Goal: Information Seeking & Learning: Check status

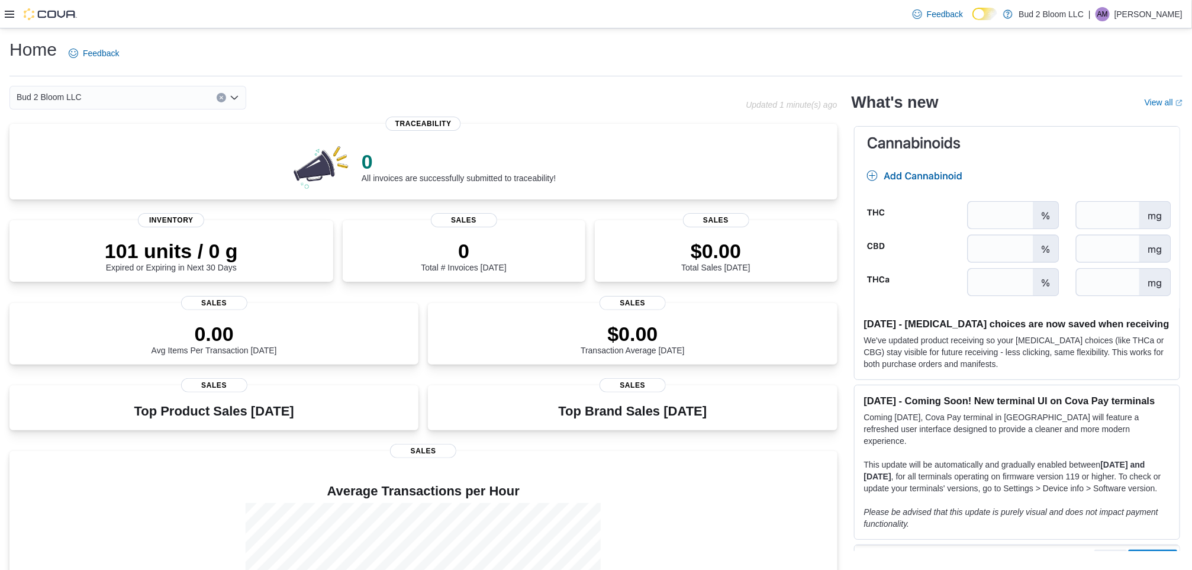
click at [9, 15] on icon at bounding box center [9, 13] width 9 height 9
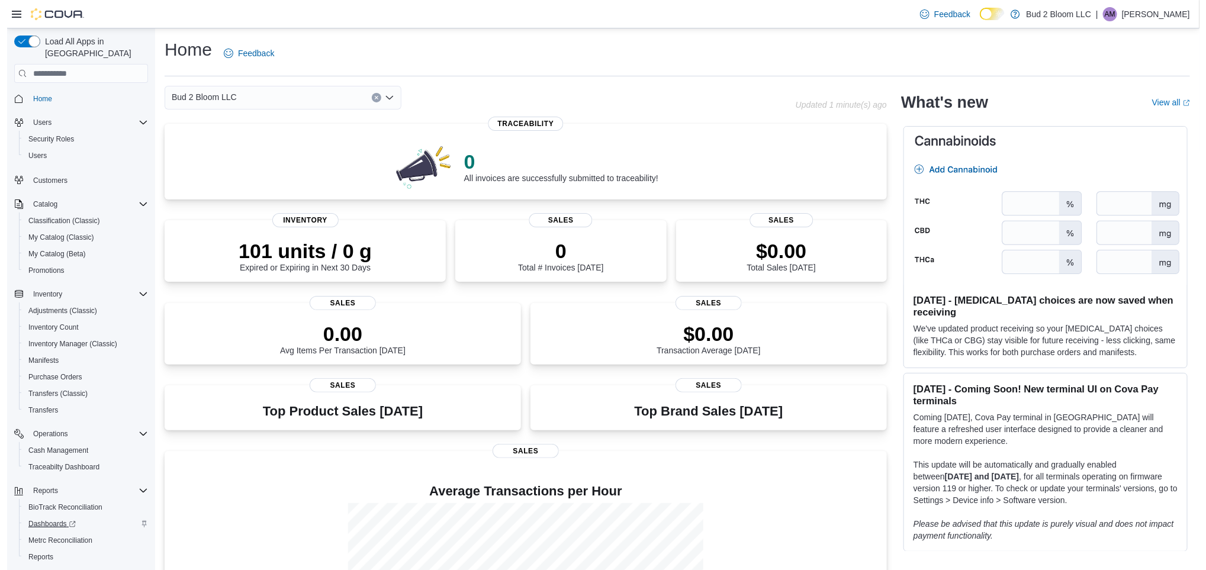
scroll to position [27, 0]
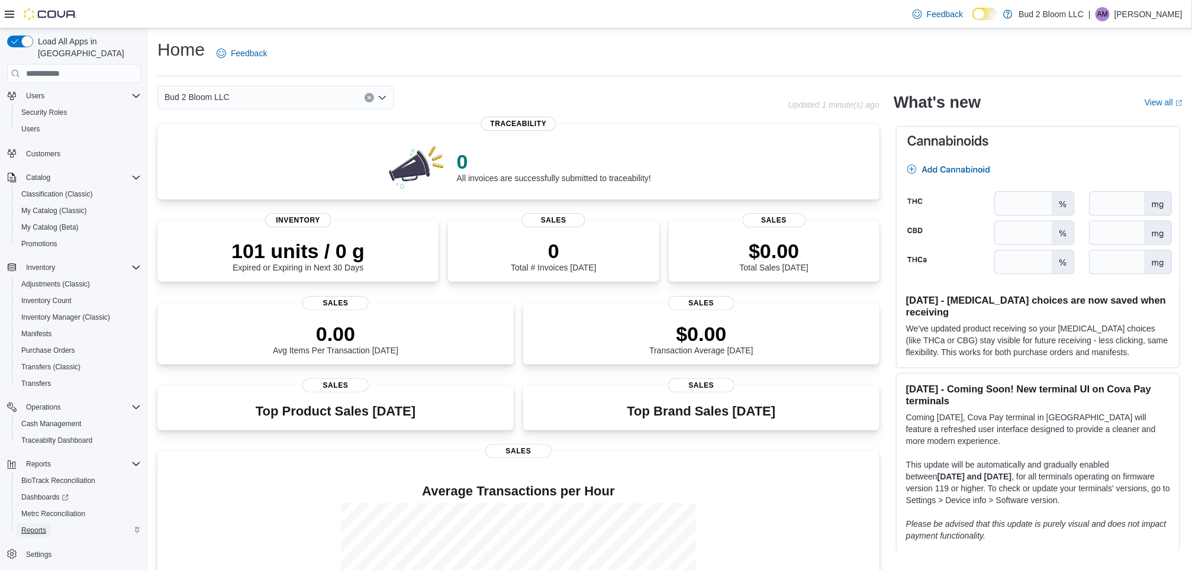
click at [34, 526] on span "Reports" at bounding box center [33, 530] width 25 height 9
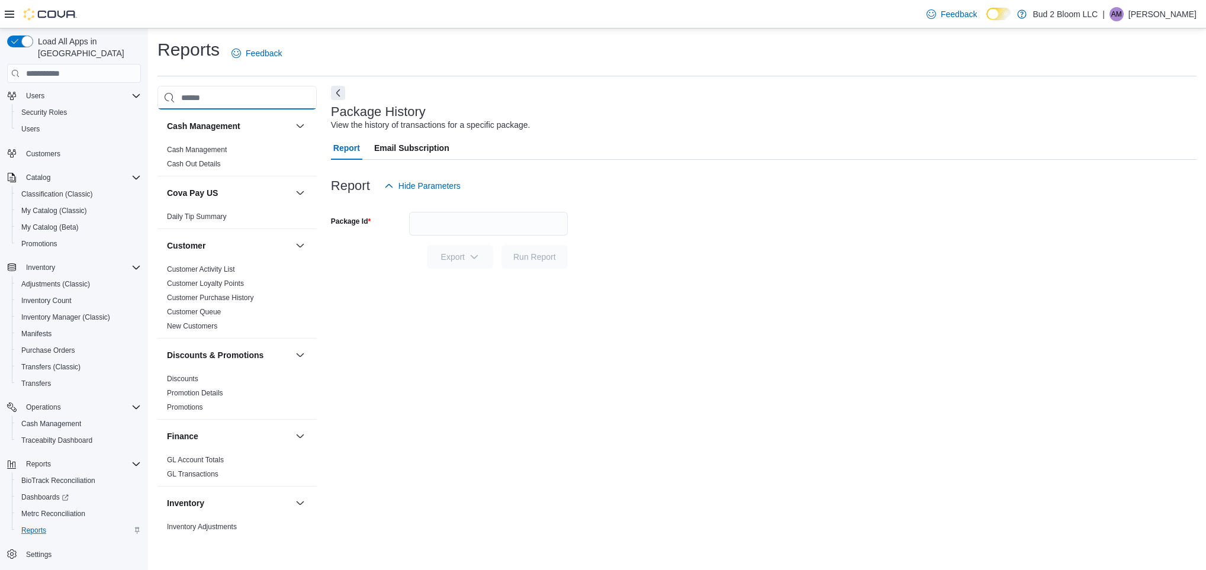
click at [224, 99] on input "search" at bounding box center [236, 98] width 159 height 24
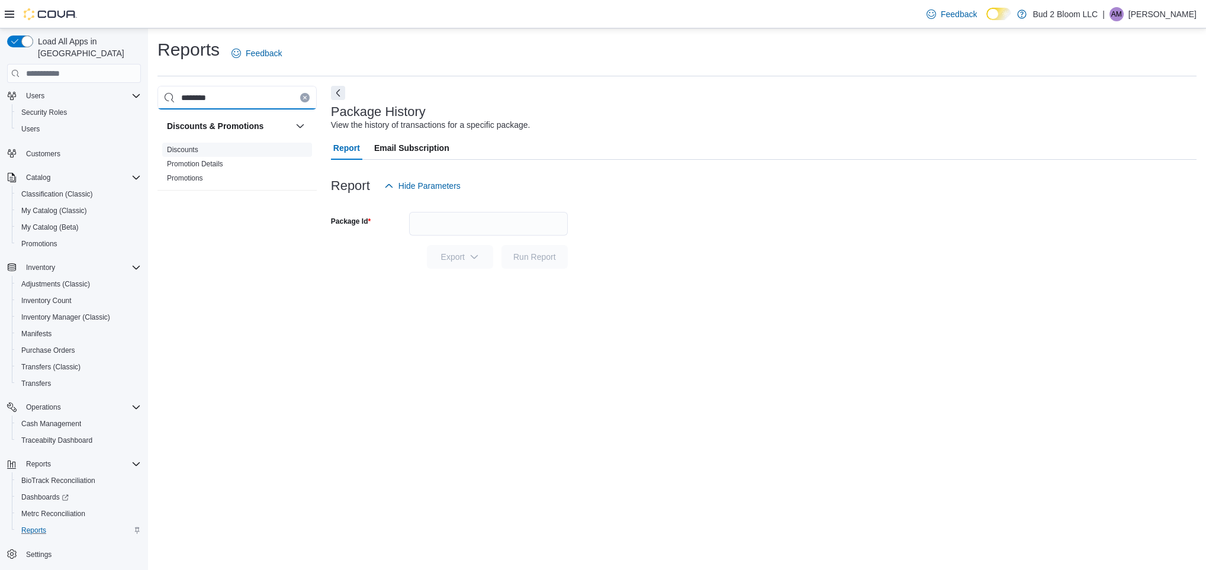
type input "********"
click at [185, 148] on link "Discounts" at bounding box center [182, 150] width 31 height 8
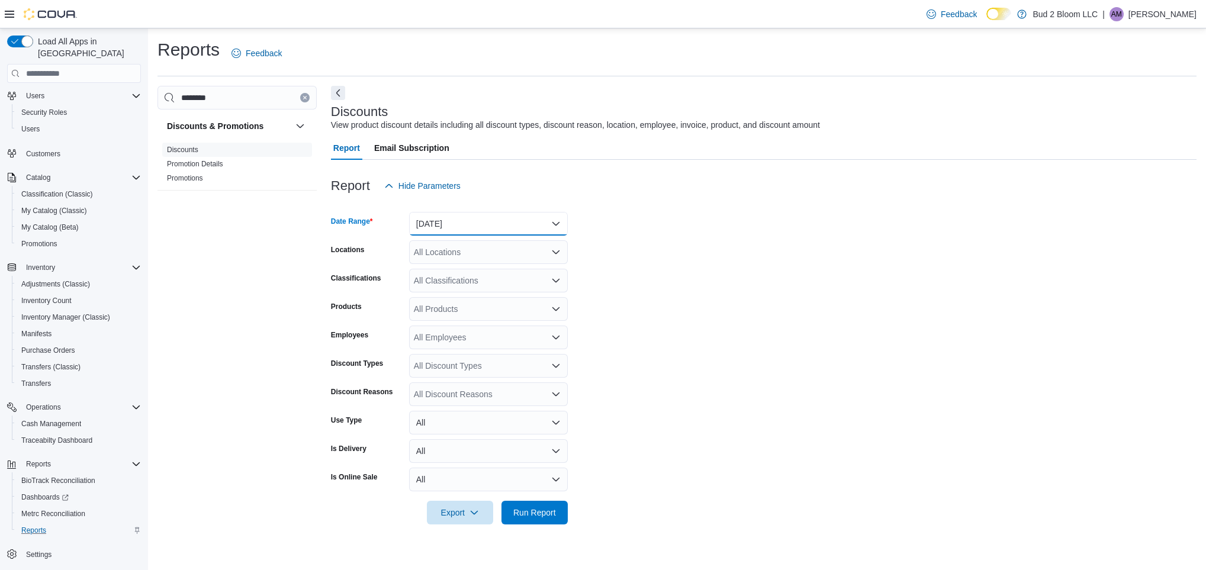
click at [473, 216] on button "[DATE]" at bounding box center [488, 224] width 159 height 24
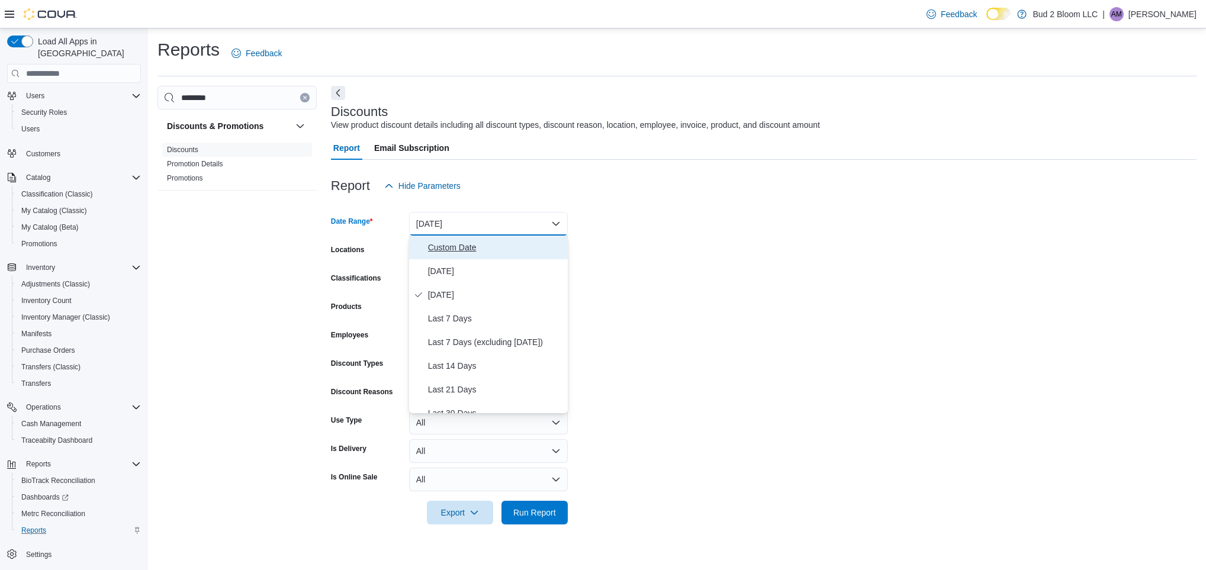
click at [473, 249] on span "Custom Date" at bounding box center [495, 247] width 135 height 14
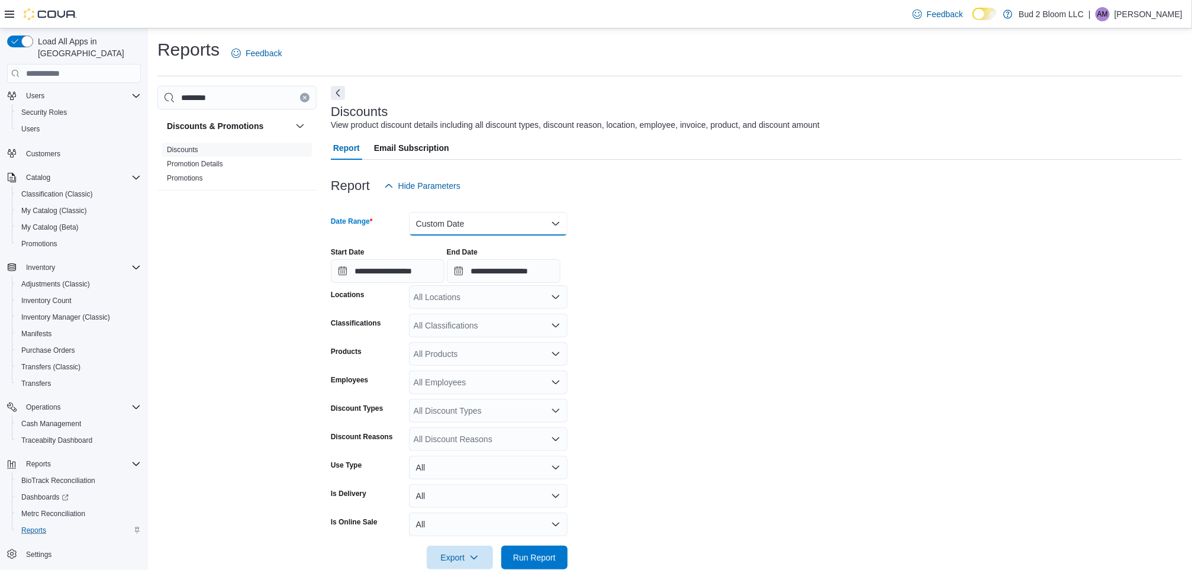
scroll to position [23, 0]
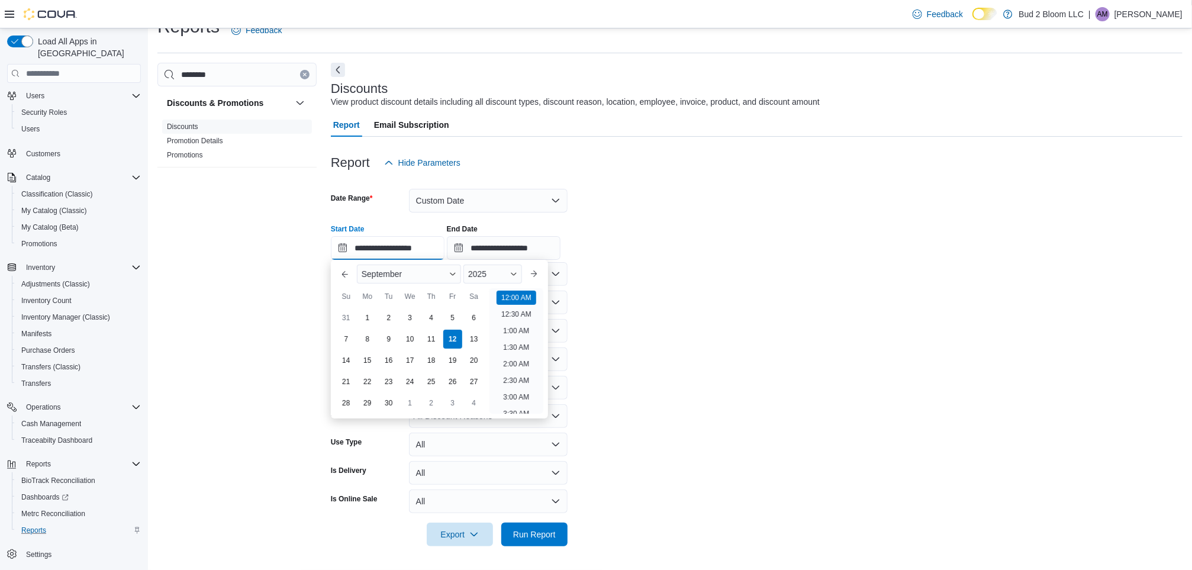
click at [368, 249] on input "**********" at bounding box center [388, 248] width 114 height 24
click at [345, 274] on button "Previous Month" at bounding box center [345, 274] width 19 height 19
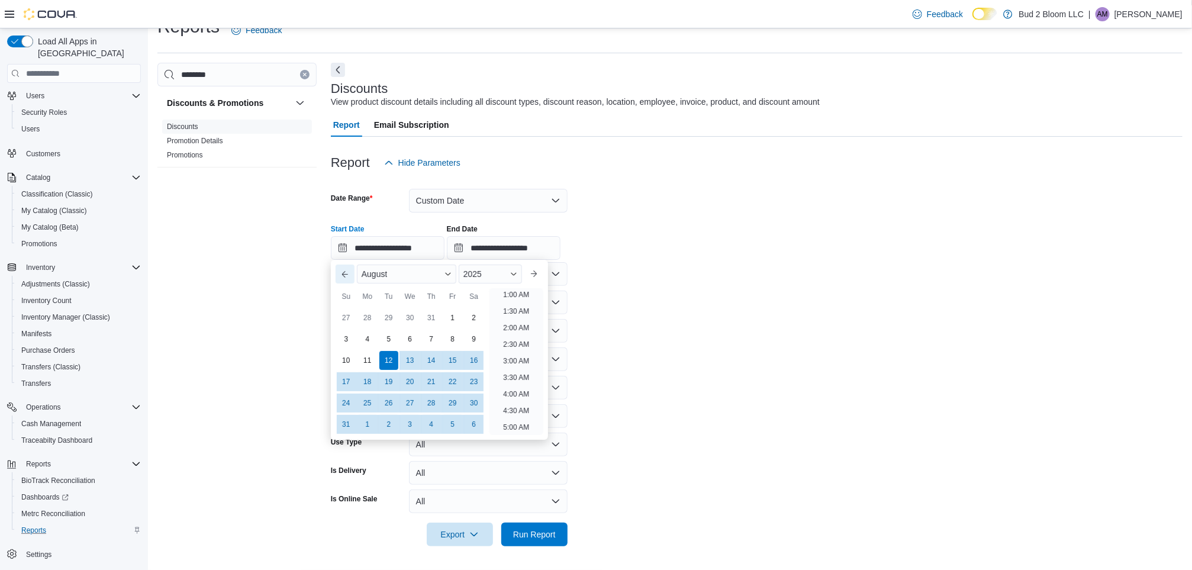
scroll to position [2, 0]
click at [345, 274] on button "Previous Month" at bounding box center [345, 274] width 19 height 19
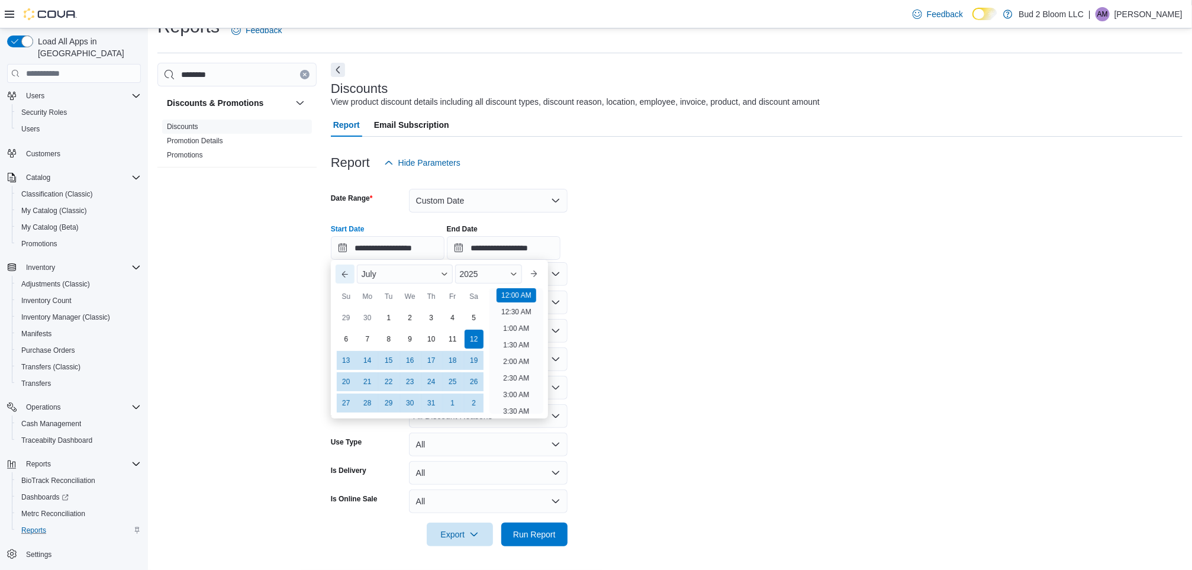
click at [345, 274] on button "Previous Month" at bounding box center [345, 274] width 19 height 19
click at [391, 314] on div "1" at bounding box center [388, 317] width 21 height 21
type input "**********"
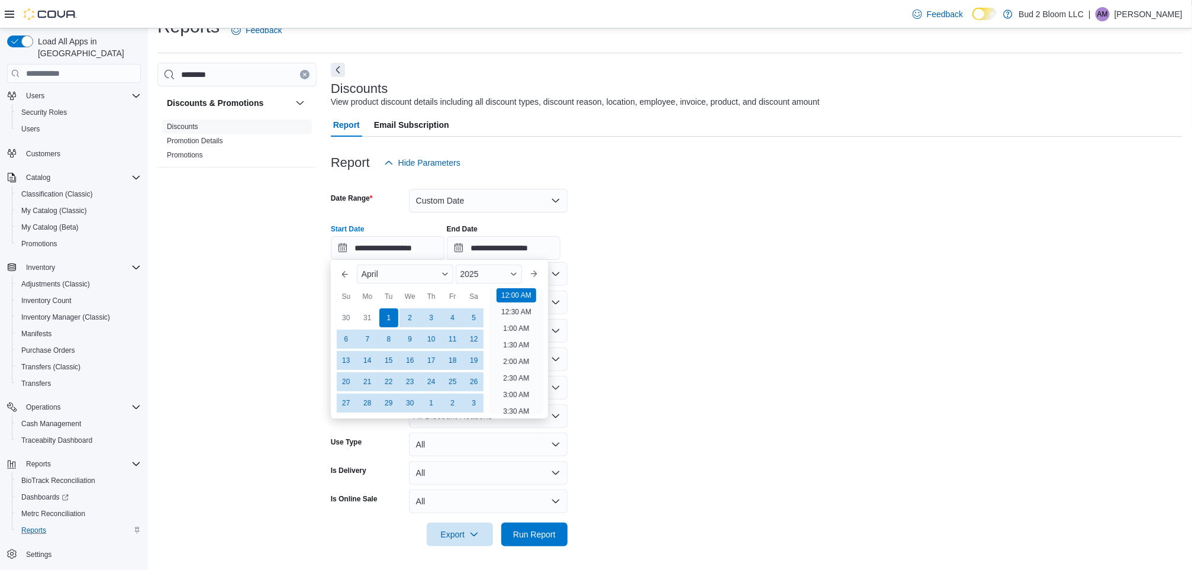
click at [625, 298] on form "**********" at bounding box center [757, 361] width 852 height 372
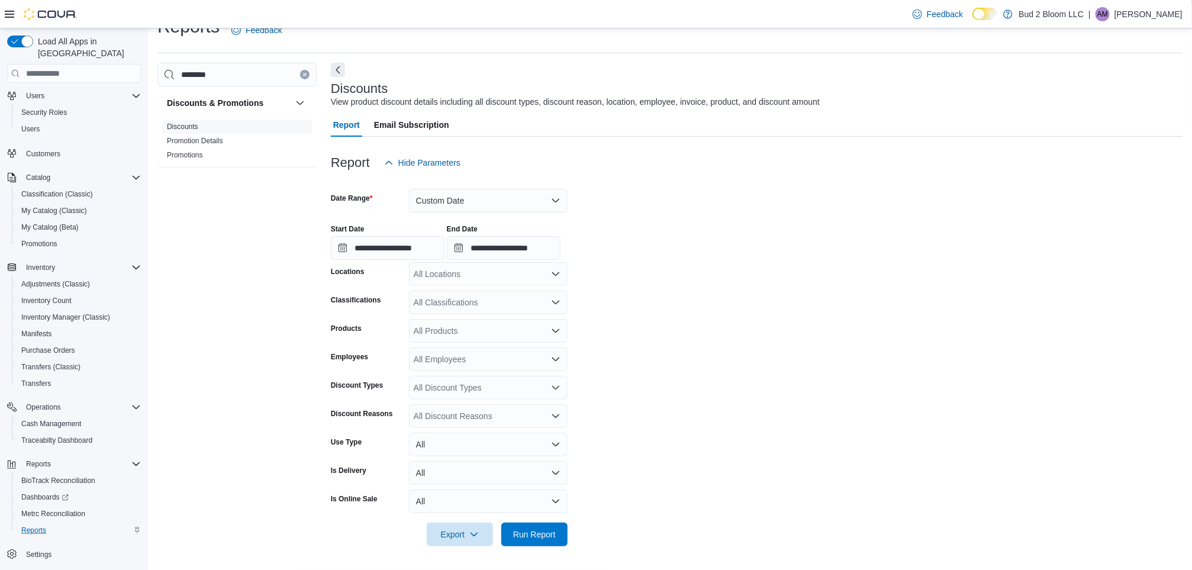
click at [465, 330] on div "All Products" at bounding box center [488, 331] width 159 height 24
type input "****"
click at [439, 352] on div "Veda Warrior TH...00ML/100MG THC)" at bounding box center [488, 351] width 144 height 12
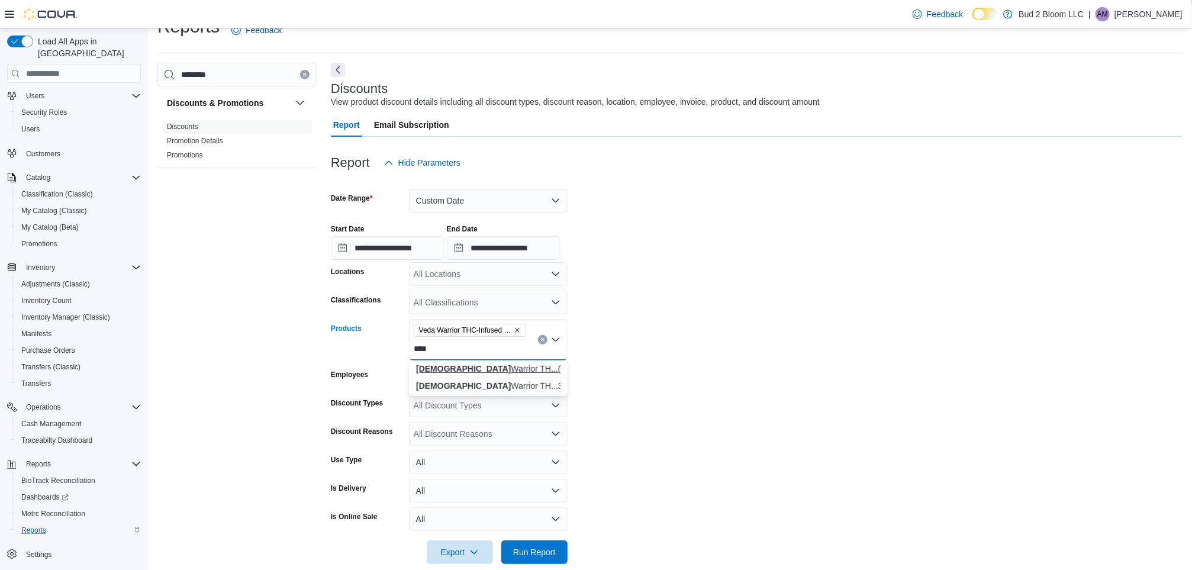
type input "****"
click at [466, 373] on div "Veda Warrior TH...(3OZ/100MG THC)" at bounding box center [488, 369] width 144 height 12
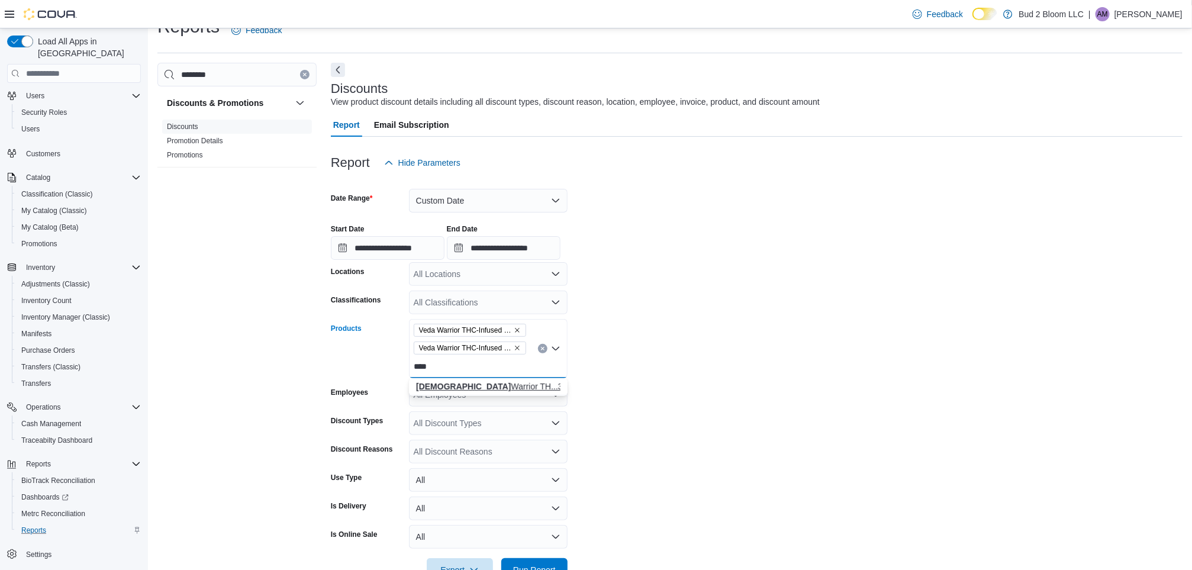
type input "****"
click at [468, 391] on div "Veda Warrior TH...3 OZ/100MG THC)" at bounding box center [488, 387] width 144 height 12
click at [617, 396] on form "**********" at bounding box center [757, 378] width 852 height 407
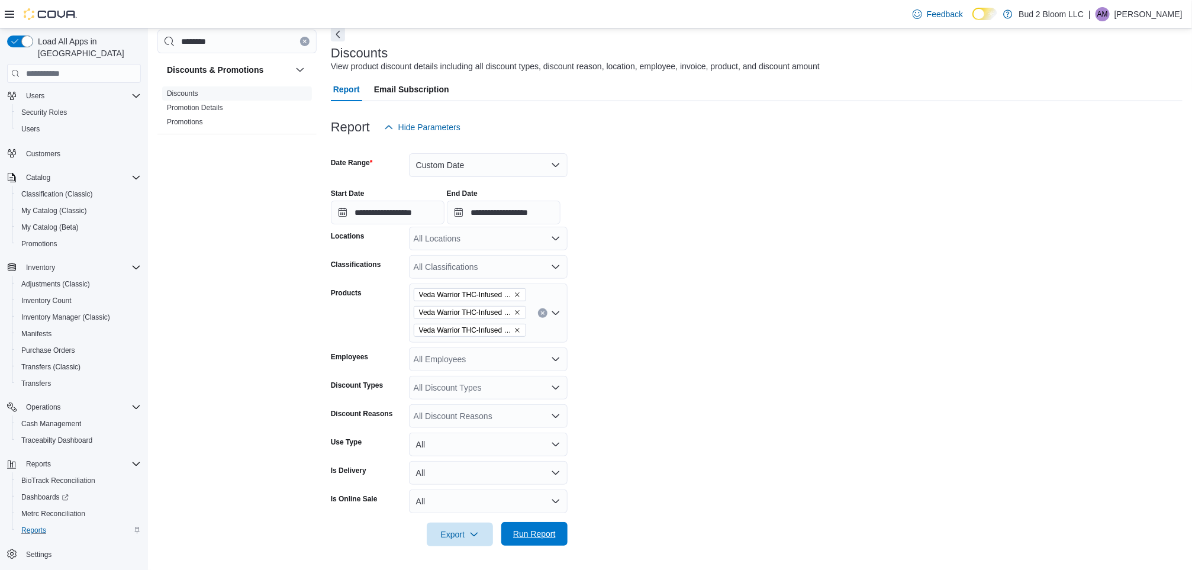
click at [547, 525] on span "Run Report" at bounding box center [535, 534] width 52 height 24
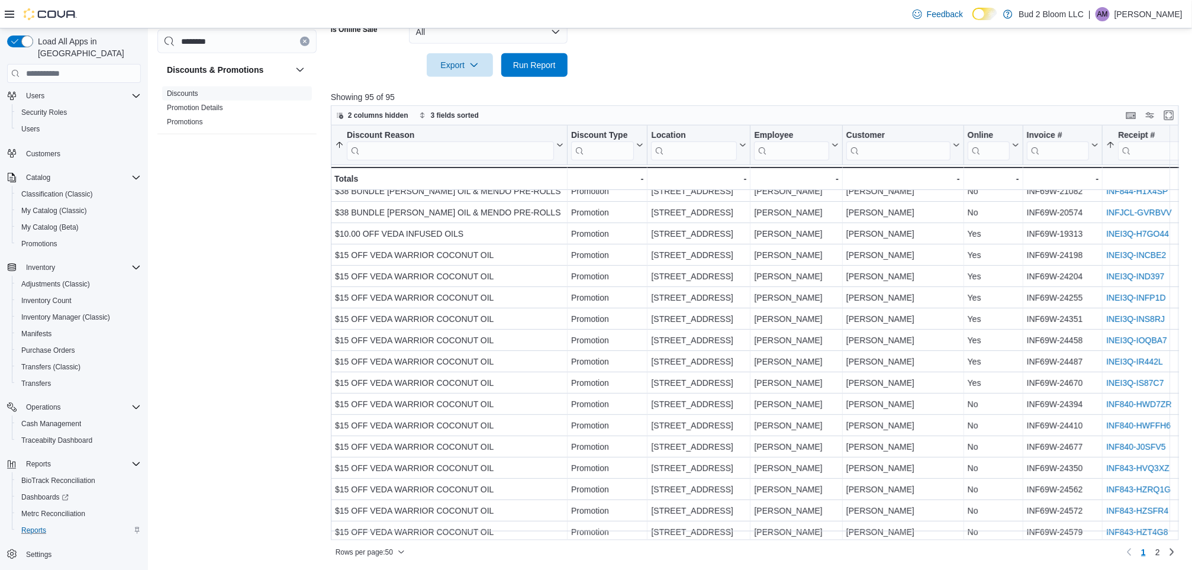
scroll to position [181, 0]
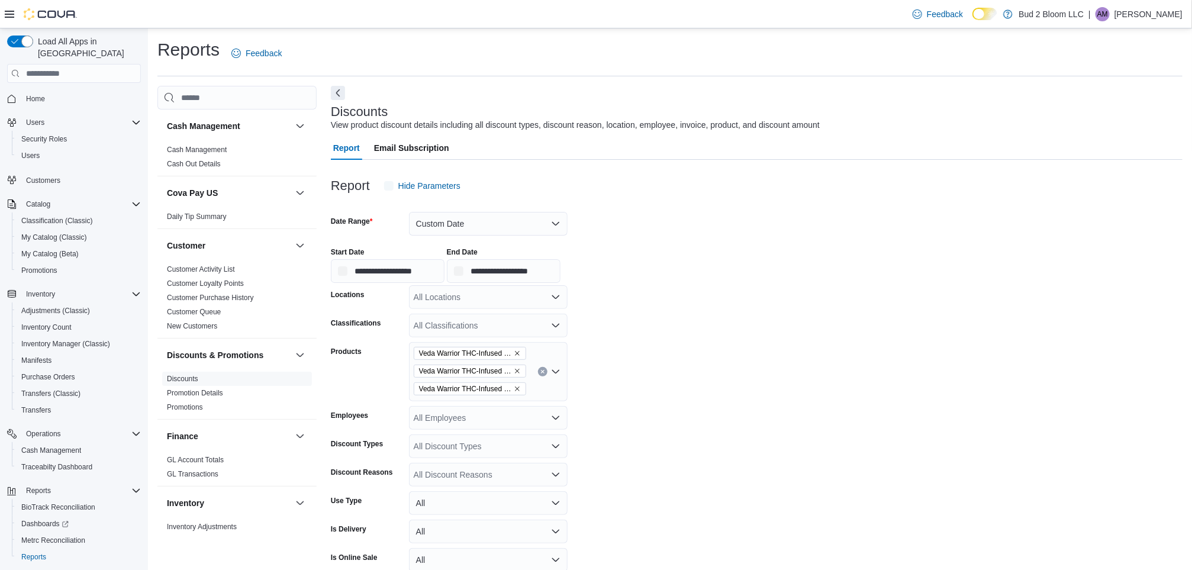
scroll to position [23, 0]
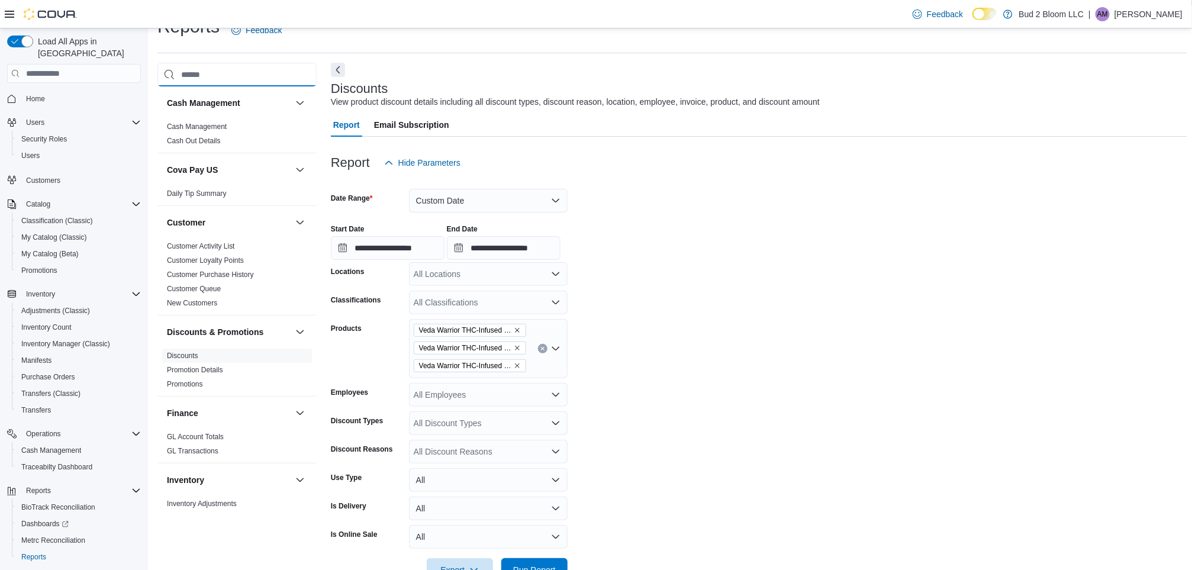
click at [249, 85] on input "search" at bounding box center [236, 75] width 159 height 24
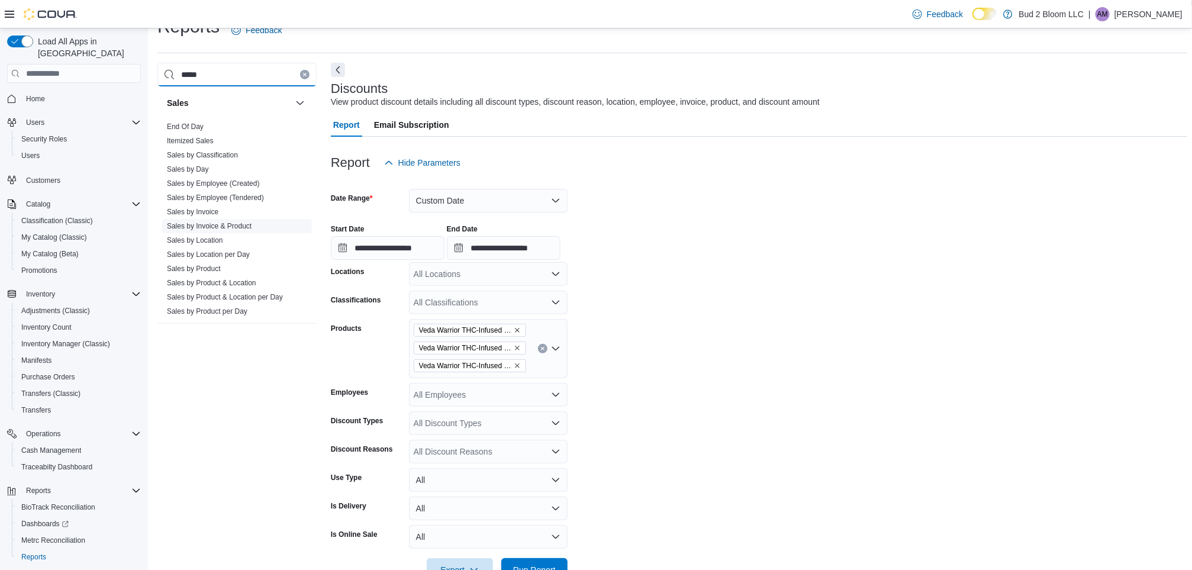
type input "*****"
click at [218, 224] on link "Sales by Invoice & Product" at bounding box center [209, 226] width 85 height 8
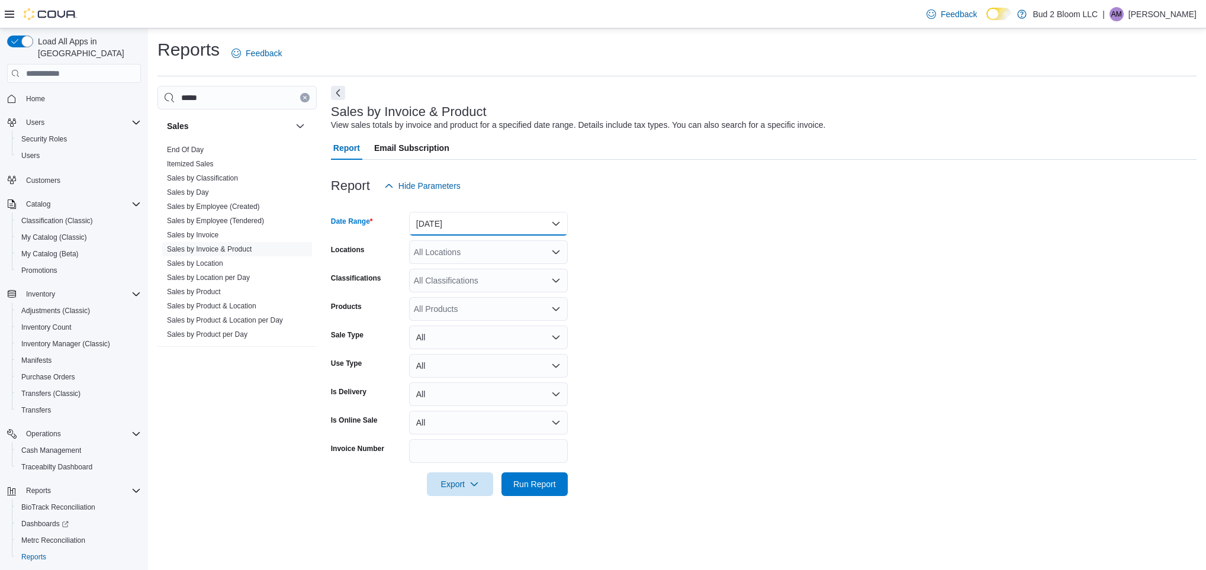
click at [440, 227] on button "[DATE]" at bounding box center [488, 224] width 159 height 24
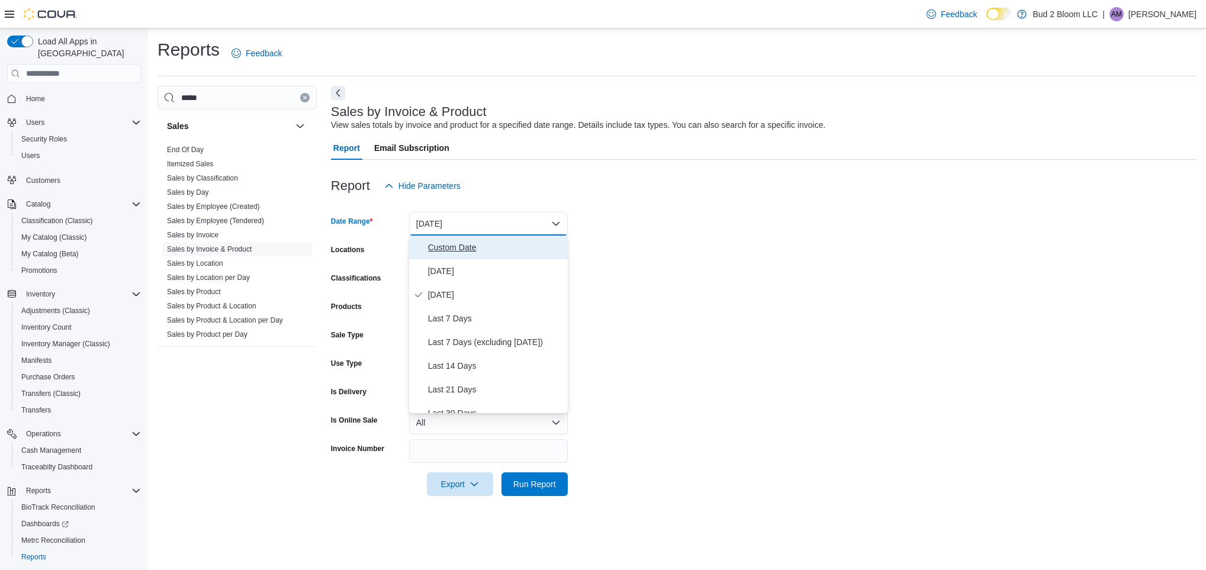
click at [452, 247] on span "Custom Date" at bounding box center [495, 247] width 135 height 14
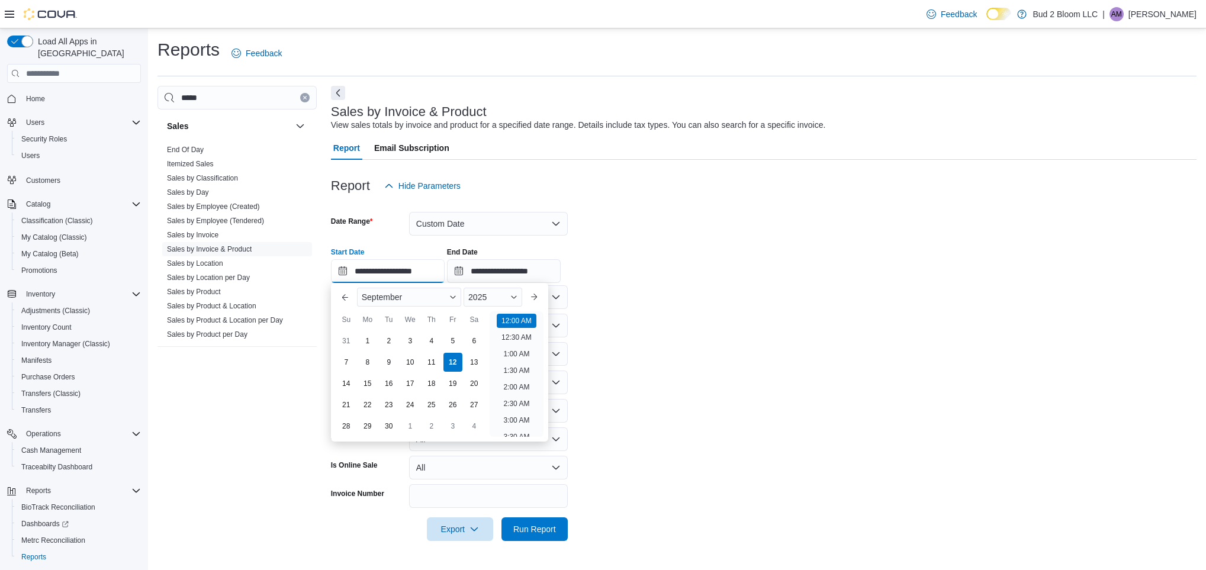
click at [364, 275] on input "**********" at bounding box center [388, 271] width 114 height 24
click at [347, 299] on button "Previous Month" at bounding box center [345, 297] width 19 height 19
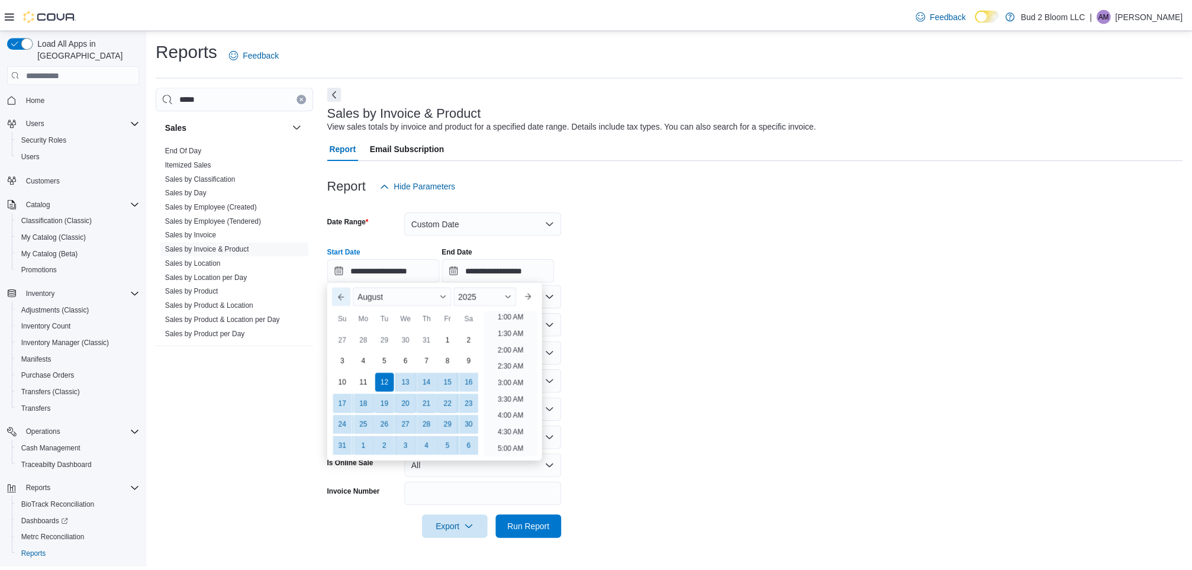
scroll to position [2, 0]
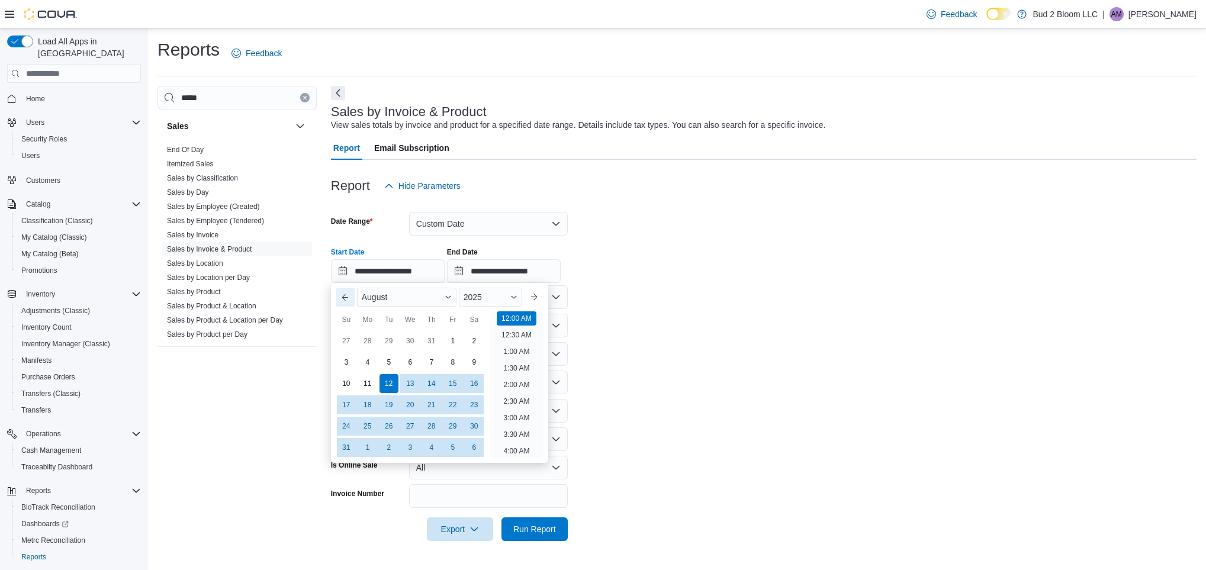
click at [347, 299] on button "Previous Month" at bounding box center [345, 297] width 19 height 19
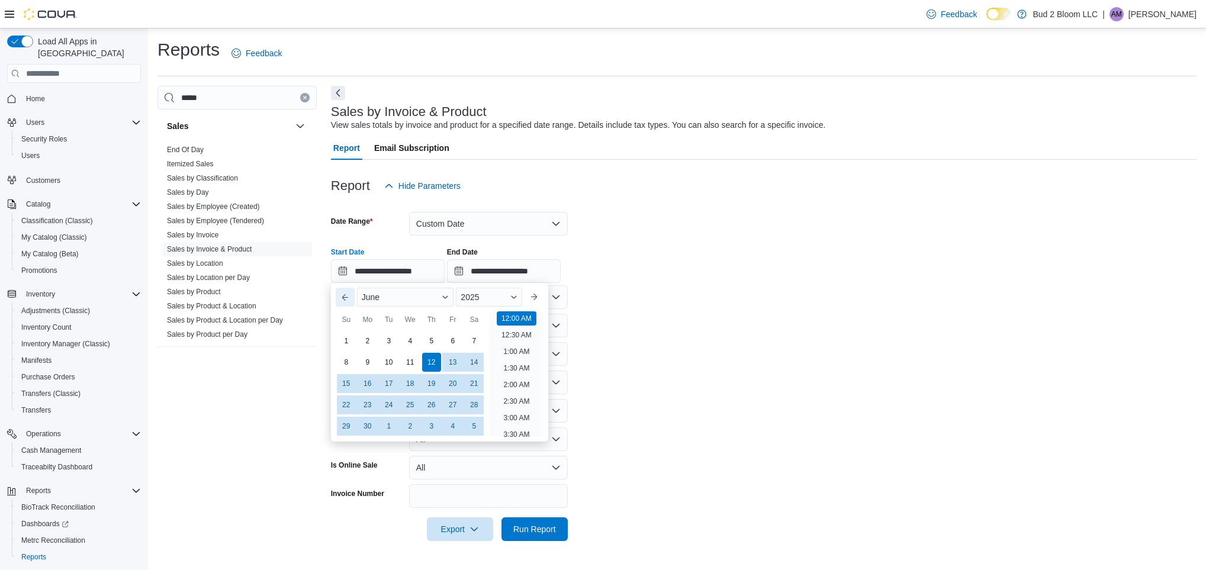
click at [347, 299] on button "Previous Month" at bounding box center [345, 297] width 19 height 19
click at [439, 340] on div "1" at bounding box center [431, 340] width 21 height 21
click at [343, 297] on button "Previous Month" at bounding box center [345, 297] width 19 height 19
type input "**********"
click at [391, 338] on div "1" at bounding box center [388, 340] width 21 height 21
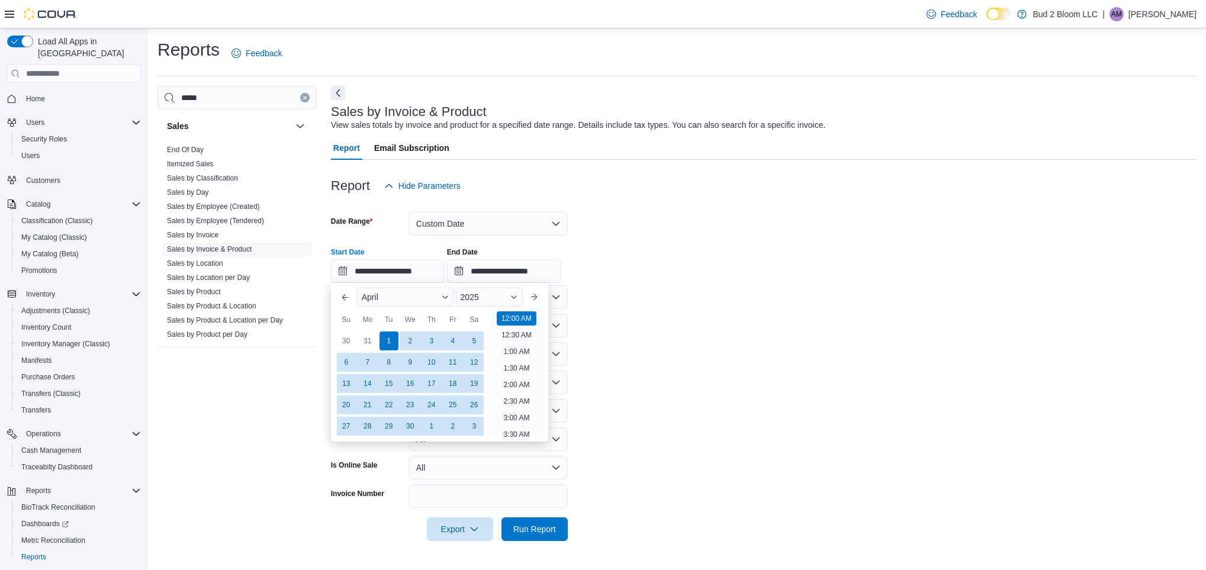
click at [620, 334] on form "**********" at bounding box center [764, 369] width 866 height 343
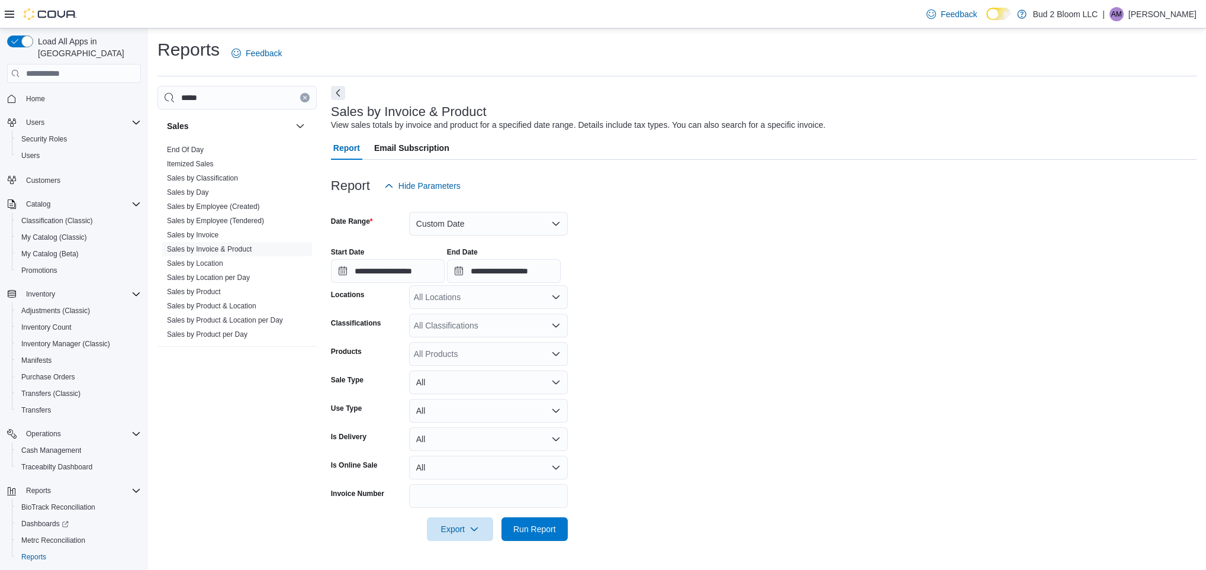
click at [444, 348] on div "All Products" at bounding box center [488, 354] width 159 height 24
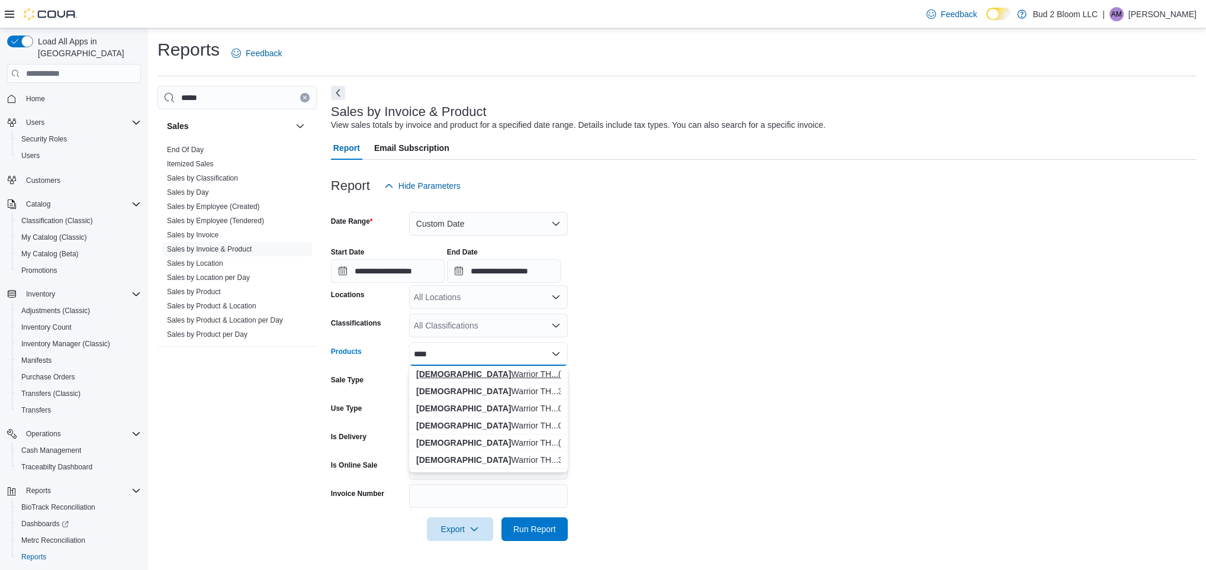
type input "****"
click at [458, 368] on div "Veda Warrior TH...(3OZ/100MG THC)" at bounding box center [488, 374] width 144 height 12
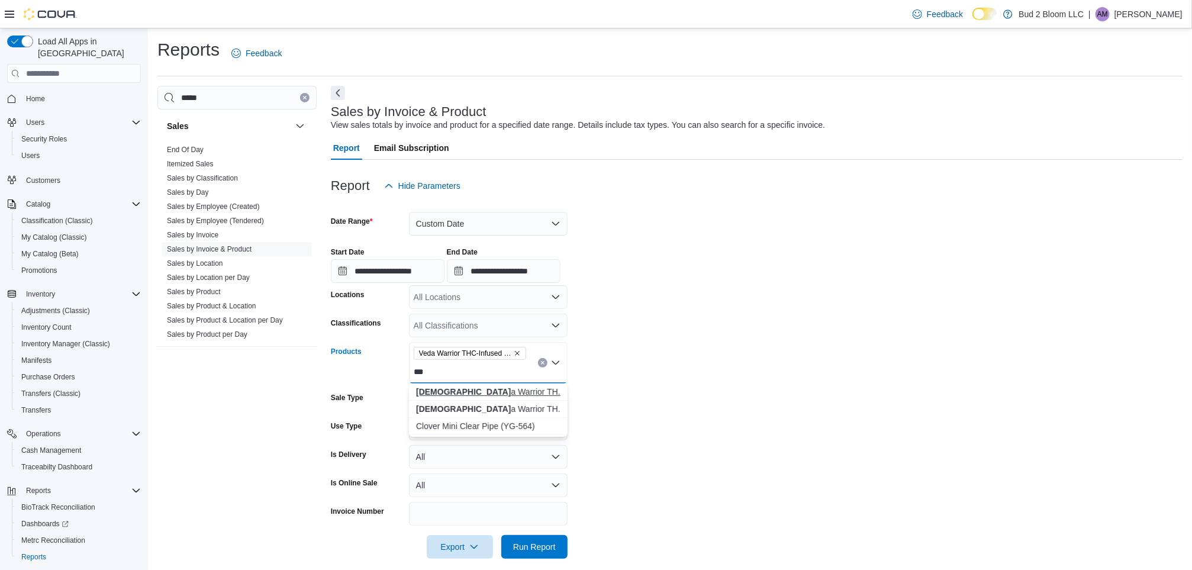
type input "***"
click at [528, 393] on div "Ved a Warrior TH...3 OZ/100MG THC)" at bounding box center [488, 392] width 144 height 12
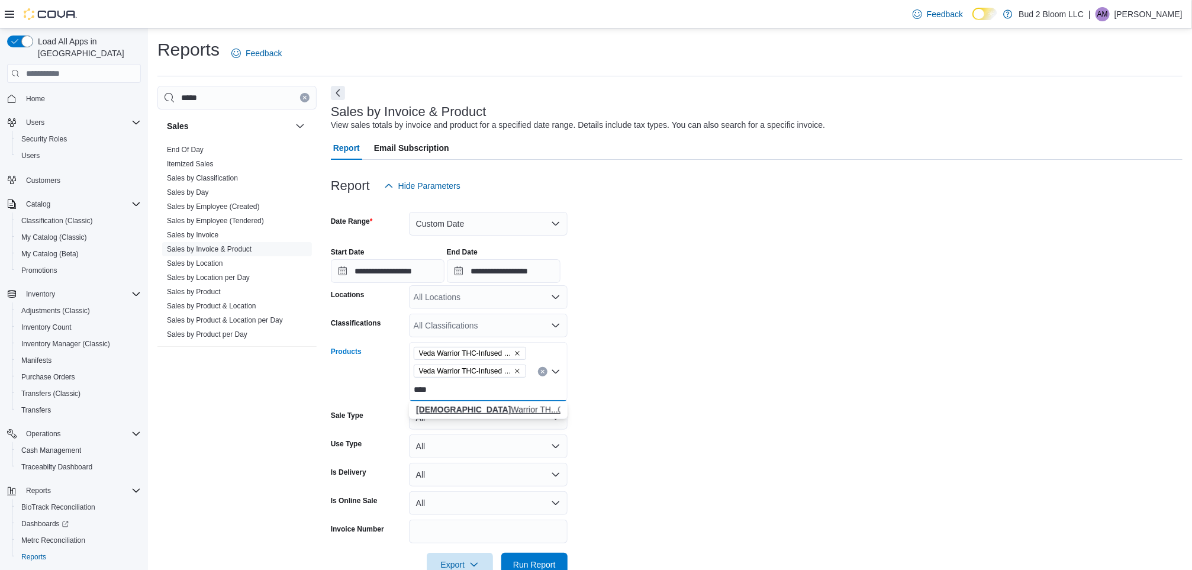
type input "****"
click at [509, 407] on div "Veda Warrior TH...00ML/100MG THC)" at bounding box center [488, 410] width 144 height 12
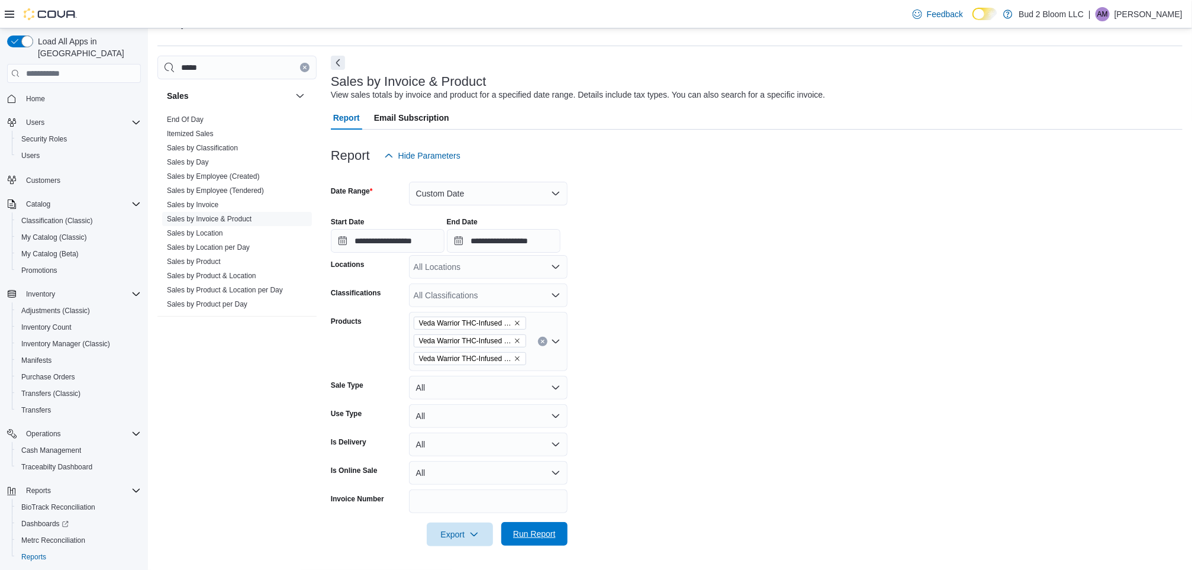
click at [530, 539] on span "Run Report" at bounding box center [534, 534] width 43 height 12
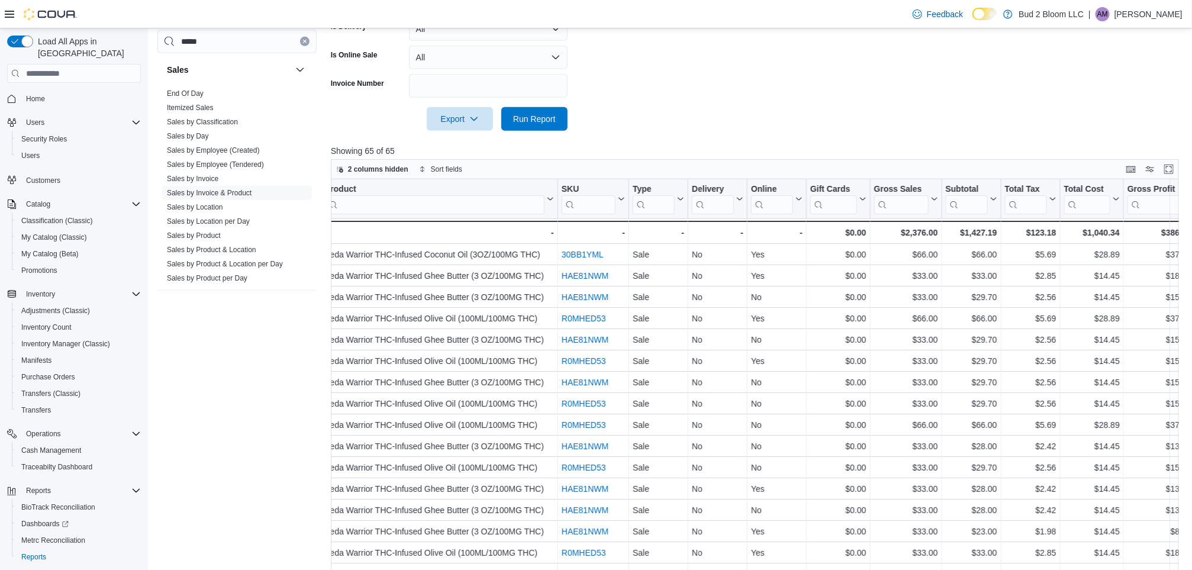
scroll to position [439, 0]
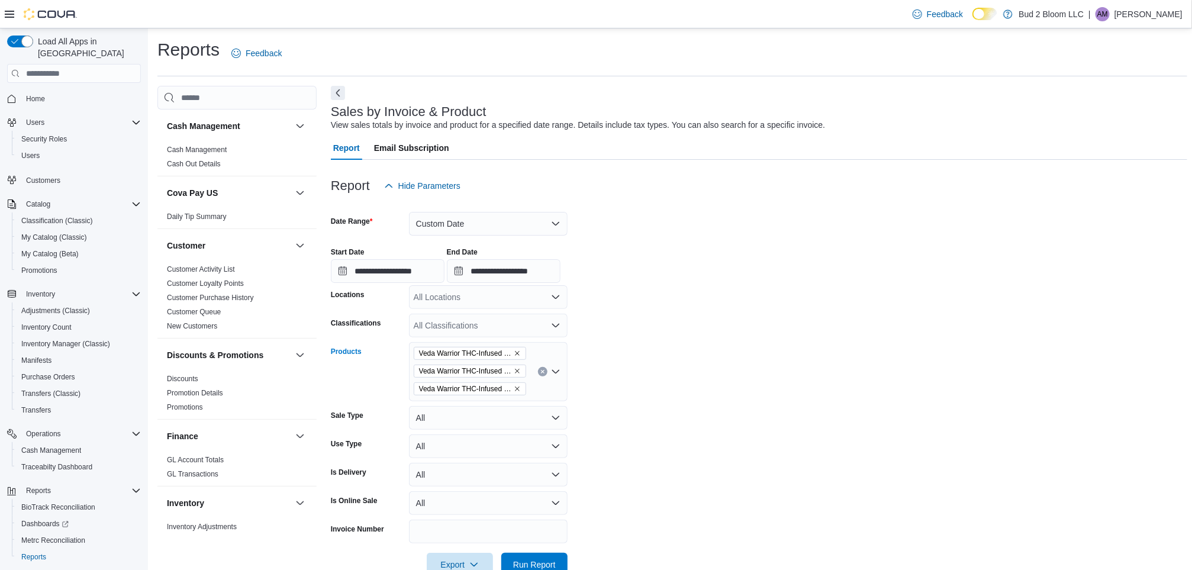
click at [516, 353] on icon "Remove Veda Warrior THC-Infused Coconut Oil (3OZ/100MG THC) from selection in t…" at bounding box center [517, 353] width 7 height 7
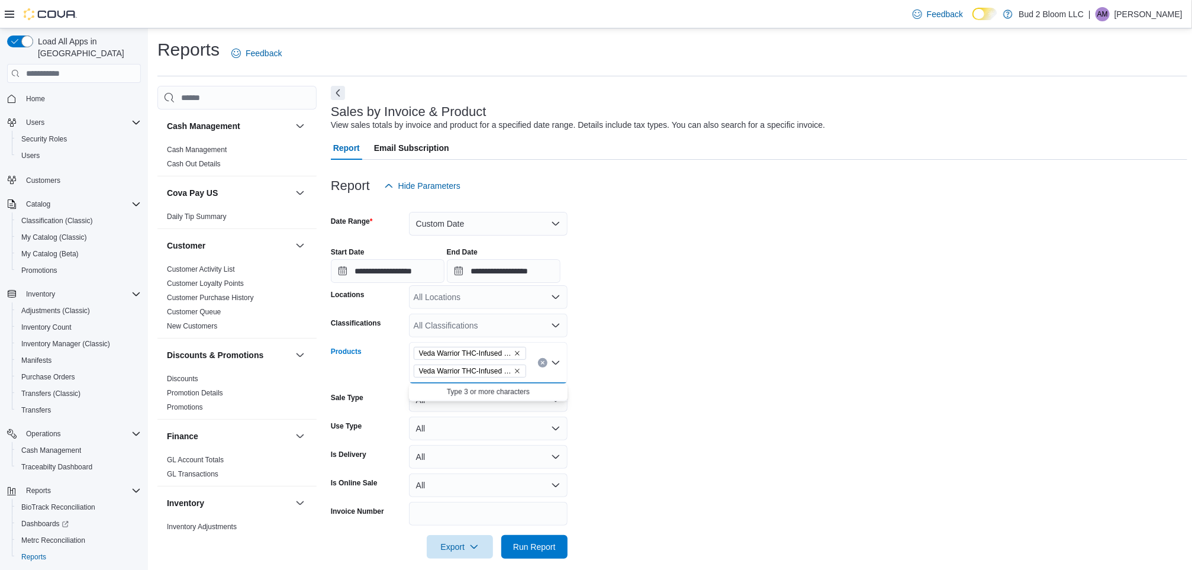
click at [516, 353] on icon "Remove Veda Warrior THC-Infused Ghee Butter (3 OZ/100MG THC) from selection in …" at bounding box center [517, 353] width 7 height 7
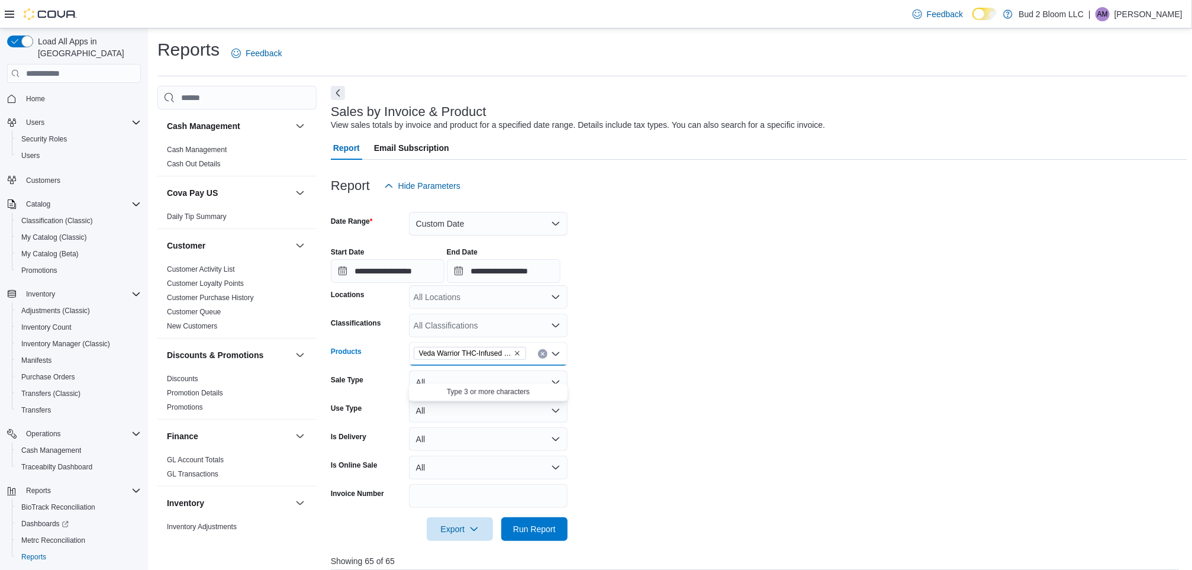
click at [516, 353] on icon "Remove Veda Warrior THC-Infused Olive Oil (100ML/100MG THC) from selection in t…" at bounding box center [517, 353] width 7 height 7
click at [499, 352] on div "All Products" at bounding box center [488, 354] width 159 height 24
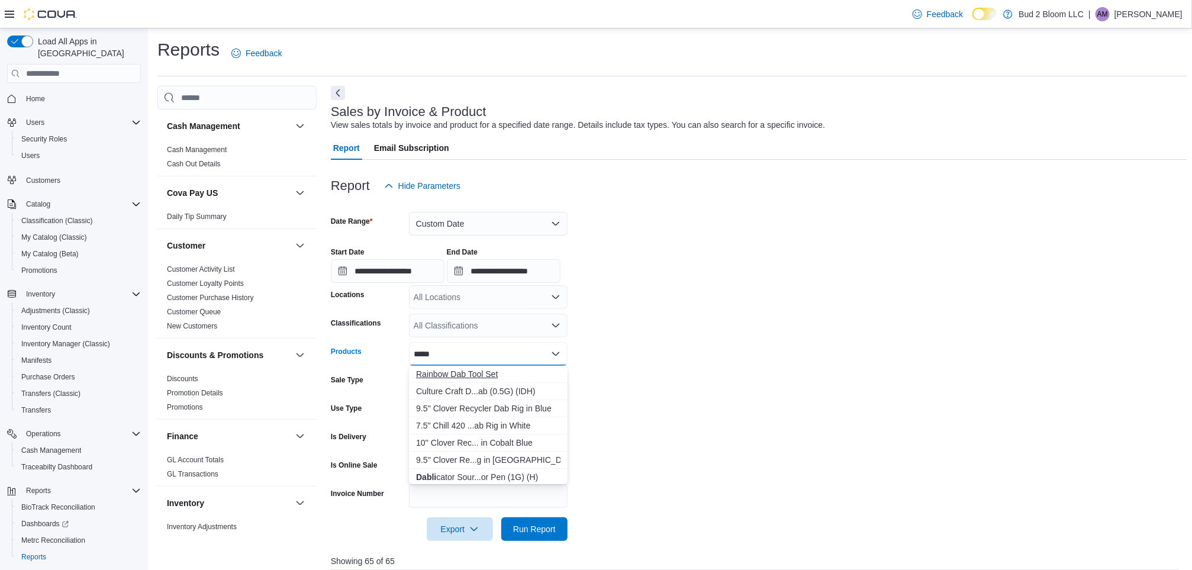
type input "*****"
click at [428, 370] on div "Rainbow Dab Tool Set" at bounding box center [488, 374] width 144 height 12
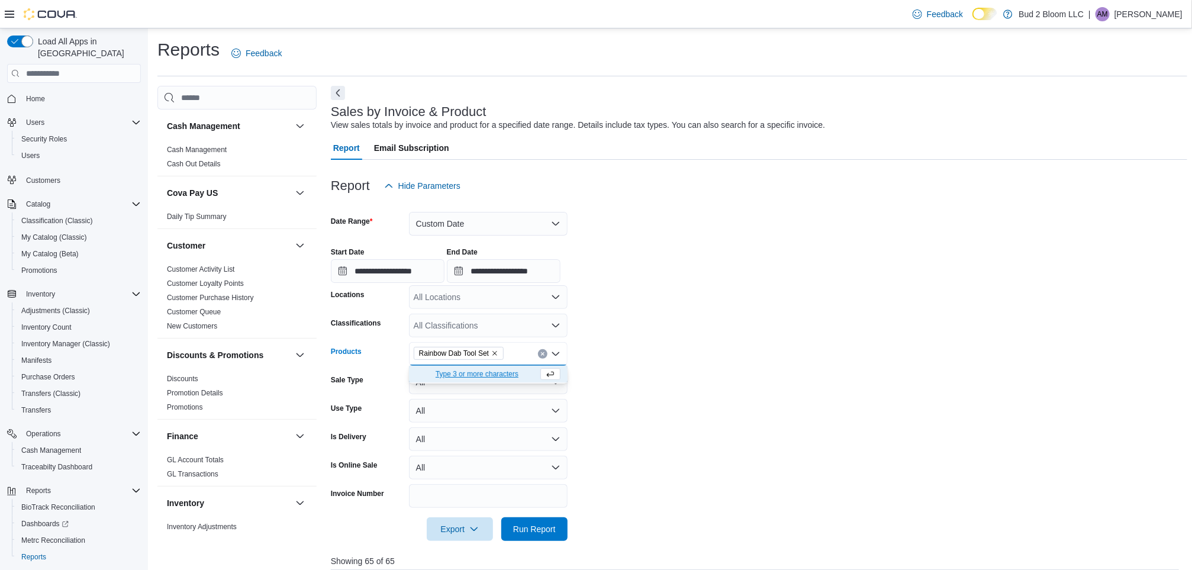
click at [542, 356] on icon "Clear input" at bounding box center [543, 354] width 5 height 5
type input "******"
click at [501, 379] on div "Dablic ator Sour...or Pen (1G) (H)" at bounding box center [488, 374] width 144 height 12
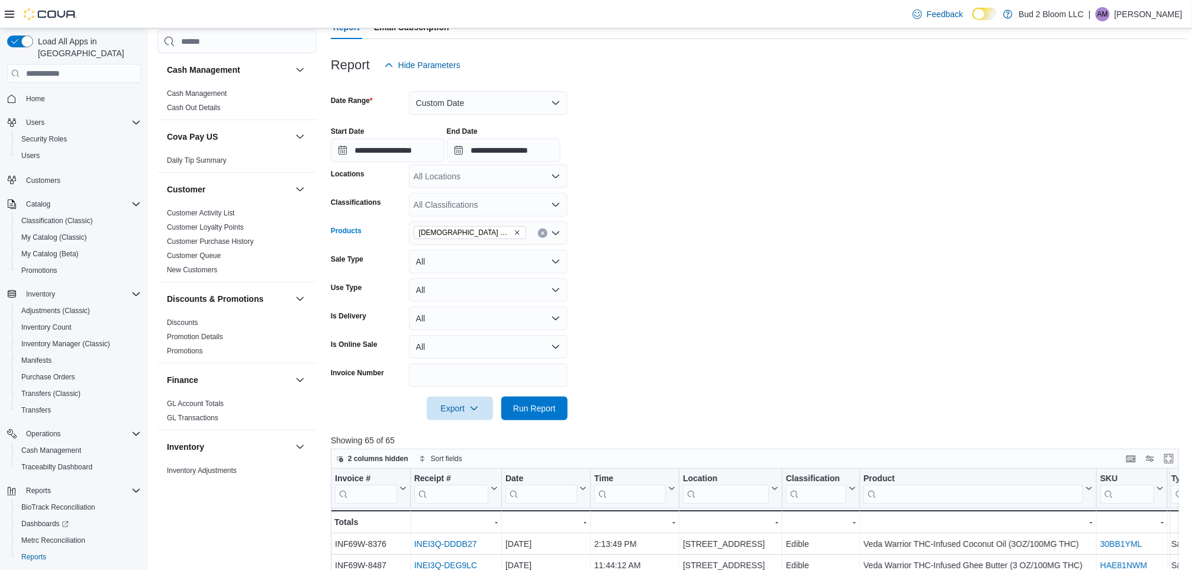
scroll to position [123, 0]
click at [549, 409] on span "Run Report" at bounding box center [534, 406] width 43 height 12
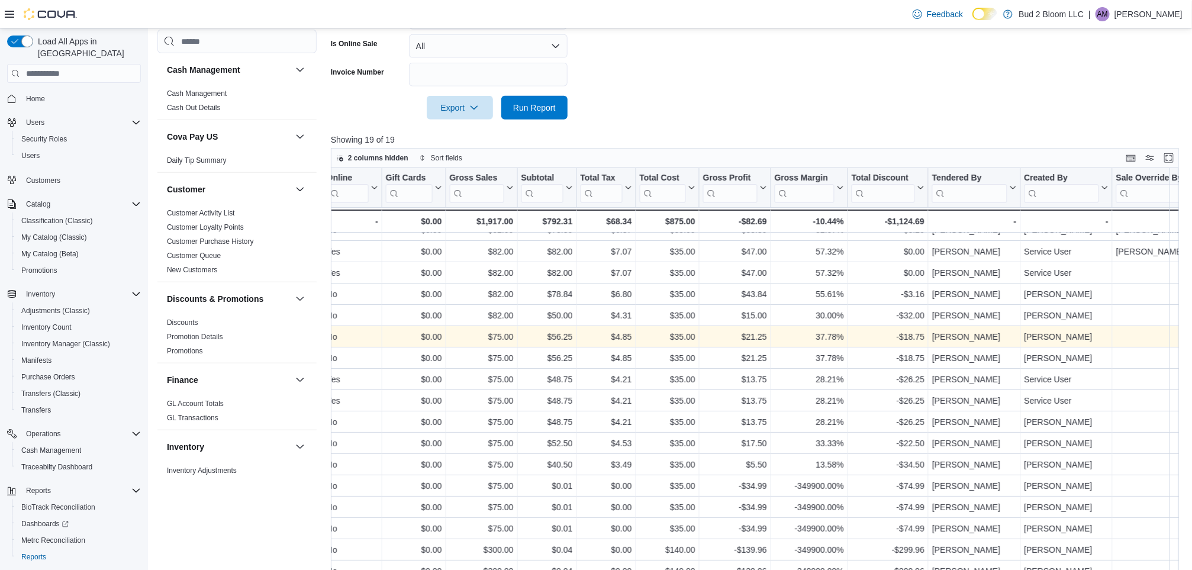
scroll to position [43, 961]
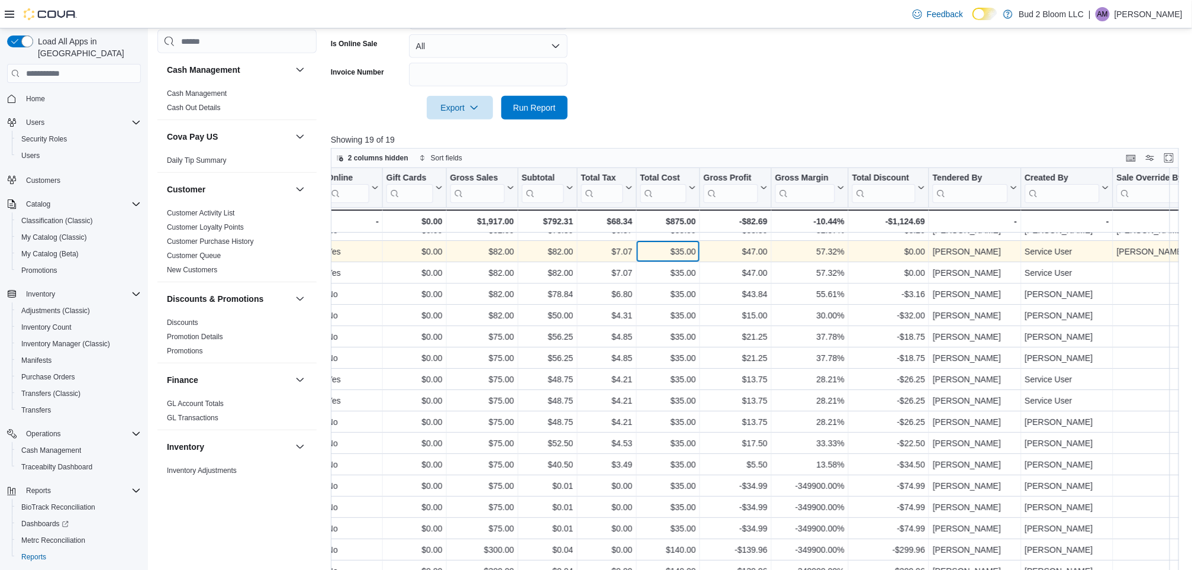
click at [671, 245] on div "$35.00" at bounding box center [669, 252] width 56 height 14
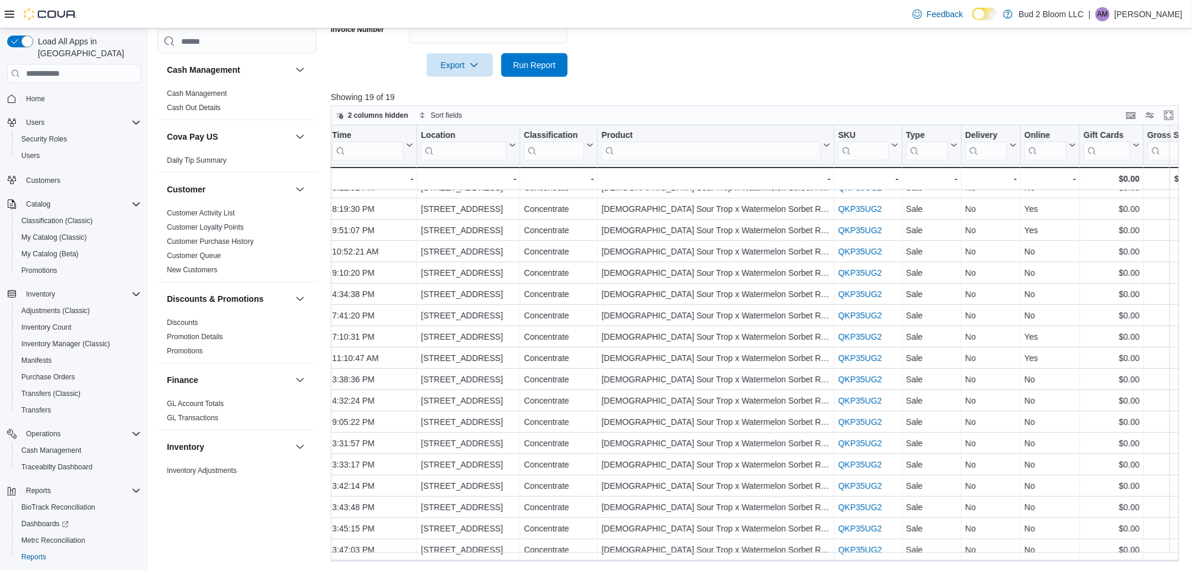
scroll to position [0, 263]
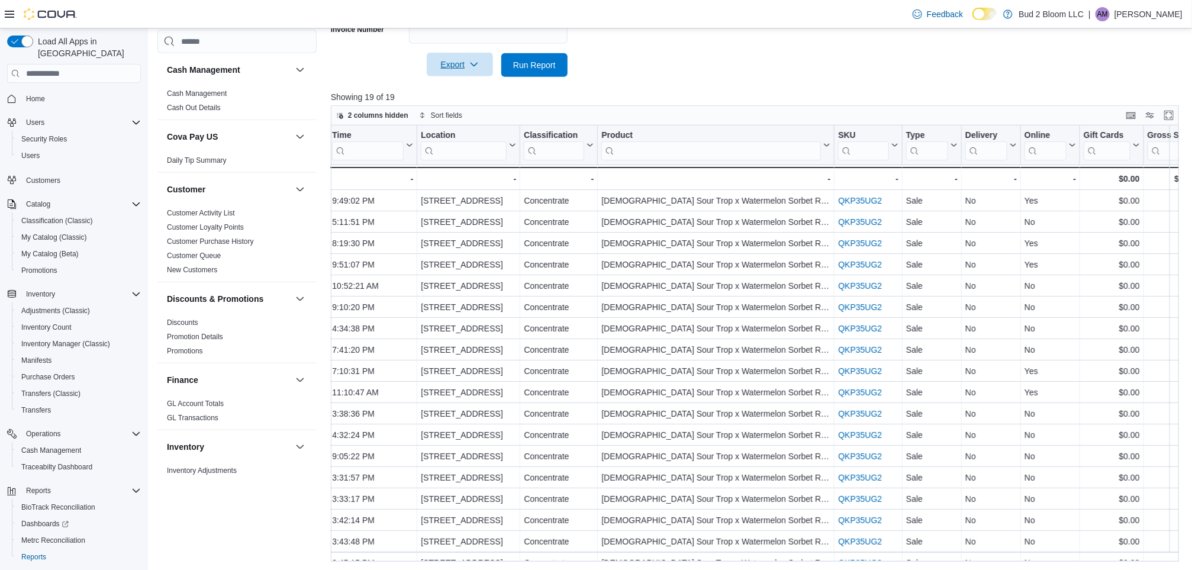
click at [468, 66] on span "Export" at bounding box center [460, 65] width 52 height 24
click at [476, 86] on span "Export to Excel" at bounding box center [461, 88] width 53 height 9
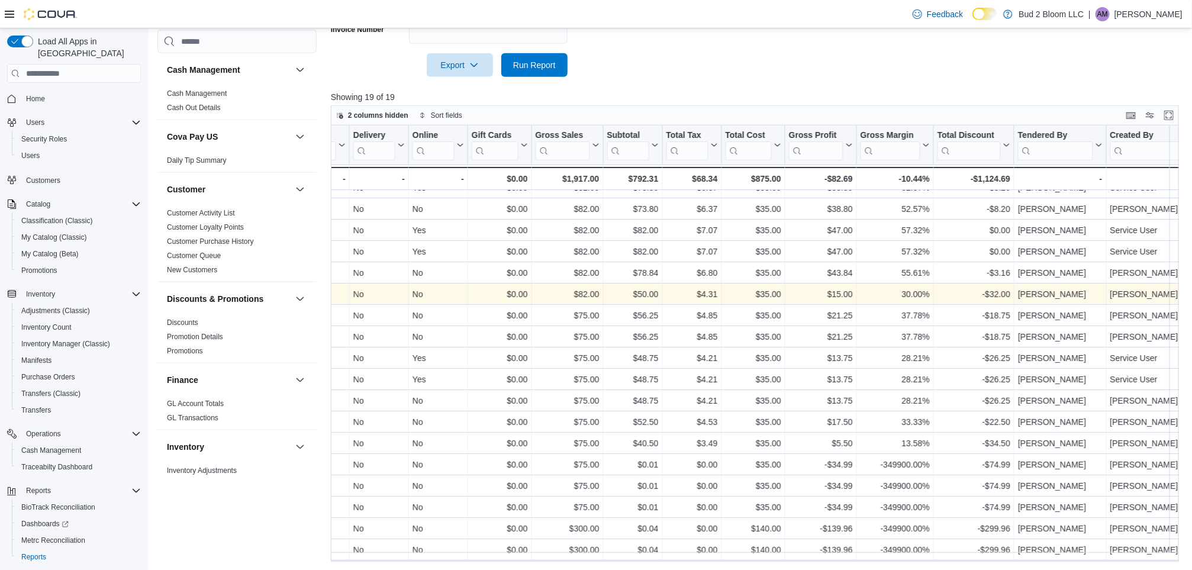
scroll to position [0, 876]
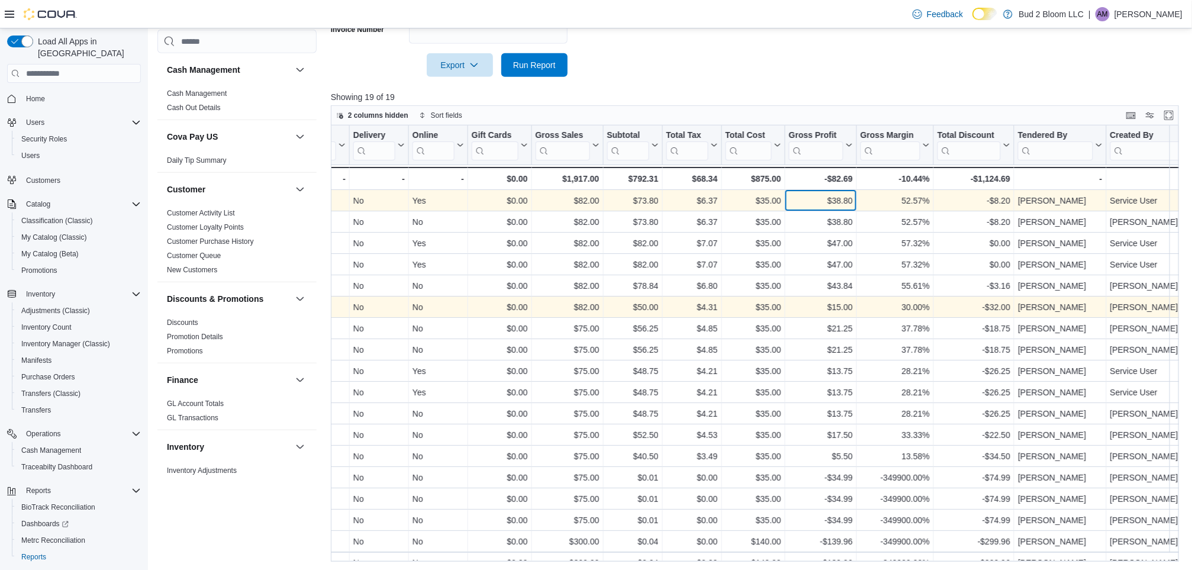
click at [816, 201] on div "$38.80" at bounding box center [821, 201] width 64 height 14
click at [581, 195] on div "$82.00" at bounding box center [568, 201] width 64 height 14
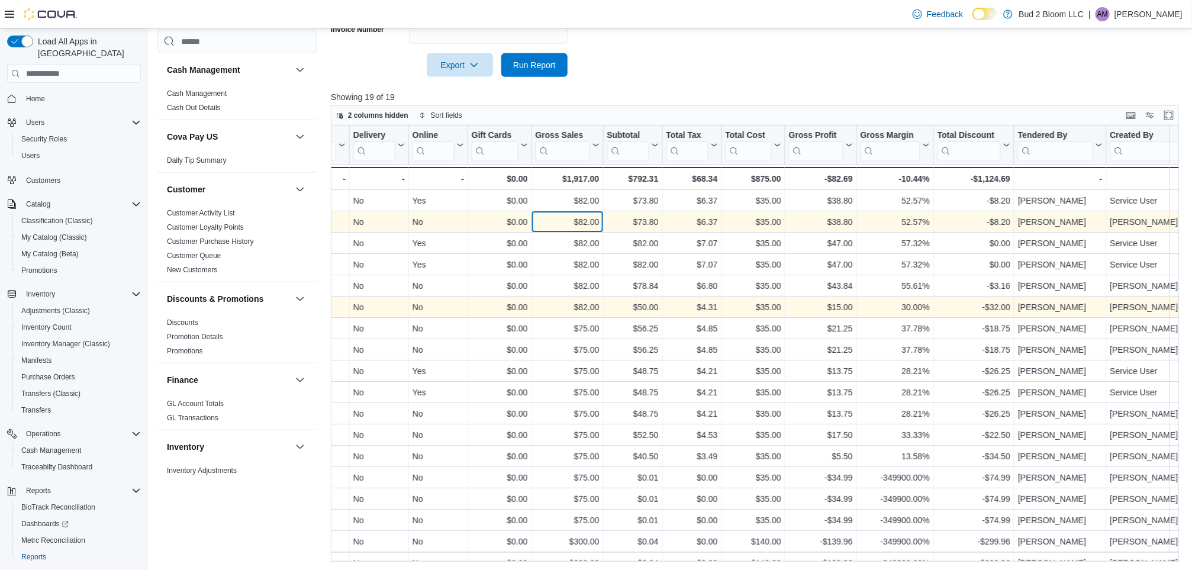
click at [588, 216] on div "$82.00" at bounding box center [568, 222] width 64 height 14
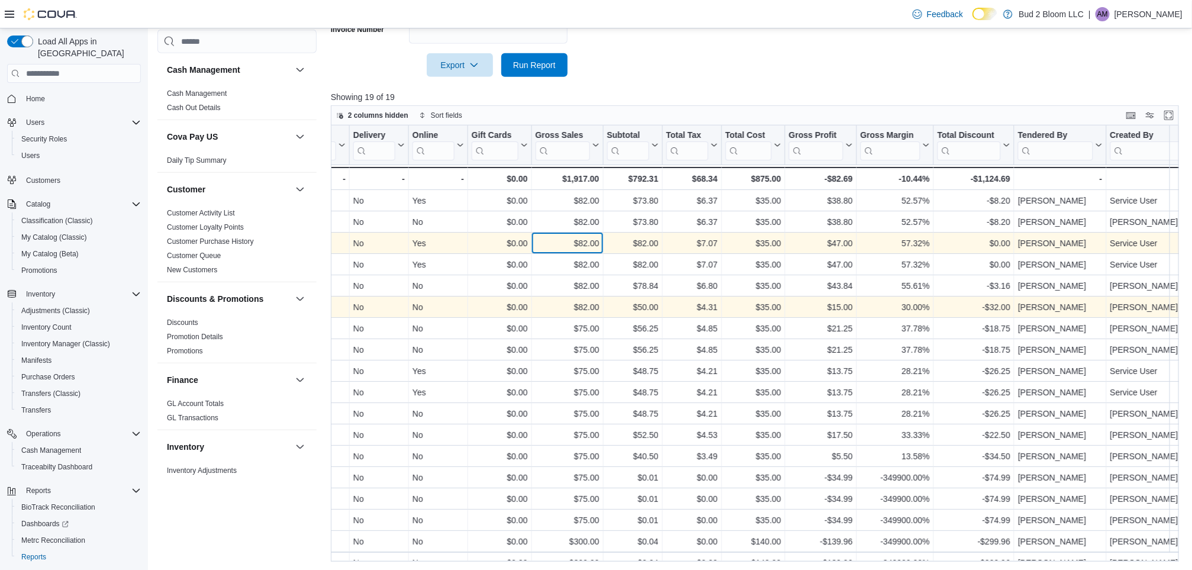
click at [594, 244] on div "$82.00" at bounding box center [568, 243] width 64 height 14
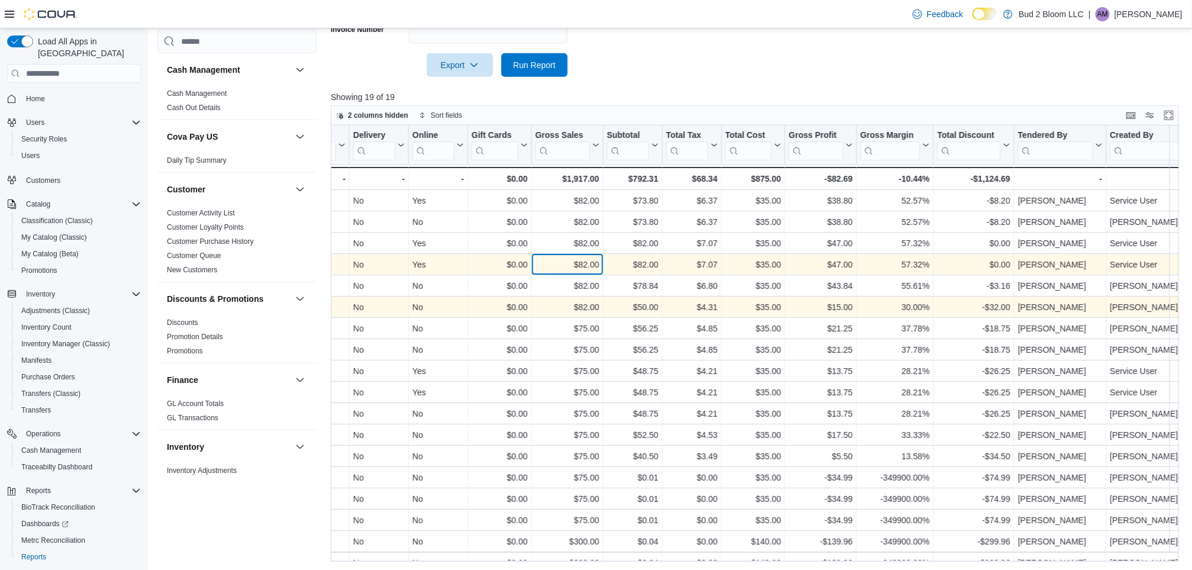
click at [590, 266] on div "$82.00" at bounding box center [568, 265] width 64 height 14
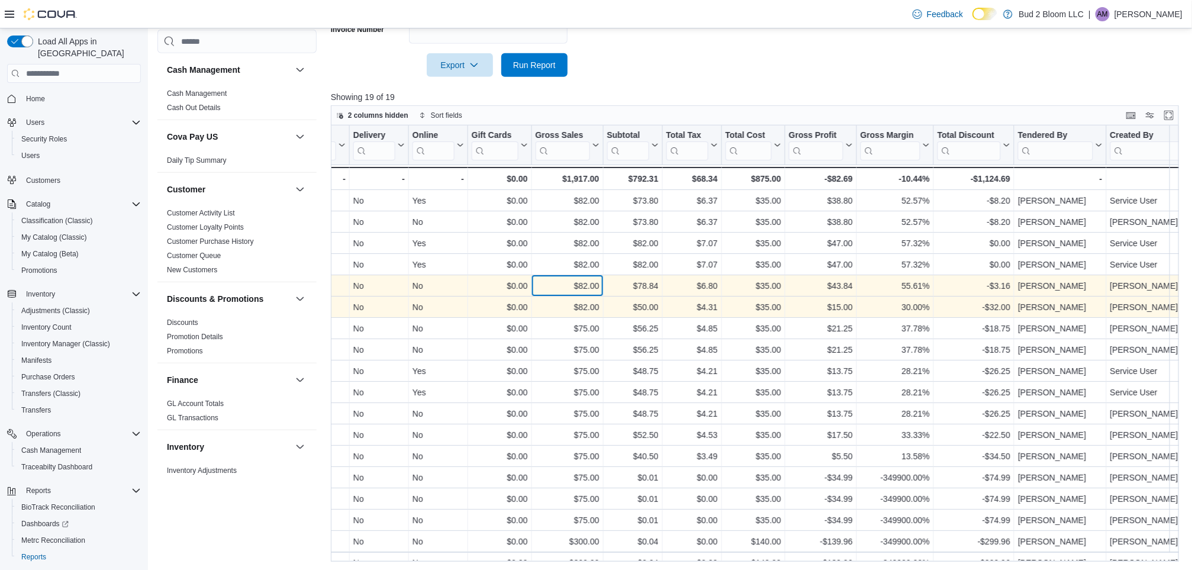
click at [587, 286] on div "$82.00" at bounding box center [568, 286] width 64 height 14
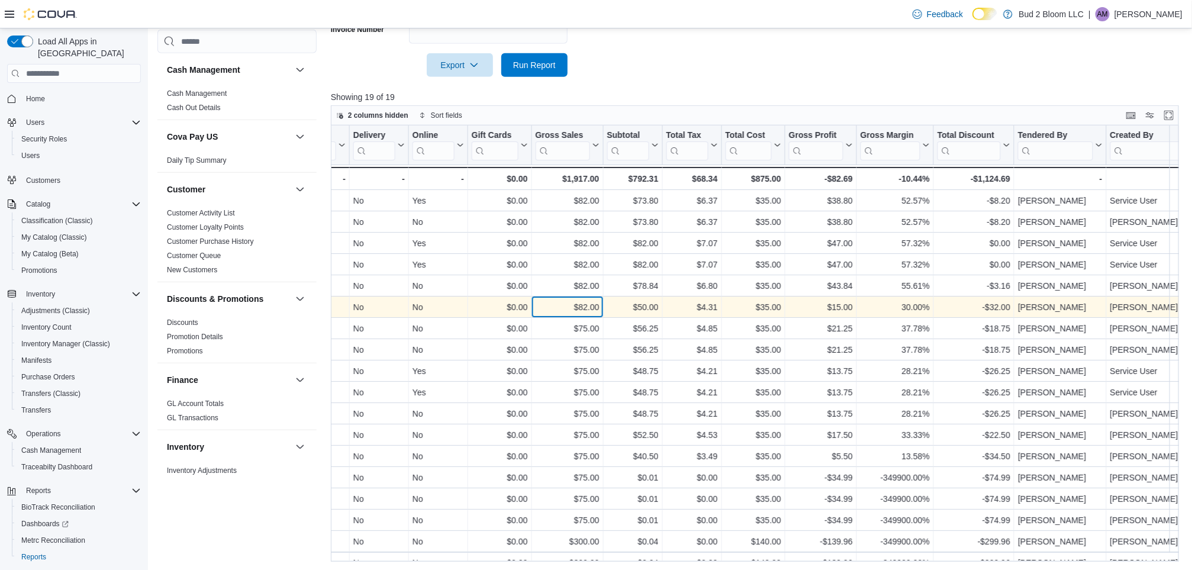
click at [588, 309] on div "$82.00" at bounding box center [568, 307] width 64 height 14
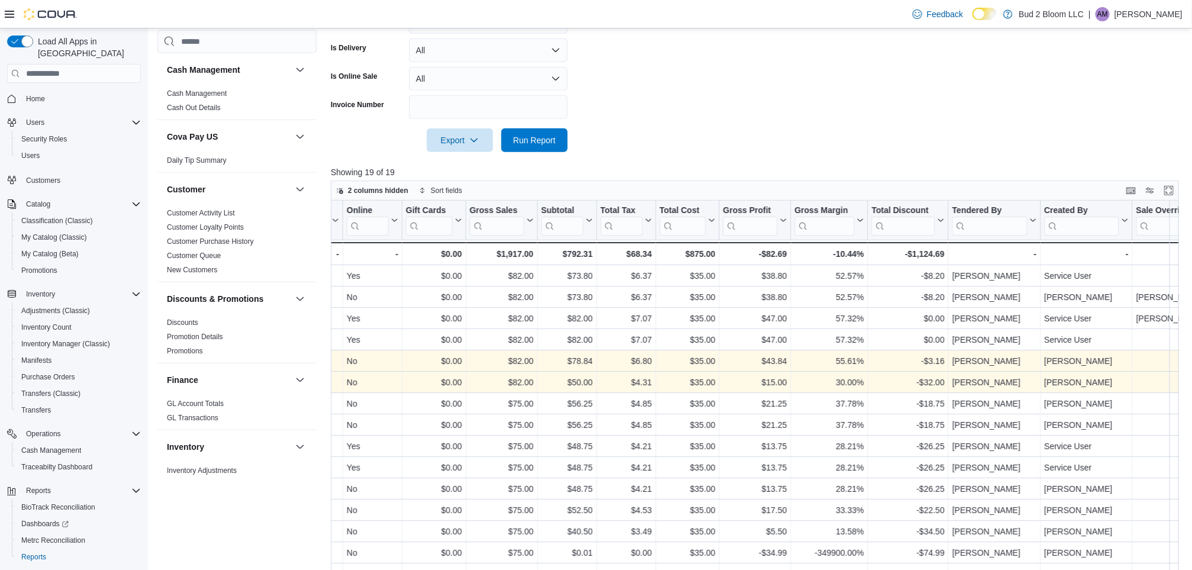
scroll to position [0, 944]
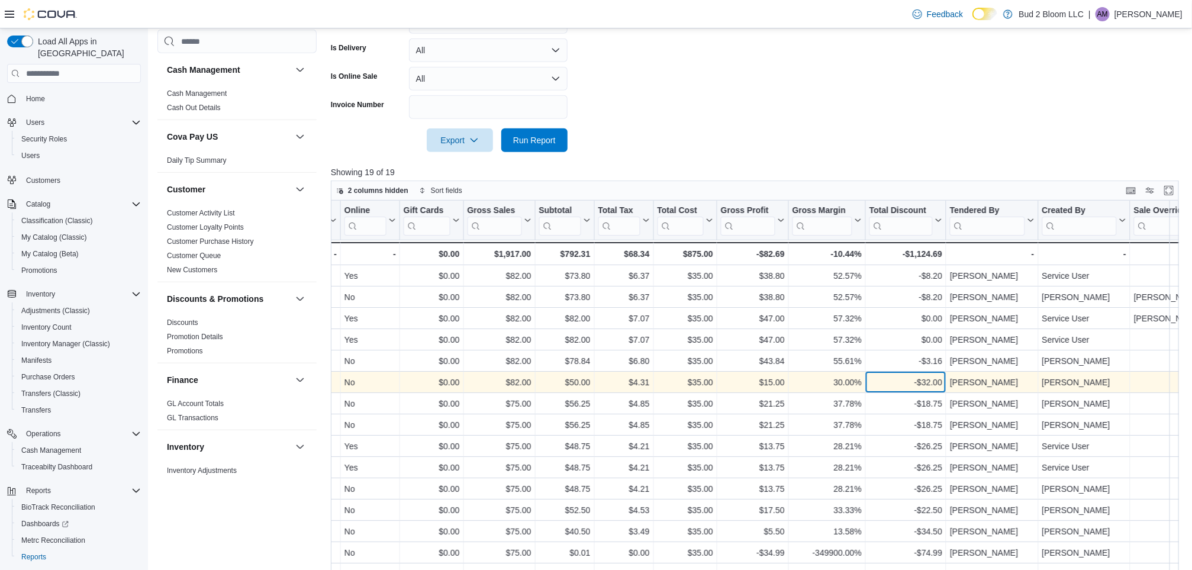
click at [917, 380] on div "-$32.00" at bounding box center [906, 382] width 73 height 14
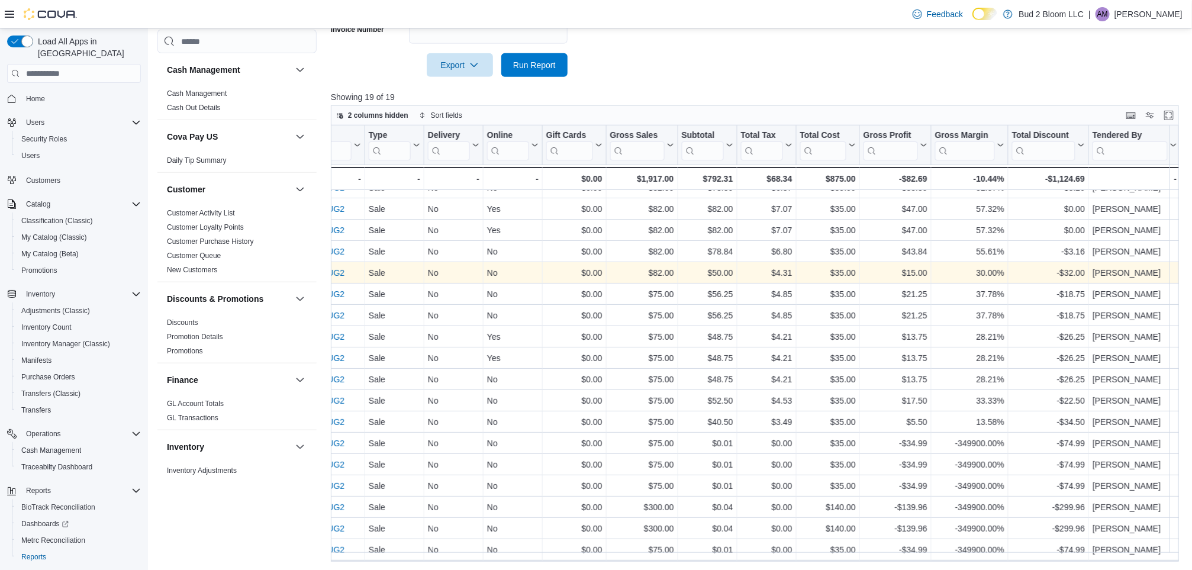
scroll to position [43, 802]
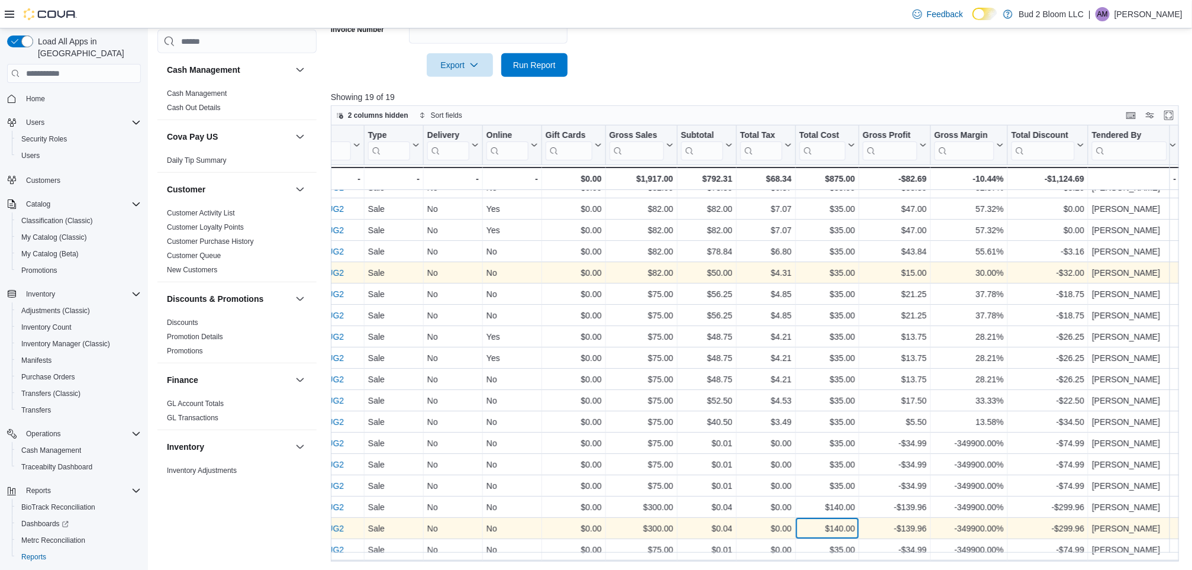
click at [823, 522] on div "$140.00" at bounding box center [828, 529] width 56 height 14
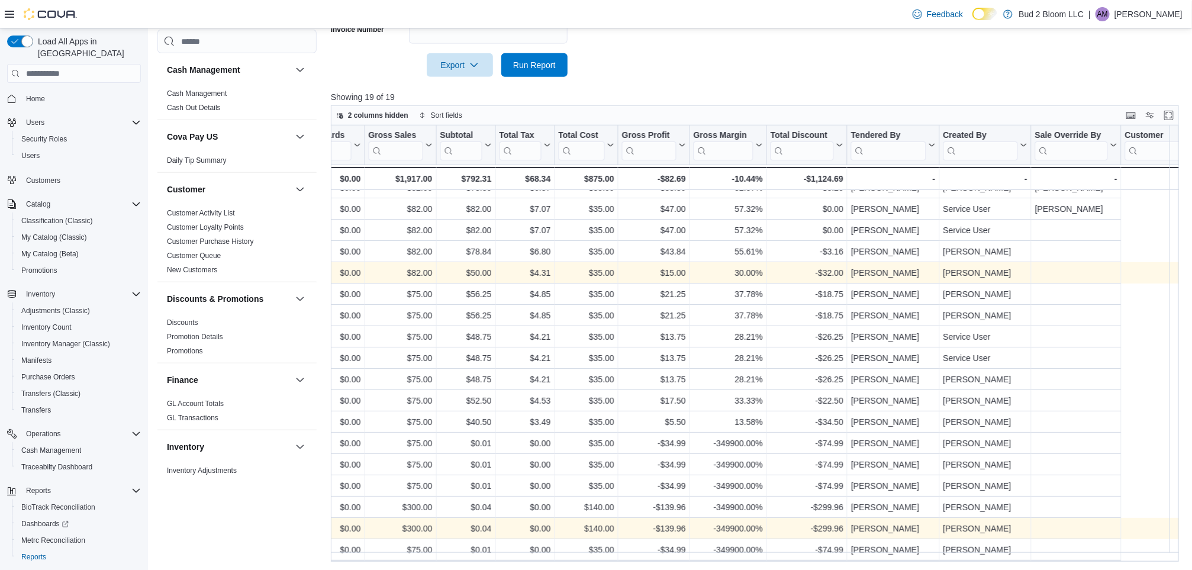
scroll to position [43, 847]
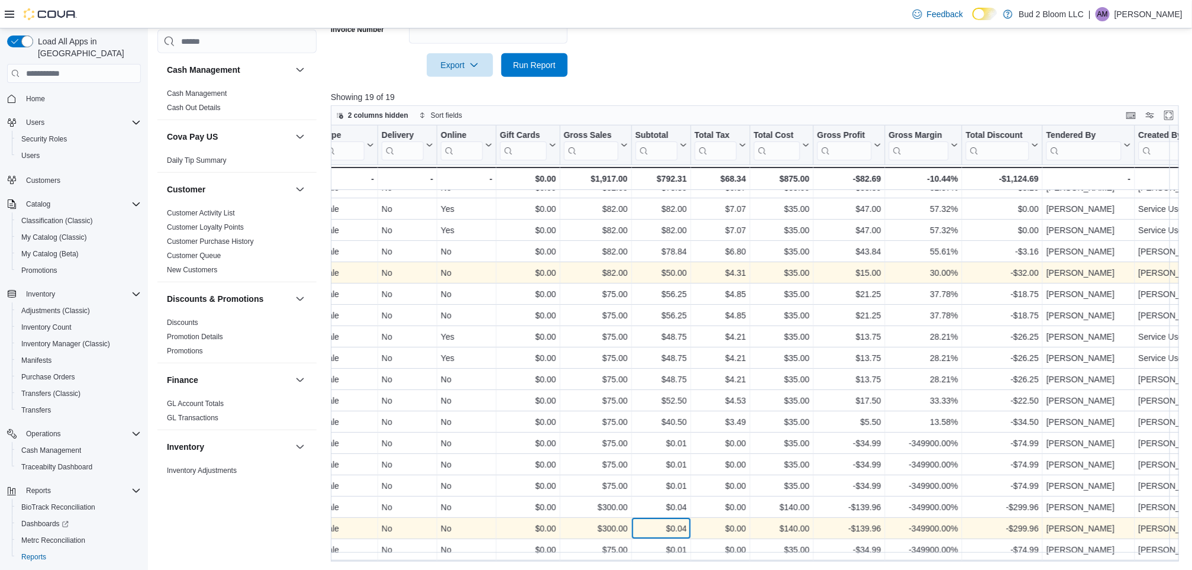
click at [677, 522] on div "$0.04" at bounding box center [662, 529] width 52 height 14
click at [787, 522] on div "$140.00" at bounding box center [782, 529] width 56 height 14
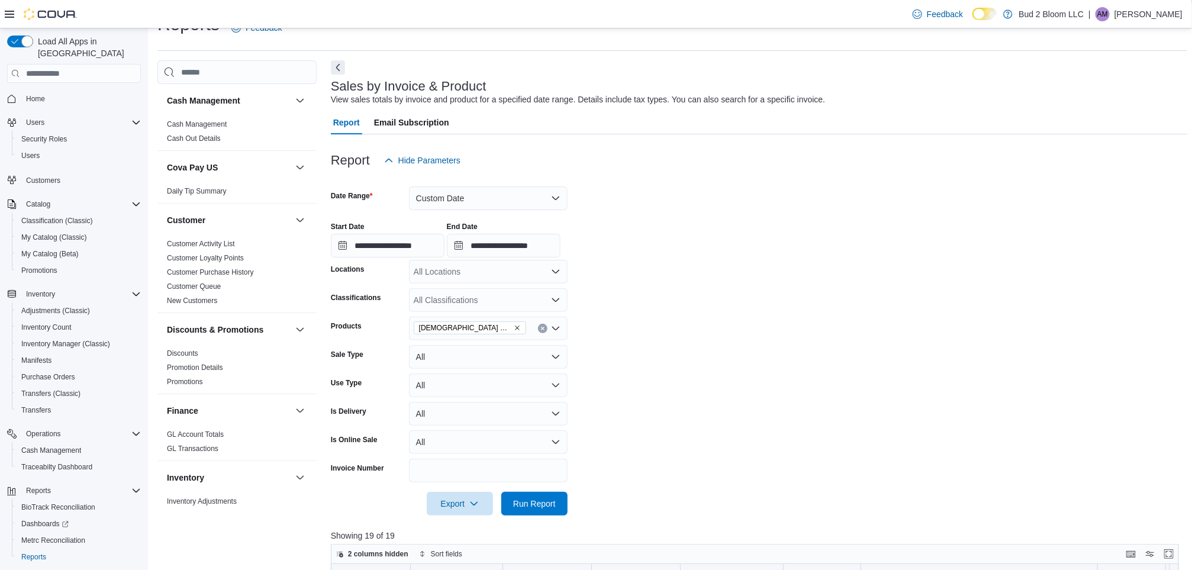
scroll to position [0, 0]
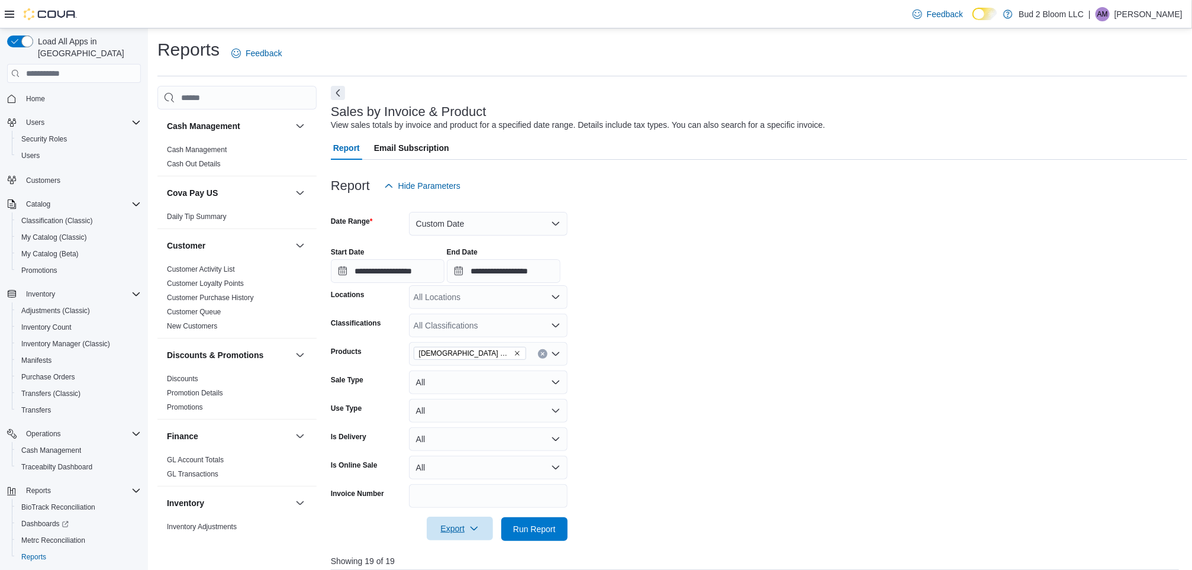
click at [480, 522] on span "Export" at bounding box center [460, 529] width 52 height 24
click at [469, 457] on span "Export to Excel" at bounding box center [461, 459] width 53 height 9
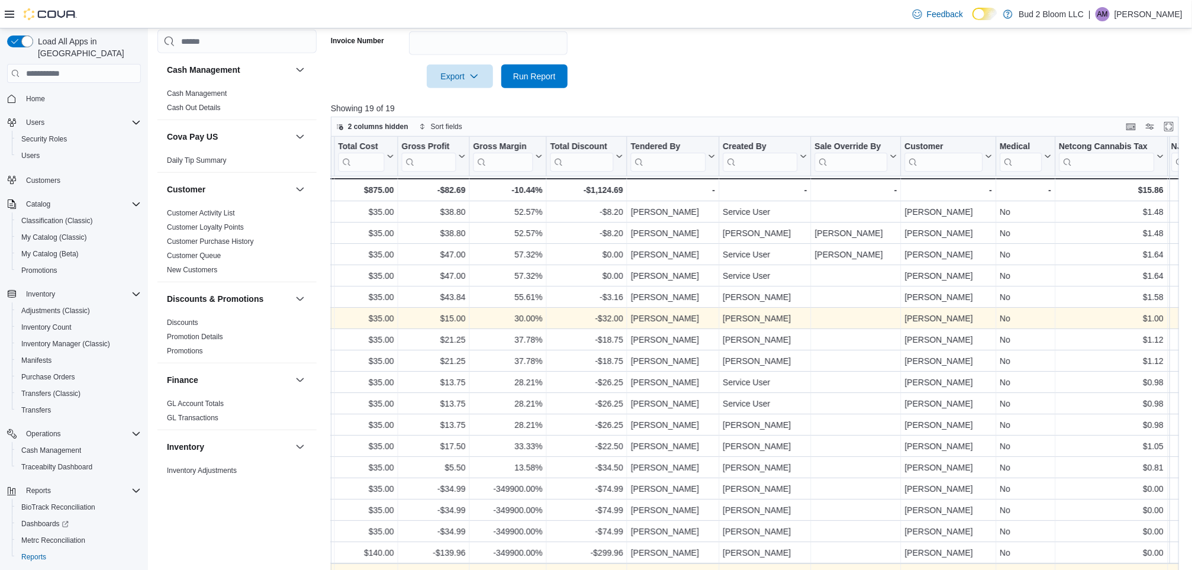
scroll to position [0, 1262]
click at [459, 191] on div "-$82.69" at bounding box center [435, 190] width 64 height 14
drag, startPoint x: 429, startPoint y: 185, endPoint x: 480, endPoint y: 194, distance: 52.2
click at [480, 194] on div "Totals - Invoice #, column 1, row 20 - - Receipt # URL, column 2, row 20 - - Da…" at bounding box center [156, 189] width 2175 height 23
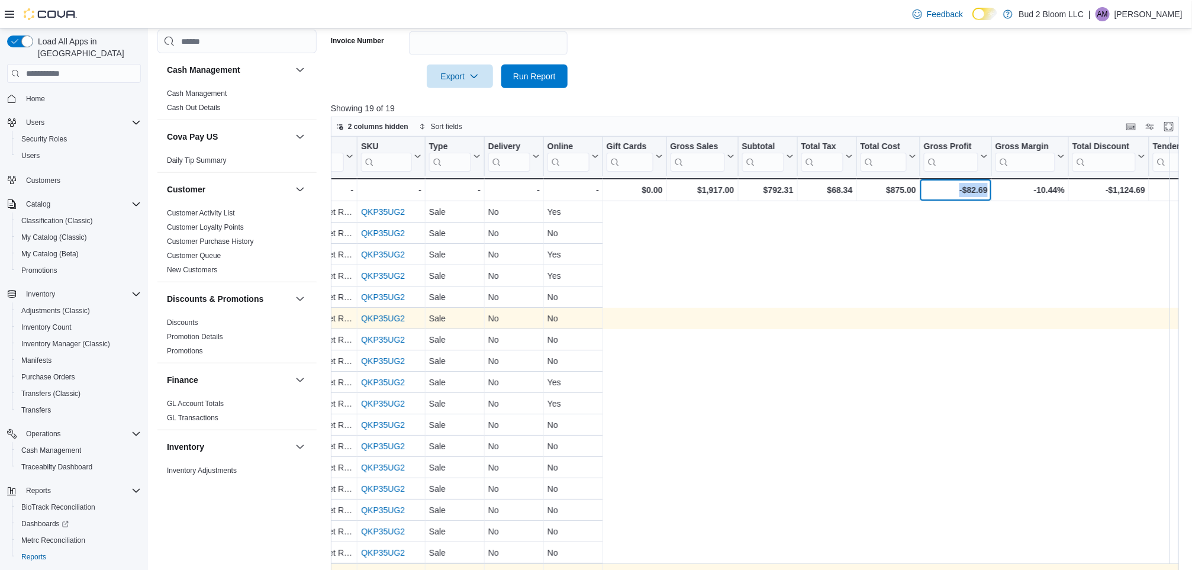
scroll to position [25, 0]
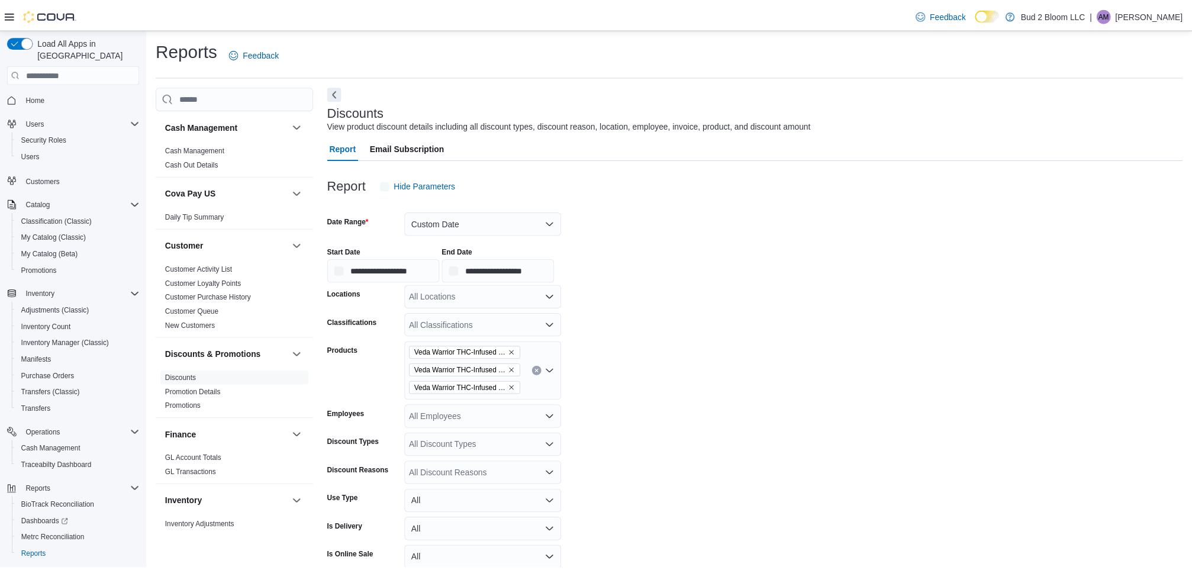
scroll to position [23, 0]
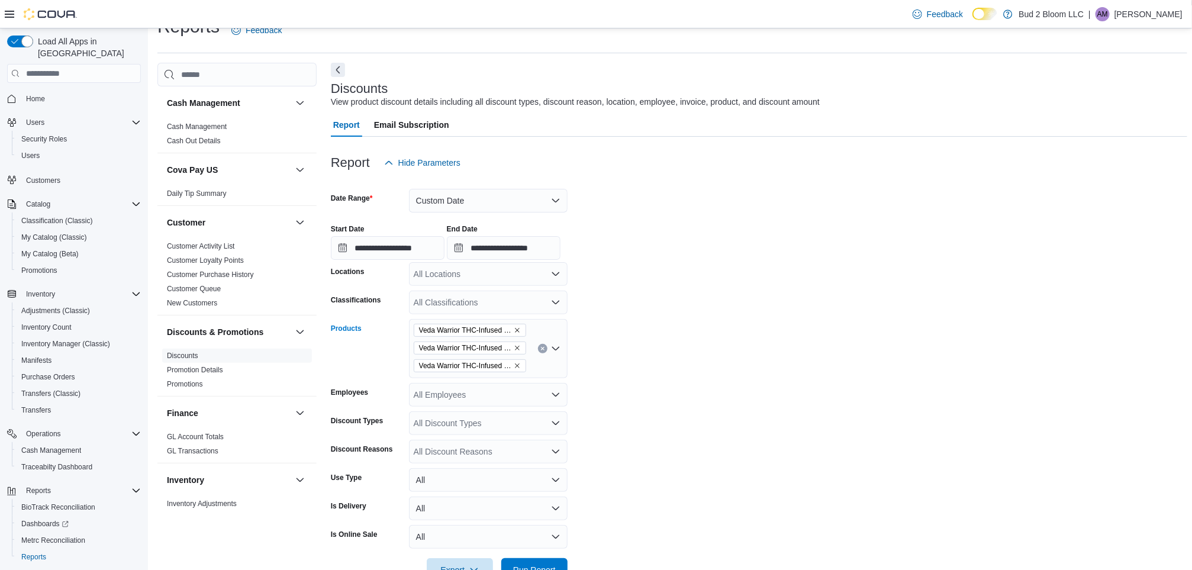
click at [542, 345] on button "Clear input" at bounding box center [542, 348] width 9 height 9
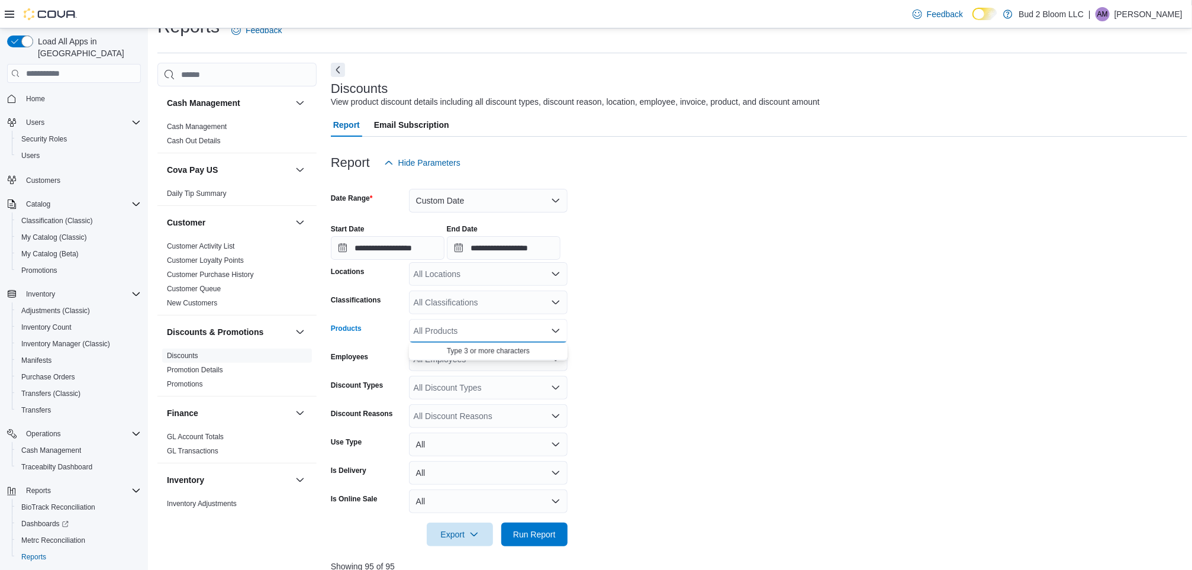
click at [510, 337] on div "All Products" at bounding box center [488, 331] width 159 height 24
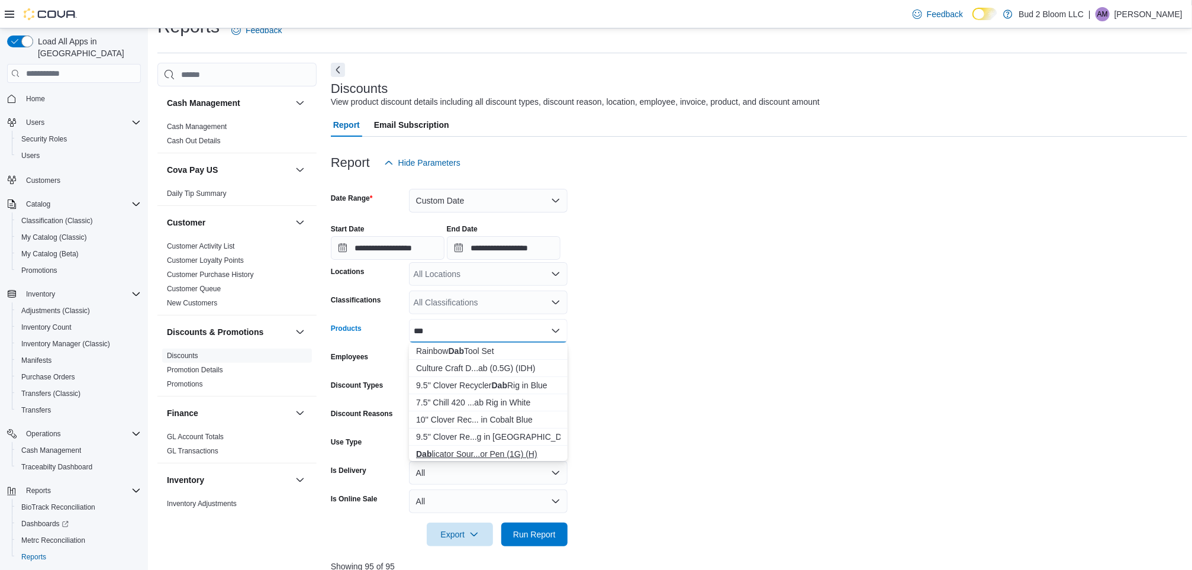
type input "***"
click at [477, 454] on div "Dab licator Sour...or Pen (1G) (H)" at bounding box center [488, 454] width 144 height 12
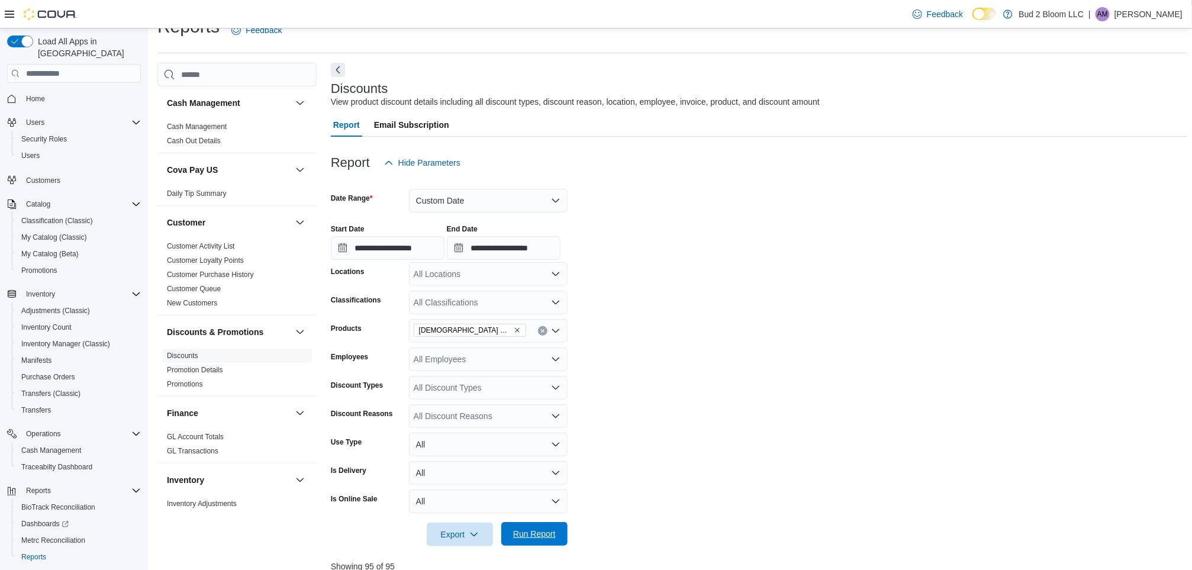
click at [531, 535] on span "Run Report" at bounding box center [534, 534] width 43 height 12
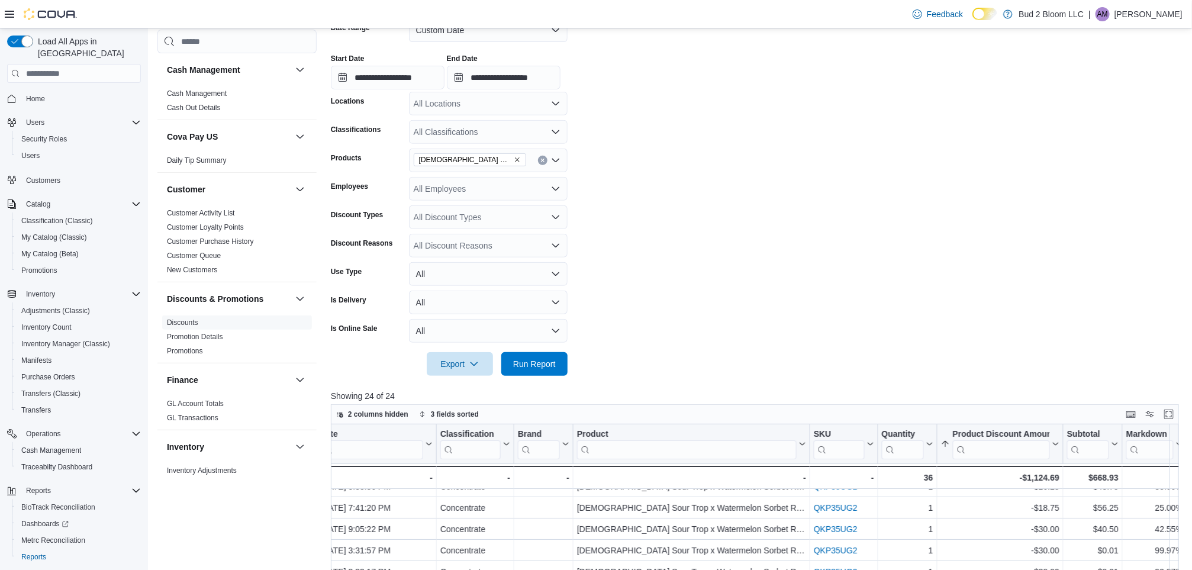
scroll to position [204, 0]
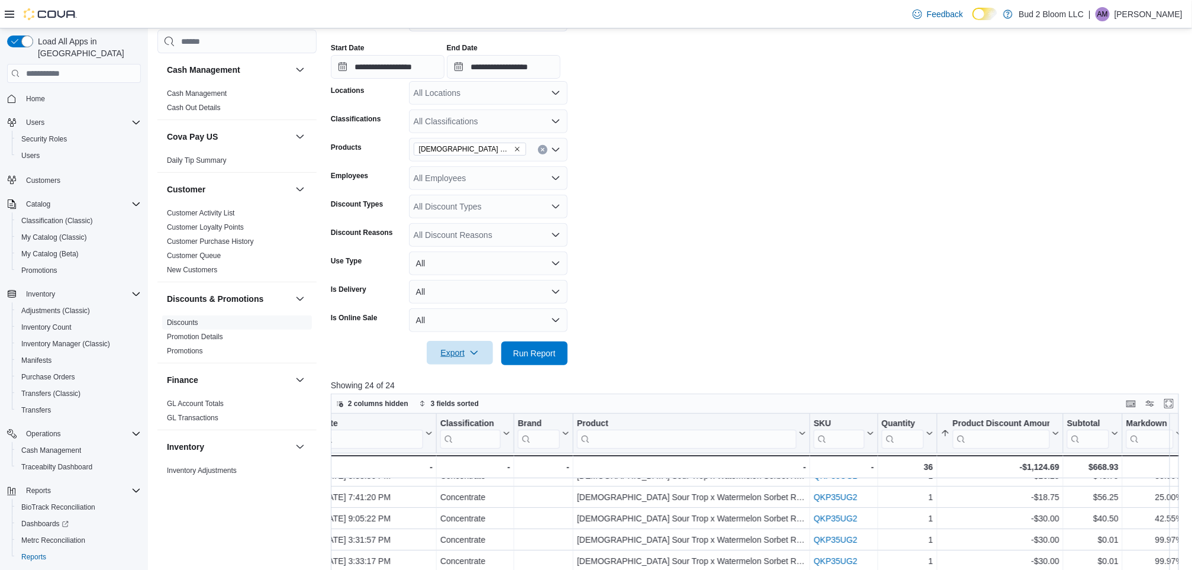
click at [455, 359] on span "Export" at bounding box center [460, 353] width 52 height 24
click at [468, 379] on span "Export to Excel" at bounding box center [461, 376] width 53 height 9
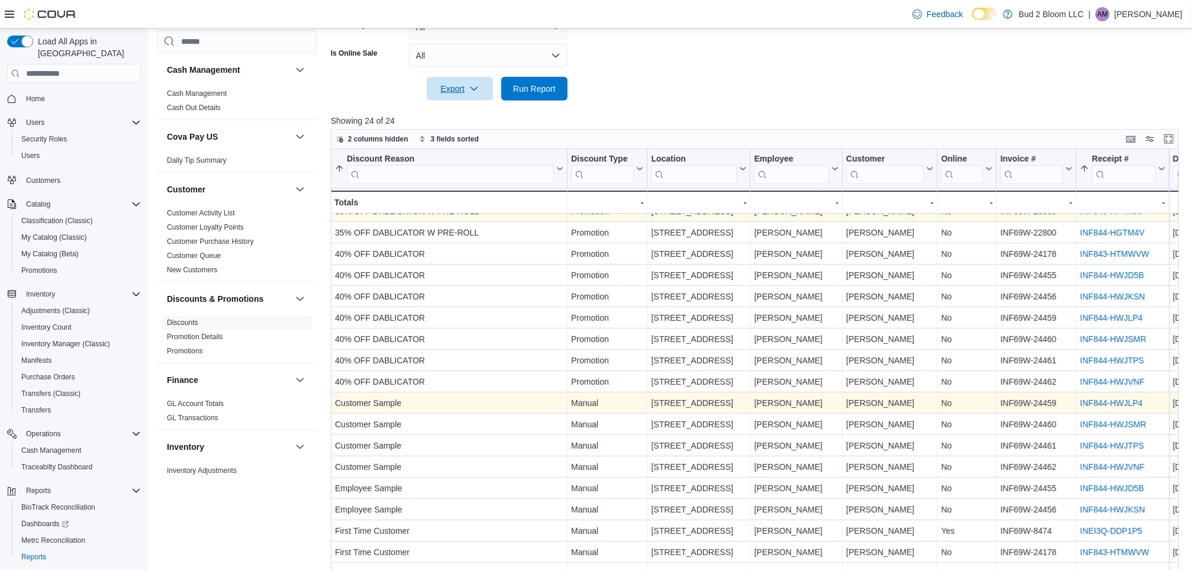
scroll to position [0, 0]
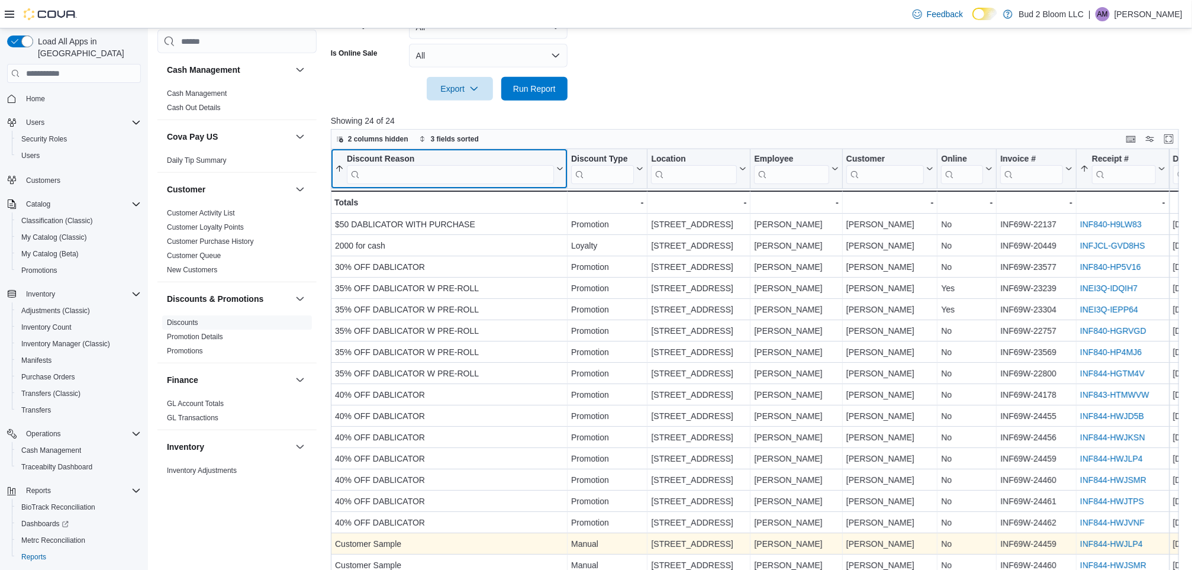
click at [558, 171] on icon at bounding box center [558, 168] width 9 height 7
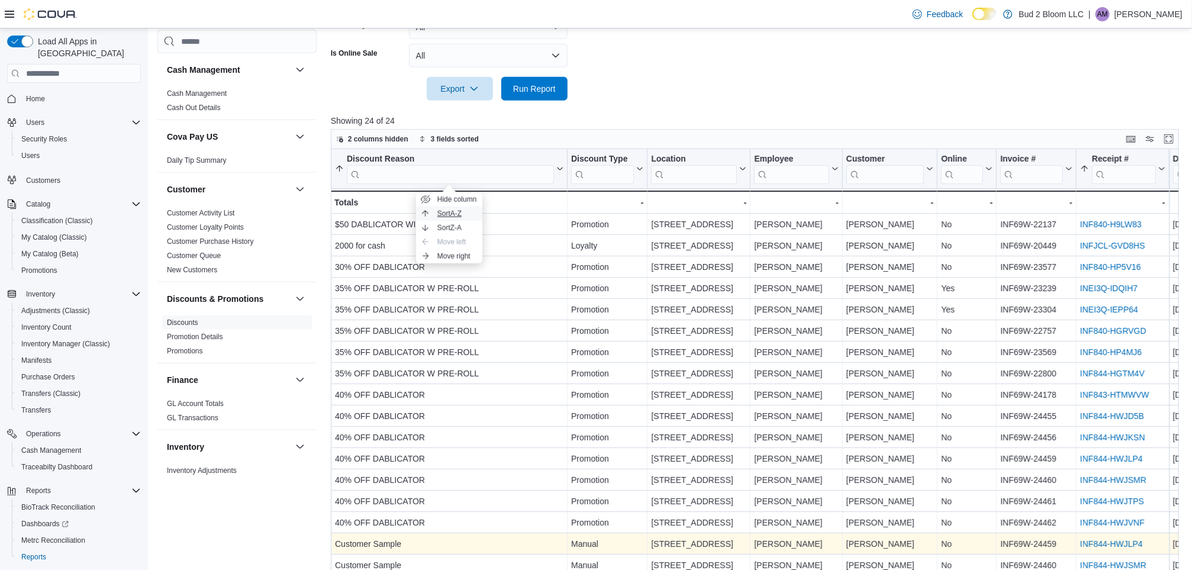
click at [470, 217] on button "Sort A-Z" at bounding box center [449, 214] width 66 height 14
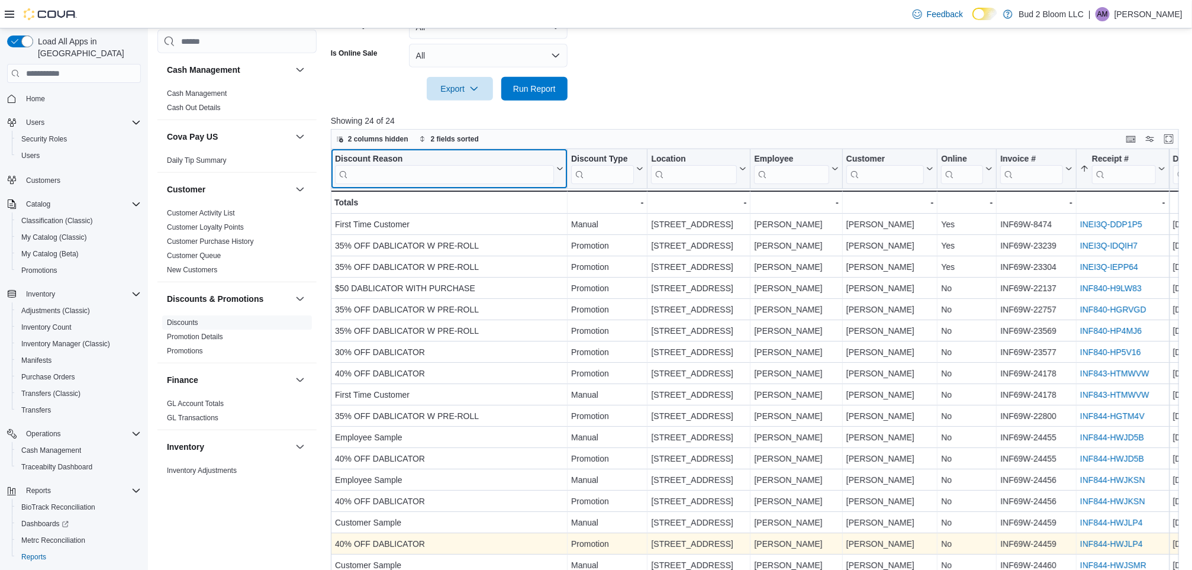
click at [559, 175] on button "Discount Reason" at bounding box center [449, 169] width 229 height 30
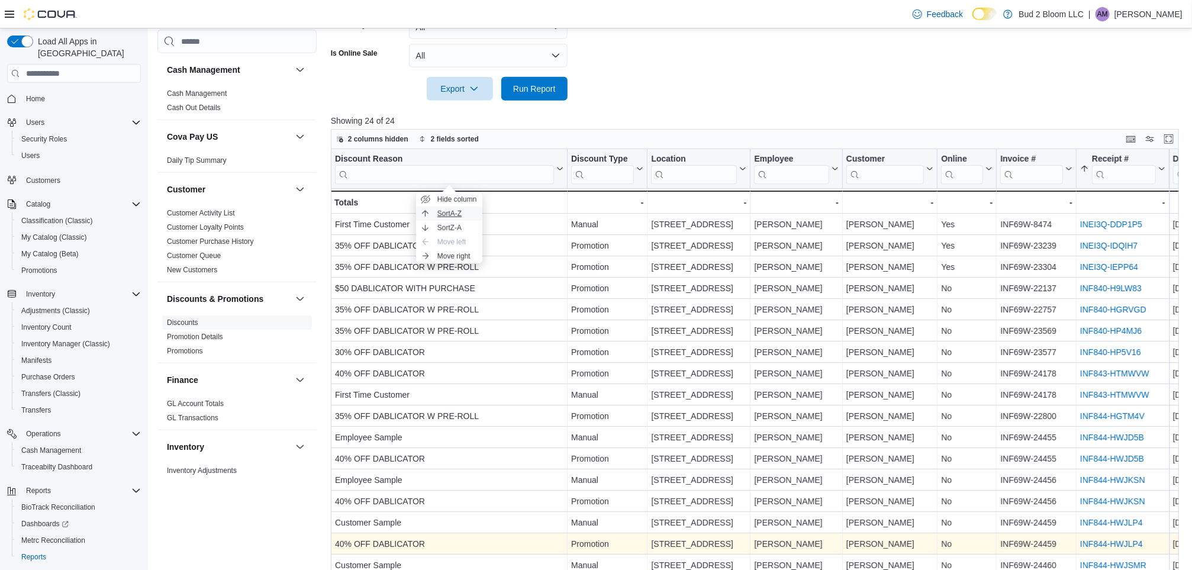
click at [455, 217] on span "Sort A-Z" at bounding box center [450, 213] width 24 height 9
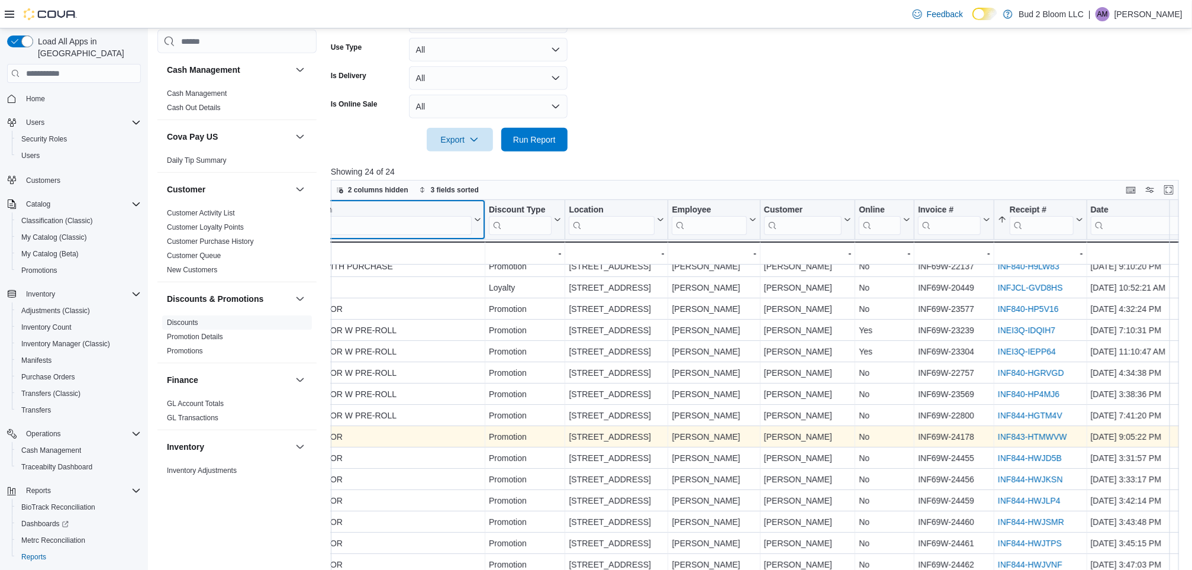
scroll to position [9, 0]
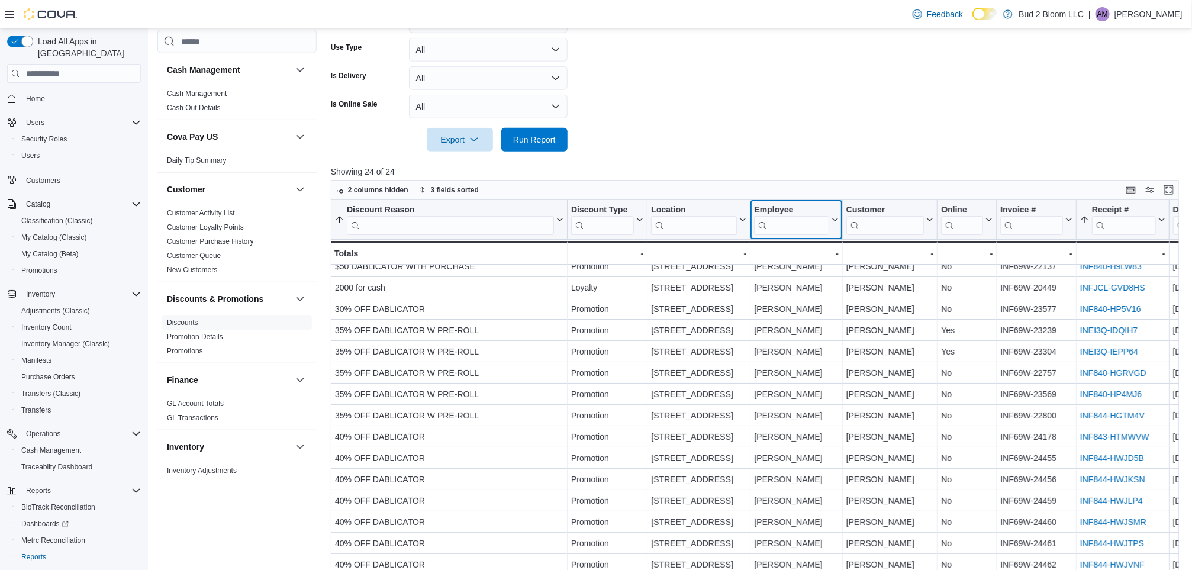
click at [833, 218] on icon at bounding box center [834, 219] width 5 height 3
click at [798, 308] on span "Move right" at bounding box center [800, 307] width 33 height 9
click at [839, 222] on icon at bounding box center [836, 219] width 9 height 7
click at [809, 308] on span "Move right" at bounding box center [802, 307] width 33 height 9
click at [833, 221] on icon at bounding box center [833, 219] width 9 height 7
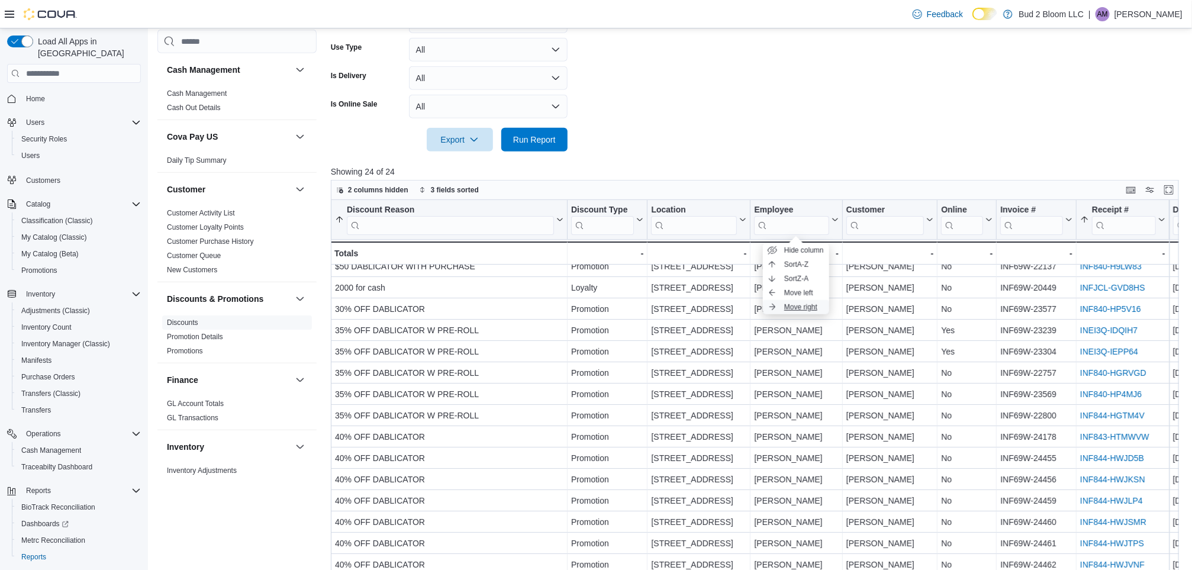
click at [810, 309] on span "Move right" at bounding box center [800, 307] width 33 height 9
click at [931, 220] on icon at bounding box center [928, 219] width 9 height 7
click at [905, 311] on span "Move right" at bounding box center [896, 307] width 33 height 9
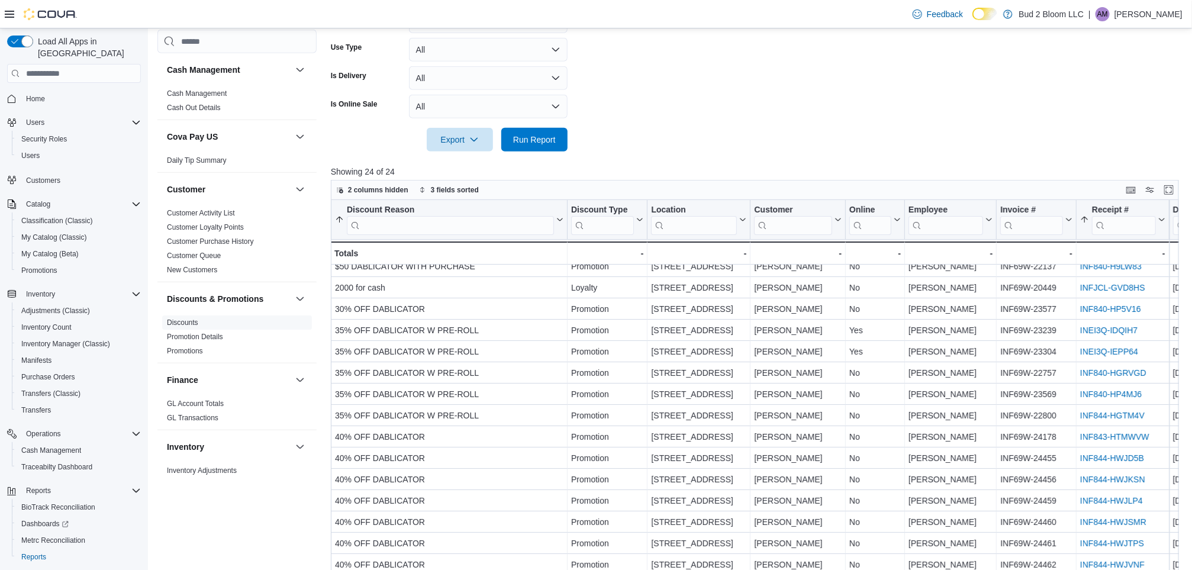
click at [989, 219] on icon at bounding box center [987, 219] width 9 height 7
click at [963, 311] on span "Move right" at bounding box center [955, 307] width 33 height 9
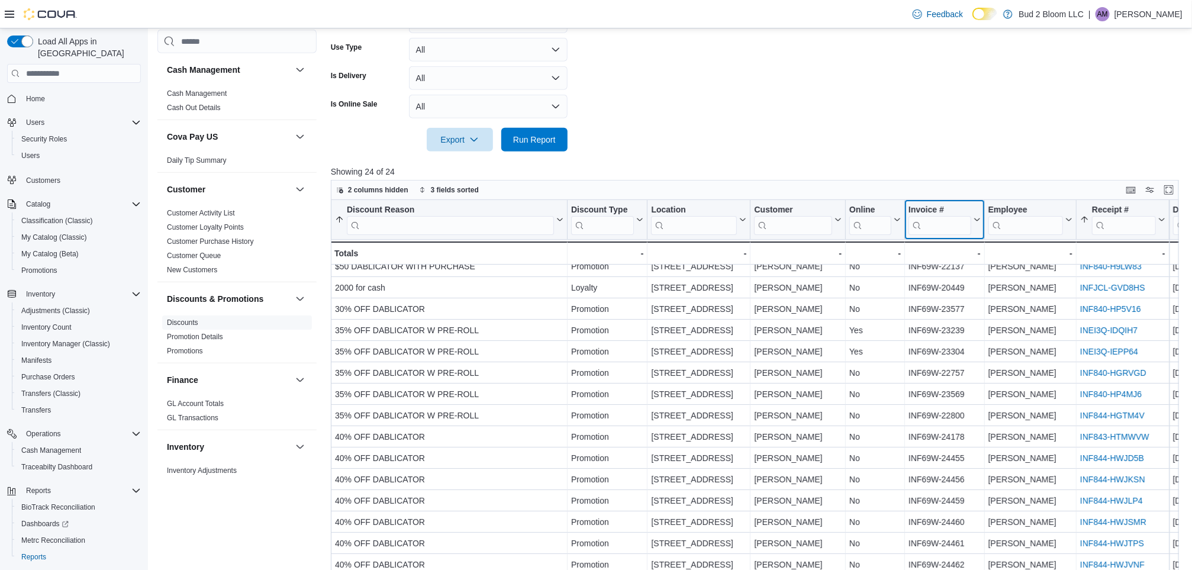
click at [973, 221] on icon at bounding box center [975, 219] width 9 height 7
click at [1069, 221] on icon at bounding box center [1067, 219] width 9 height 7
click at [1041, 307] on span "Move right" at bounding box center [1034, 307] width 33 height 9
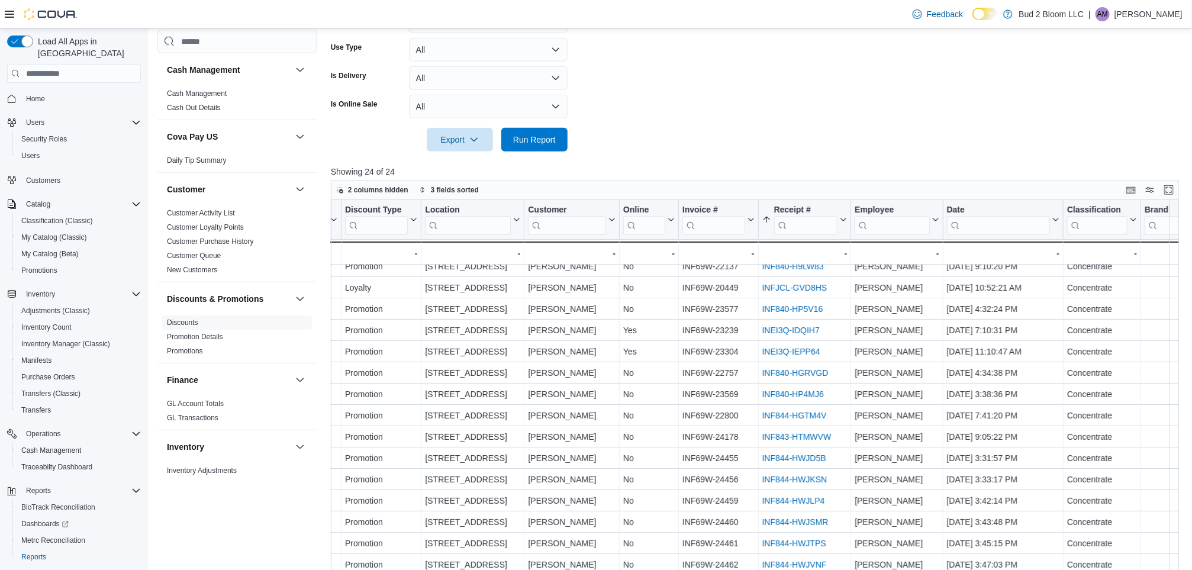
scroll to position [9, 227]
click at [933, 221] on icon at bounding box center [932, 219] width 9 height 7
click at [892, 311] on span "Move right" at bounding box center [900, 307] width 33 height 9
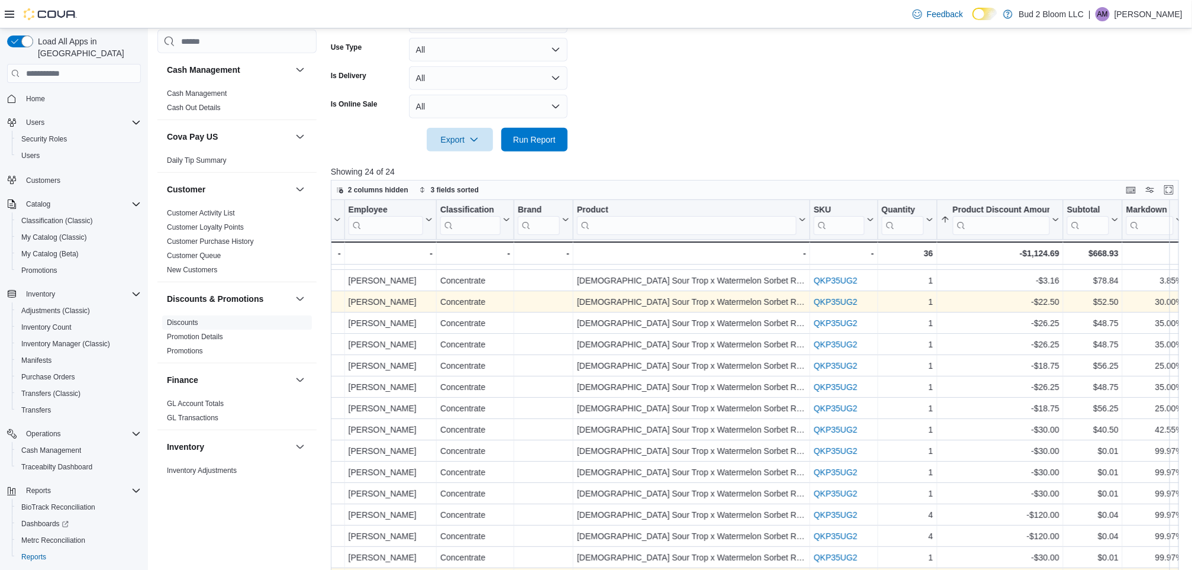
scroll to position [17, 862]
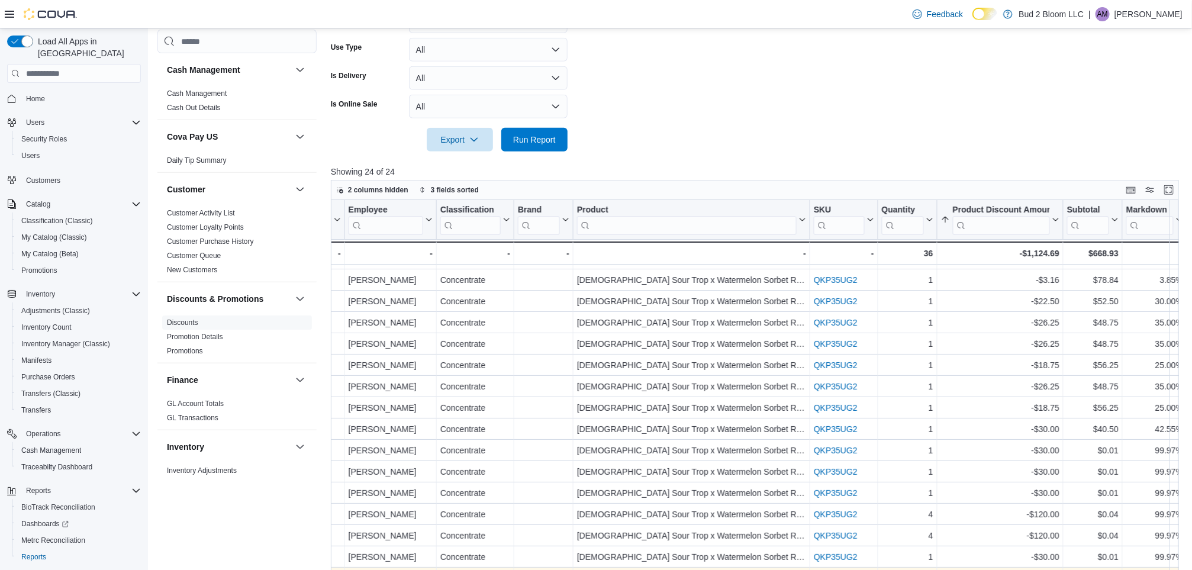
click at [418, 223] on button "Employee" at bounding box center [391, 220] width 84 height 30
click at [393, 309] on span "Move right" at bounding box center [385, 307] width 33 height 9
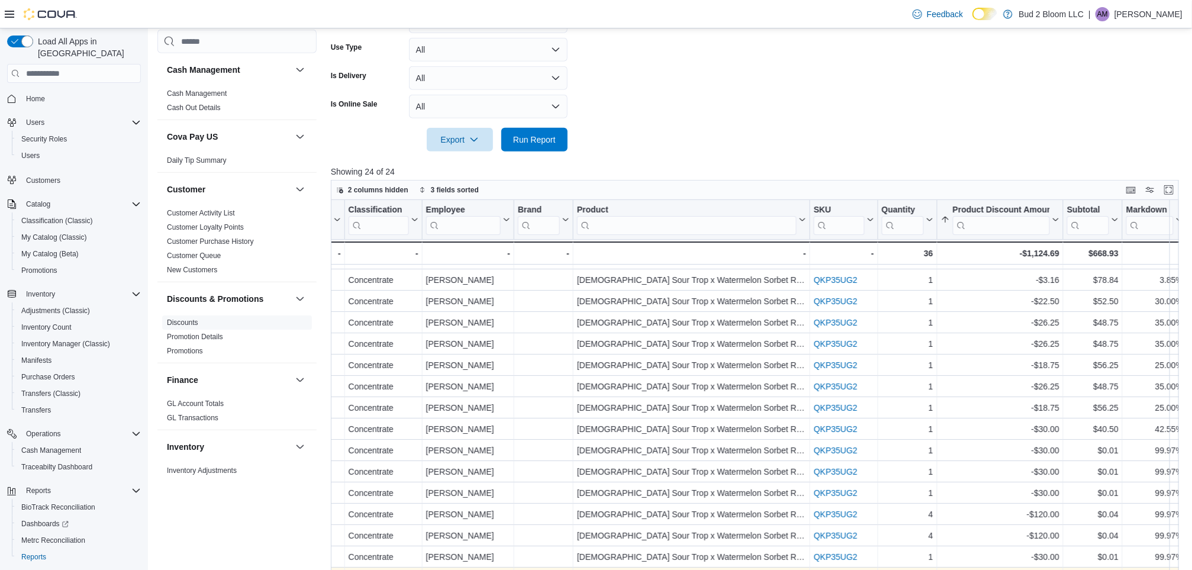
click at [501, 219] on icon at bounding box center [505, 219] width 9 height 7
click at [474, 307] on span "Move right" at bounding box center [463, 307] width 33 height 9
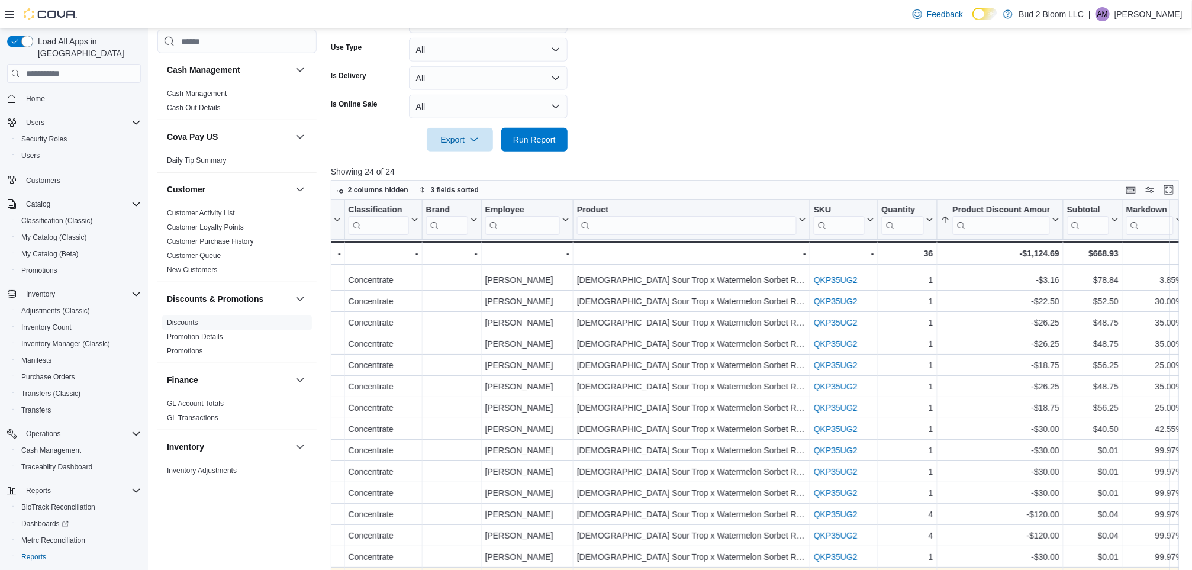
click at [560, 220] on icon at bounding box center [564, 219] width 9 height 7
click at [533, 310] on span "Move right" at bounding box center [522, 307] width 33 height 9
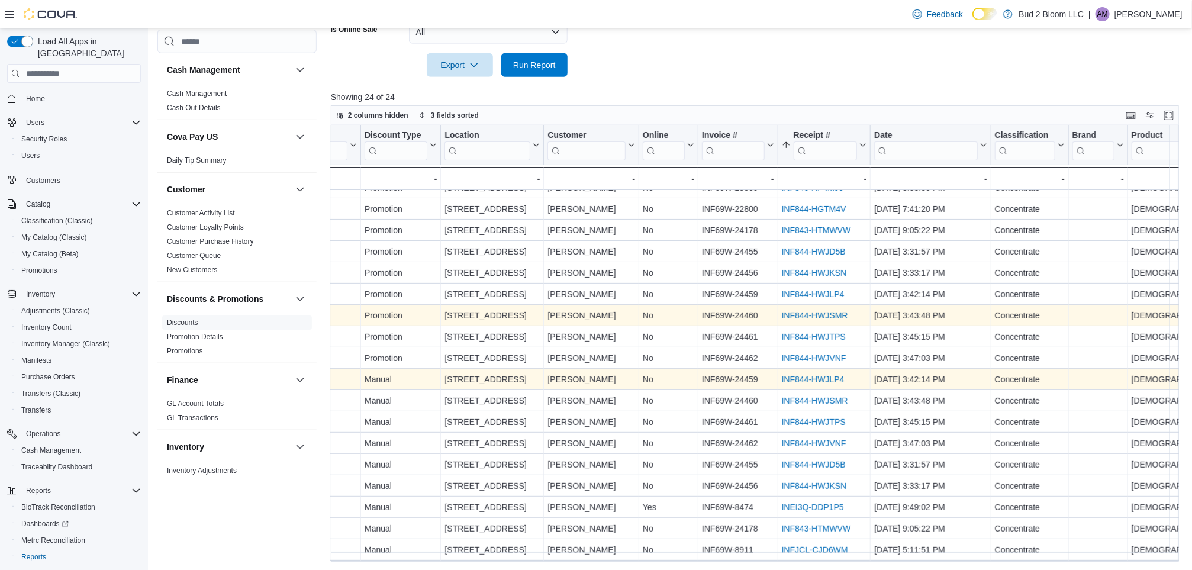
scroll to position [150, 208]
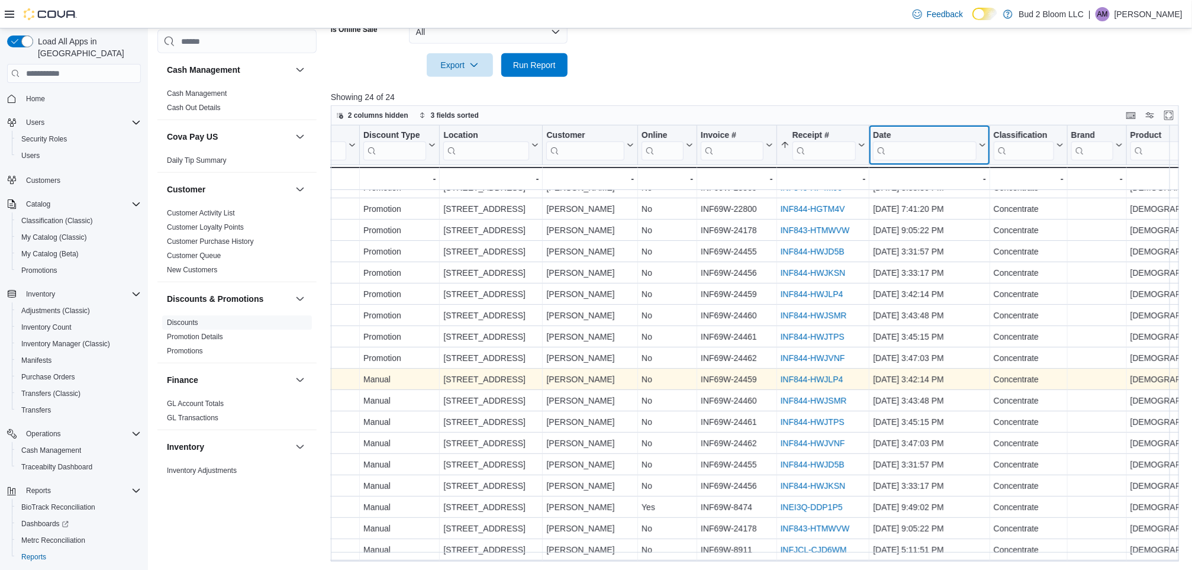
click at [980, 147] on div "Discount Reason Sorted by Product Discount Amount, ascending , then sorted by R…" at bounding box center [978, 158] width 1710 height 65
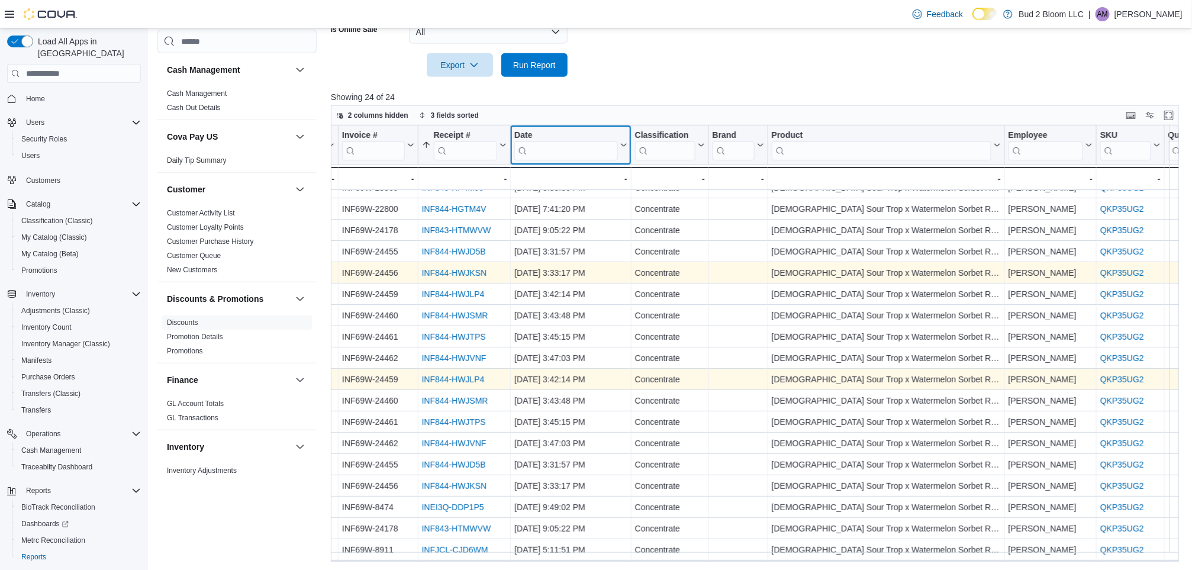
scroll to position [150, 564]
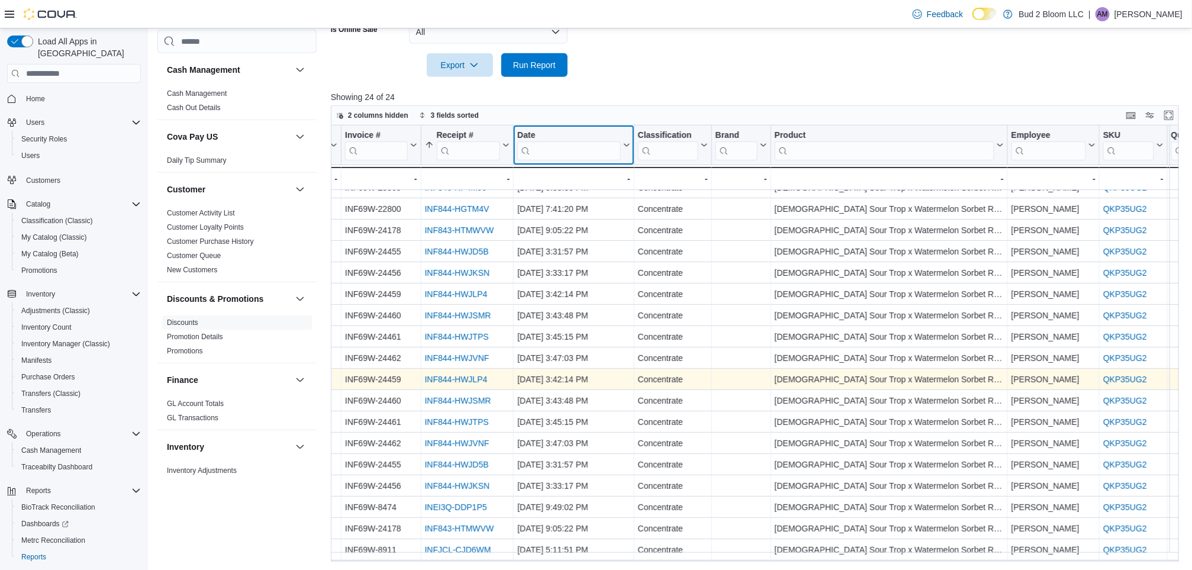
click at [622, 146] on icon at bounding box center [625, 145] width 9 height 7
click at [506, 144] on icon at bounding box center [504, 145] width 9 height 7
click at [478, 189] on span "Sort A-Z" at bounding box center [467, 189] width 24 height 9
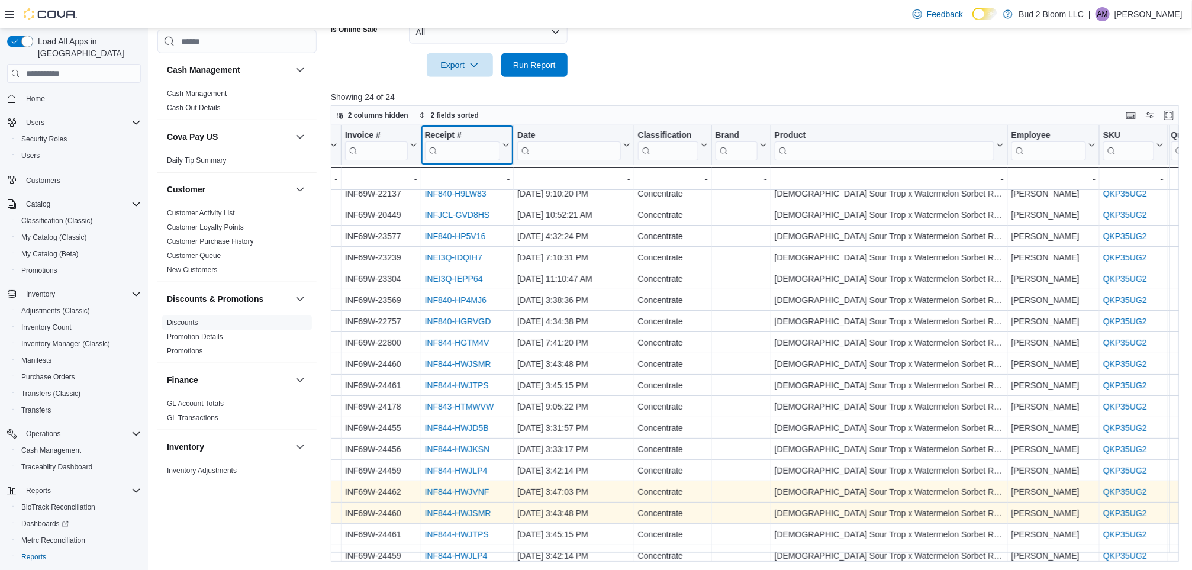
scroll to position [9, 564]
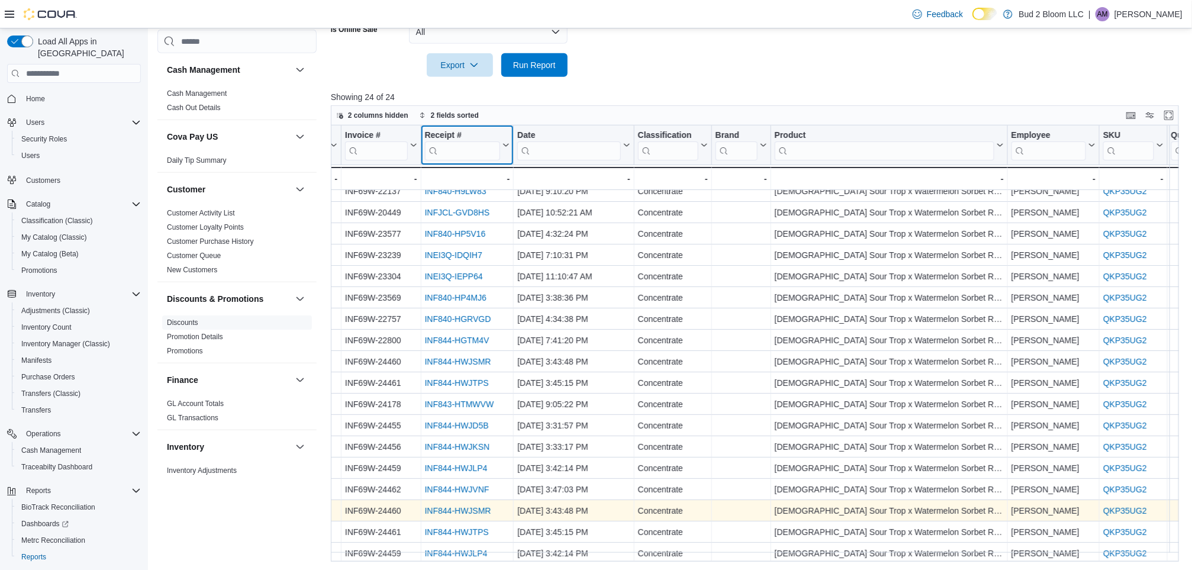
click at [505, 149] on button "Receipt #" at bounding box center [467, 145] width 85 height 30
click at [478, 190] on span "Sort A-Z" at bounding box center [467, 189] width 24 height 9
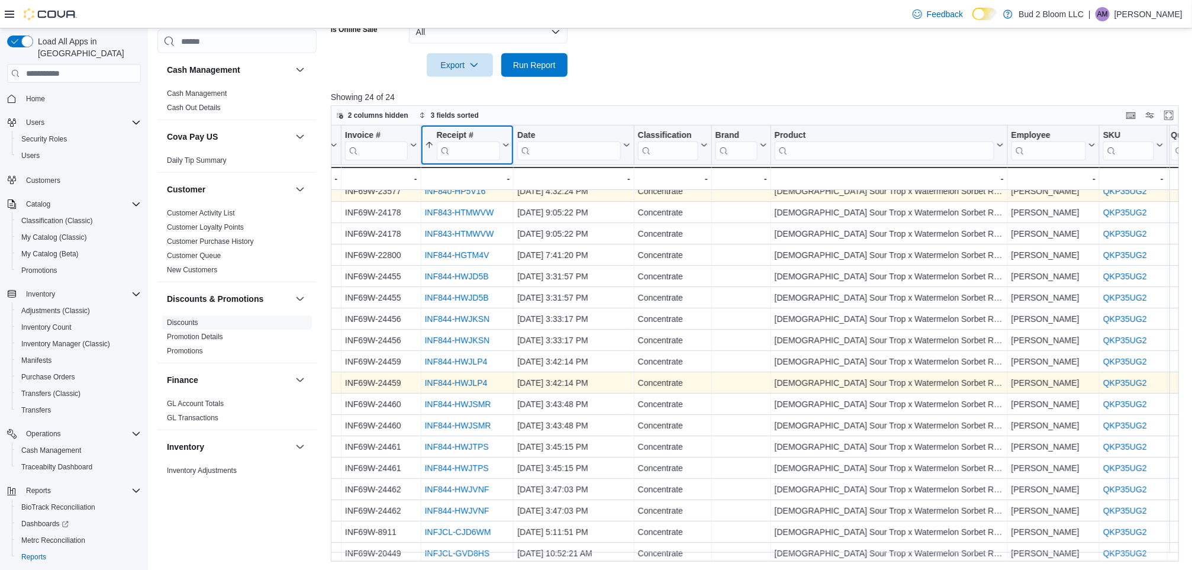
scroll to position [139, 564]
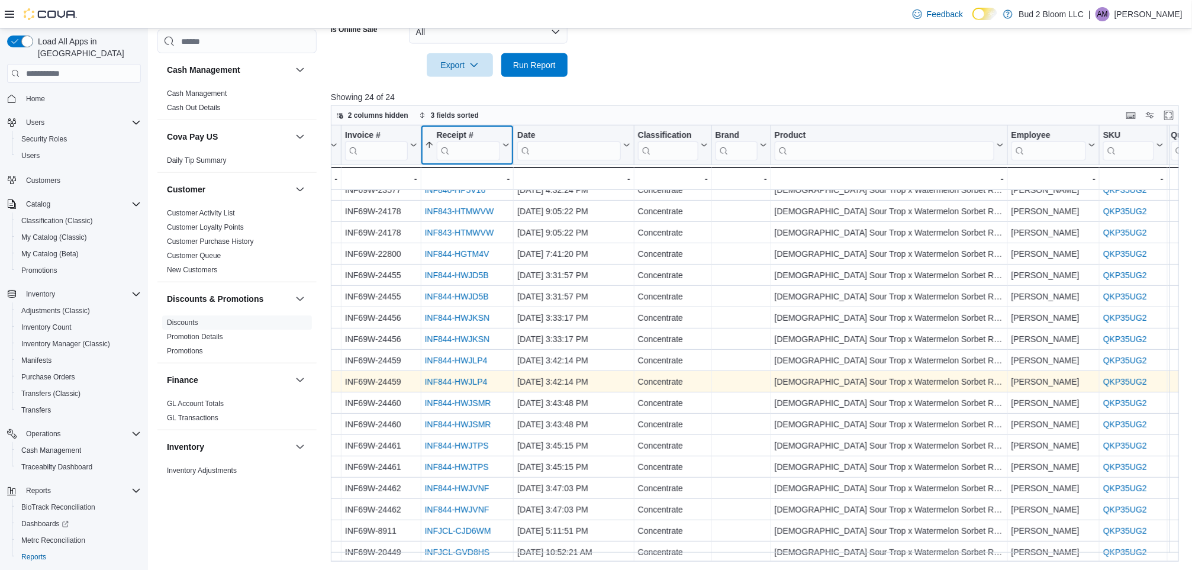
click at [506, 144] on icon at bounding box center [504, 145] width 9 height 7
click at [472, 189] on span "Sort A-Z" at bounding box center [467, 189] width 24 height 9
click at [503, 144] on icon at bounding box center [504, 145] width 9 height 7
click at [467, 190] on span "Sort A-Z" at bounding box center [467, 189] width 24 height 9
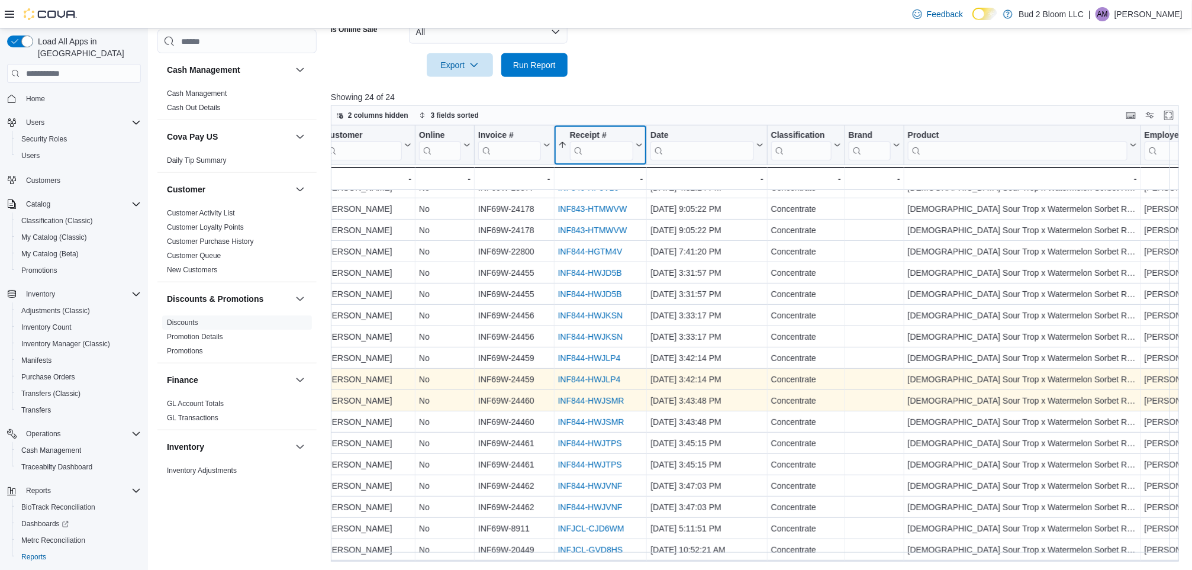
scroll to position [150, 0]
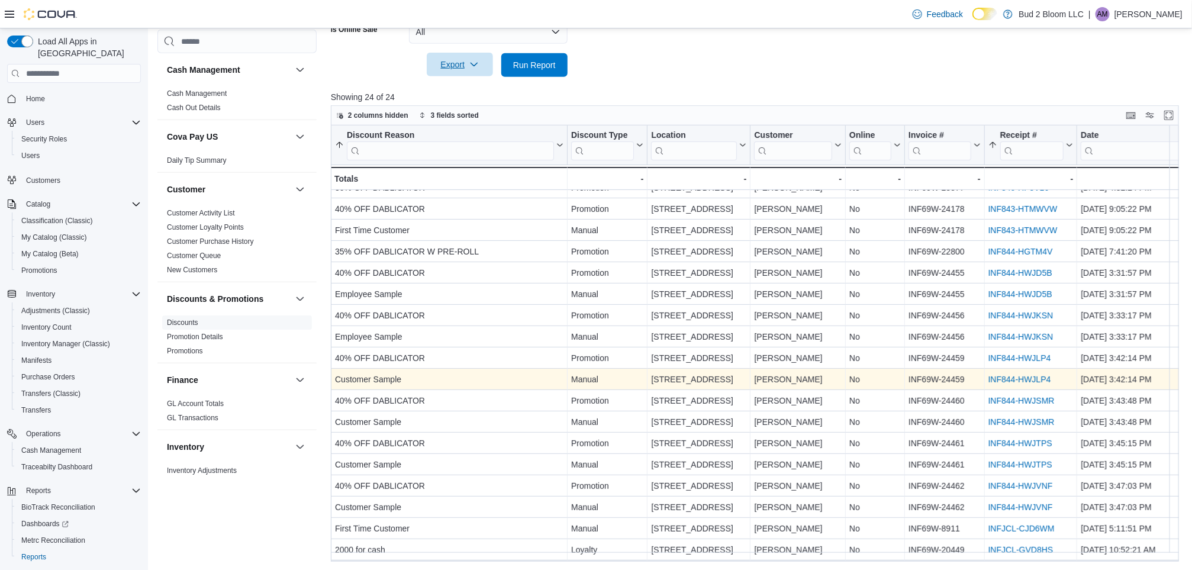
click at [474, 70] on span "Export" at bounding box center [460, 65] width 52 height 24
click at [475, 91] on span "Export to Excel" at bounding box center [461, 87] width 53 height 9
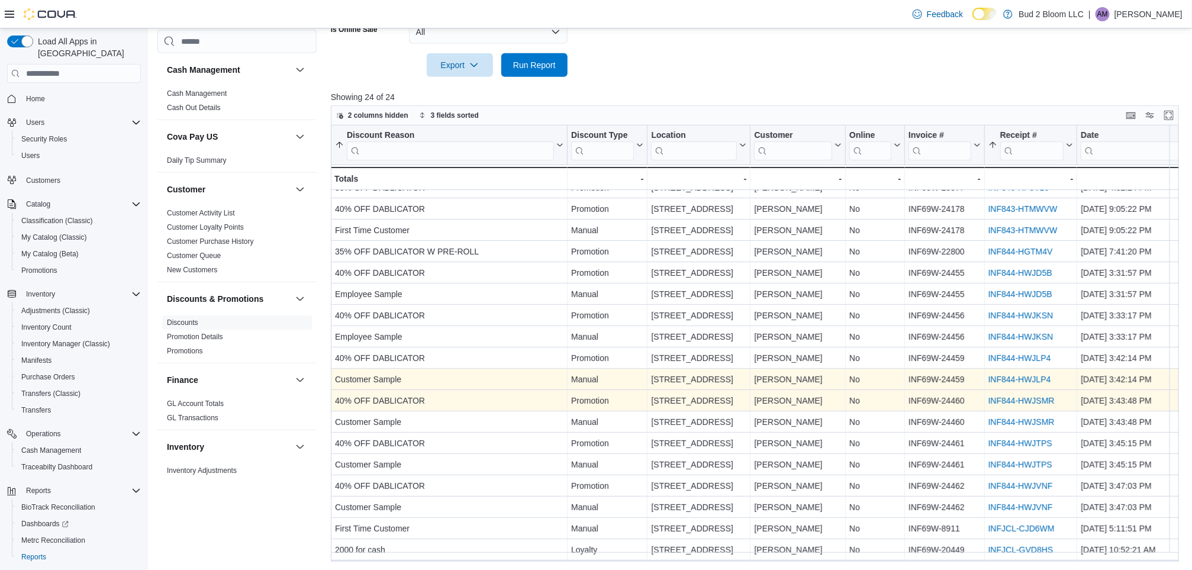
click at [990, 390] on div "INF844-HWJSMR - Receipt # URL, column 7, row 17" at bounding box center [1031, 400] width 93 height 21
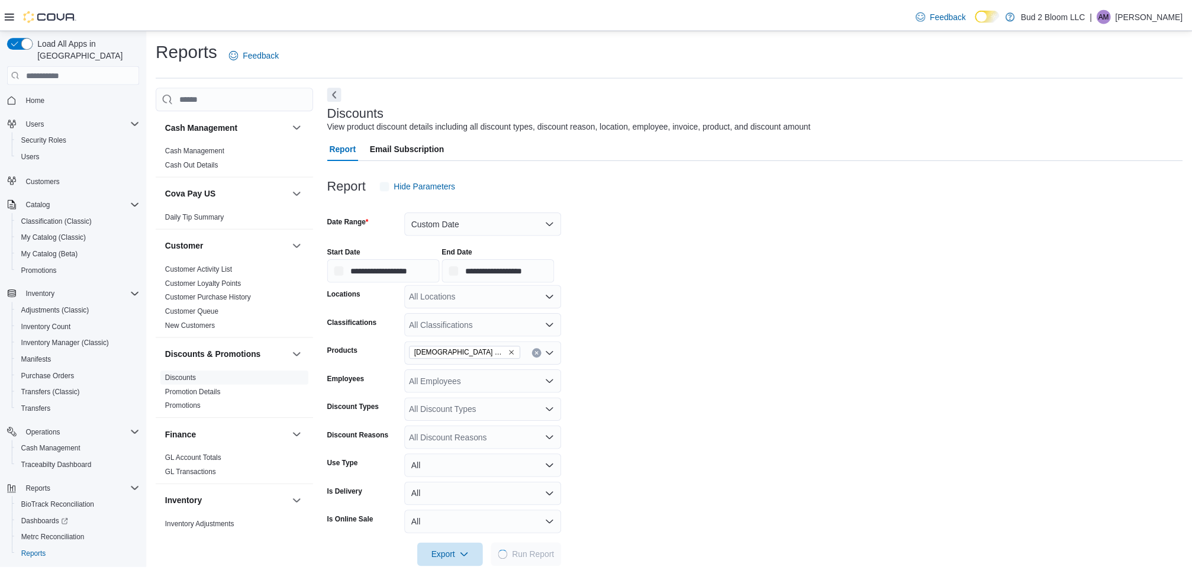
scroll to position [23, 0]
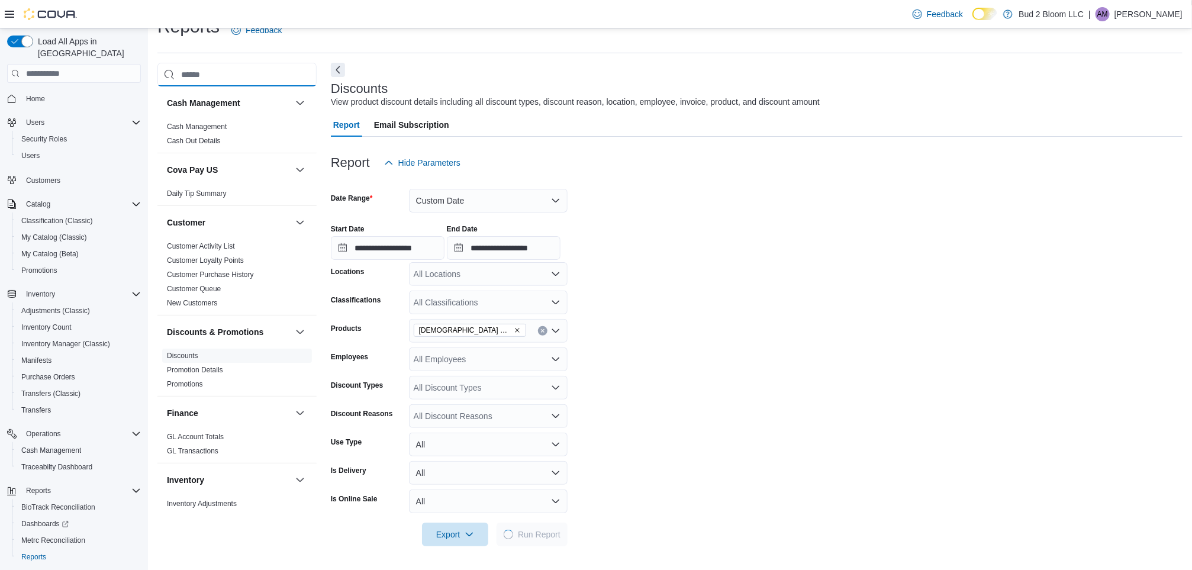
click at [250, 70] on input "search" at bounding box center [236, 75] width 159 height 24
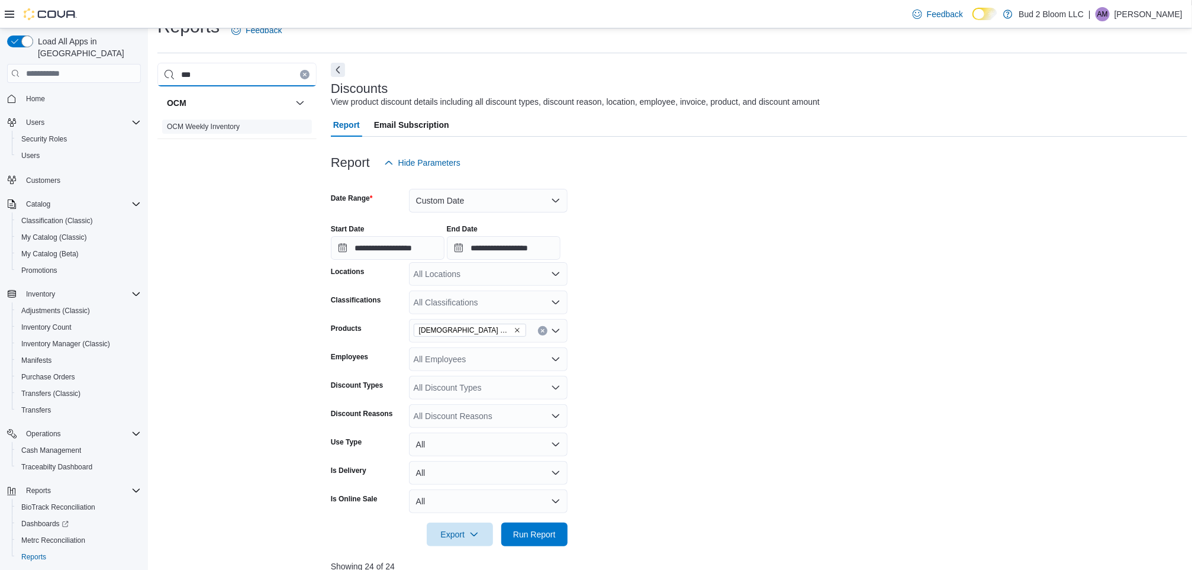
type input "***"
click at [190, 123] on link "OCM Weekly Inventory" at bounding box center [203, 127] width 73 height 8
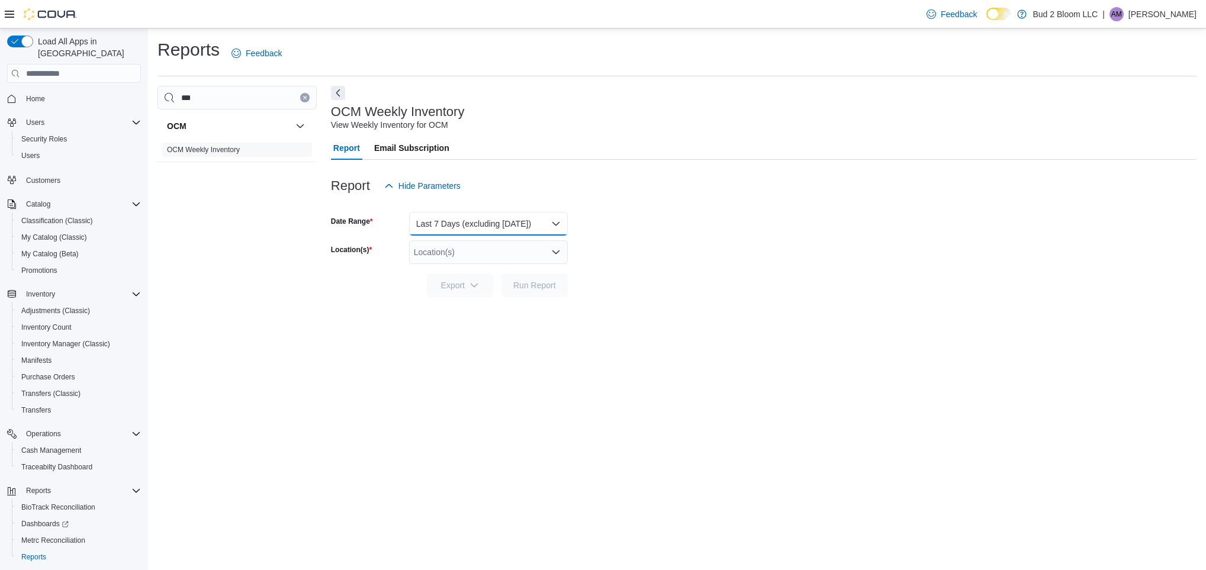
click at [489, 224] on button "Last 7 Days (excluding [DATE])" at bounding box center [488, 224] width 159 height 24
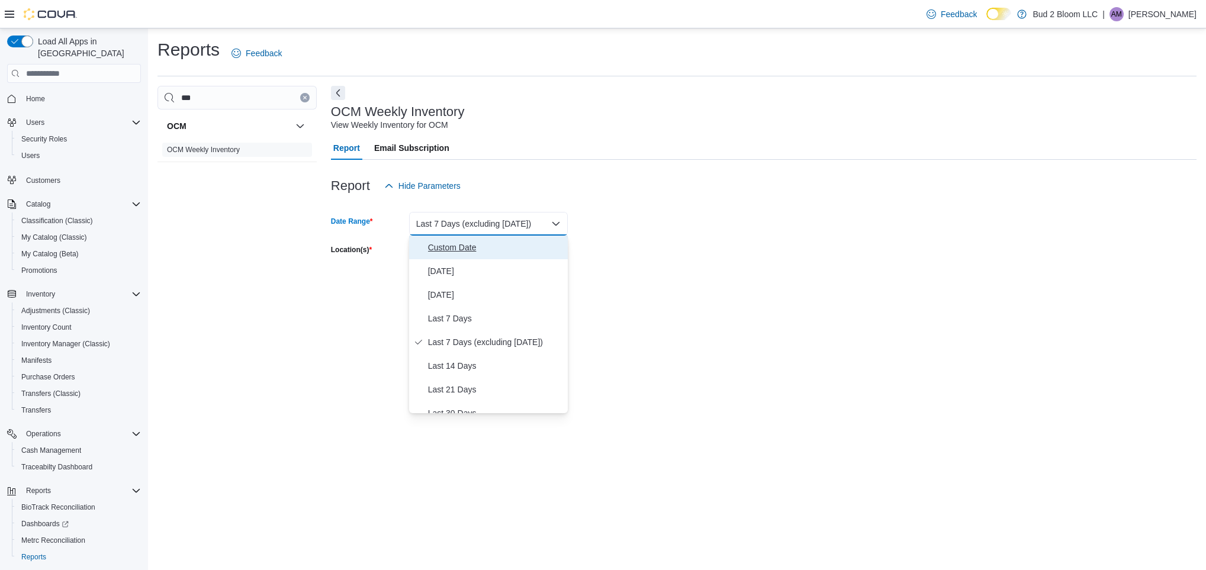
click at [475, 246] on span "Custom Date" at bounding box center [495, 247] width 135 height 14
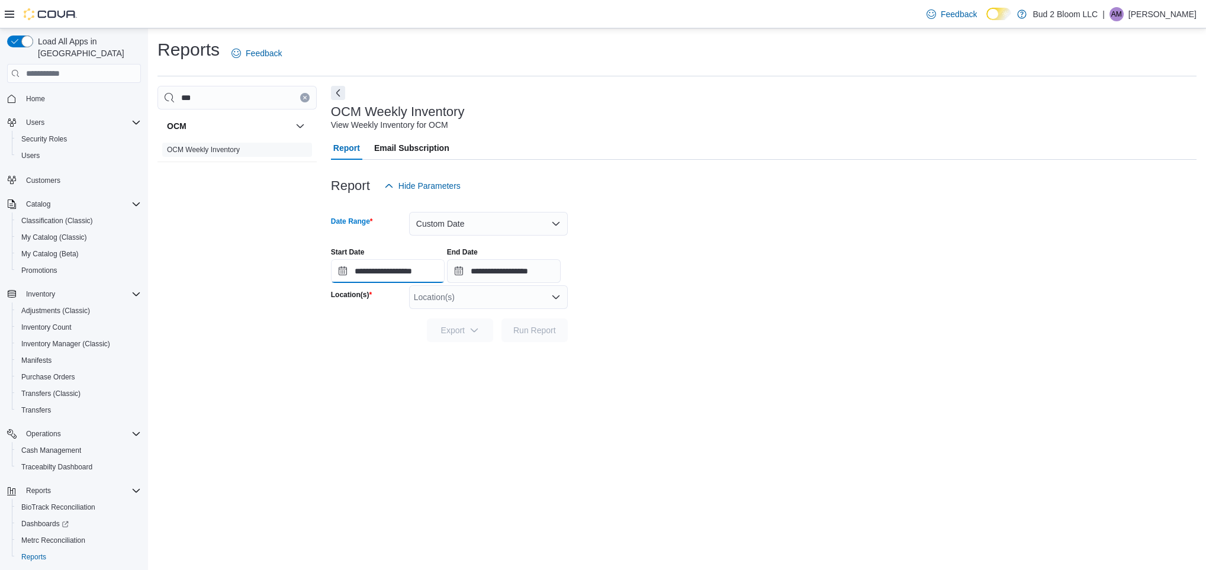
click at [394, 263] on input "**********" at bounding box center [388, 271] width 114 height 24
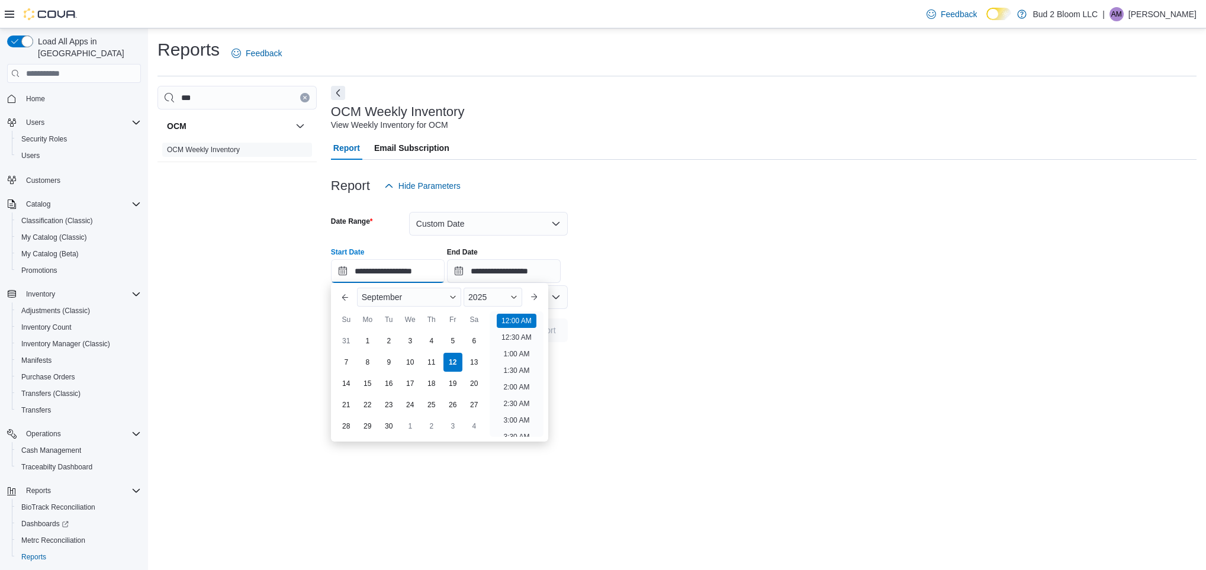
scroll to position [36, 0]
click at [345, 294] on button "Previous Month" at bounding box center [345, 297] width 19 height 19
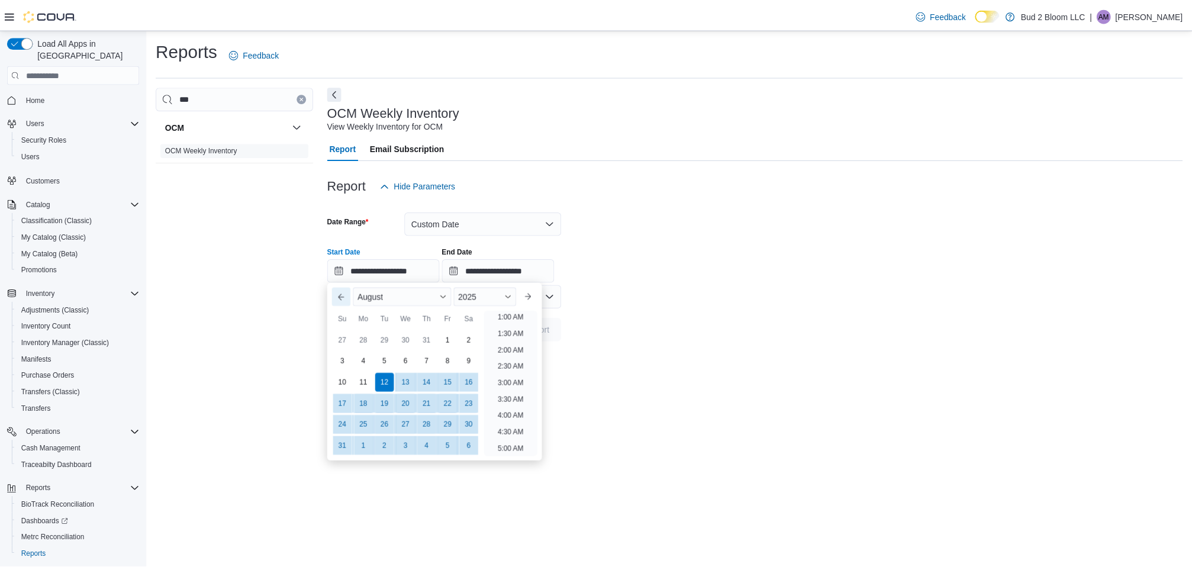
scroll to position [2, 0]
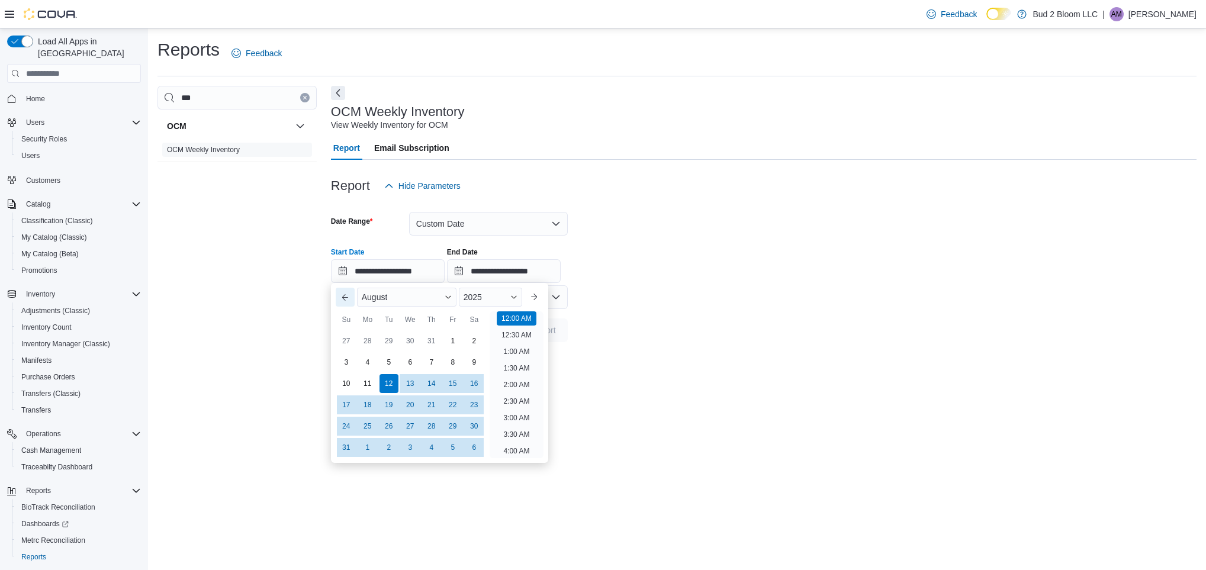
click at [345, 294] on button "Previous Month" at bounding box center [345, 297] width 19 height 19
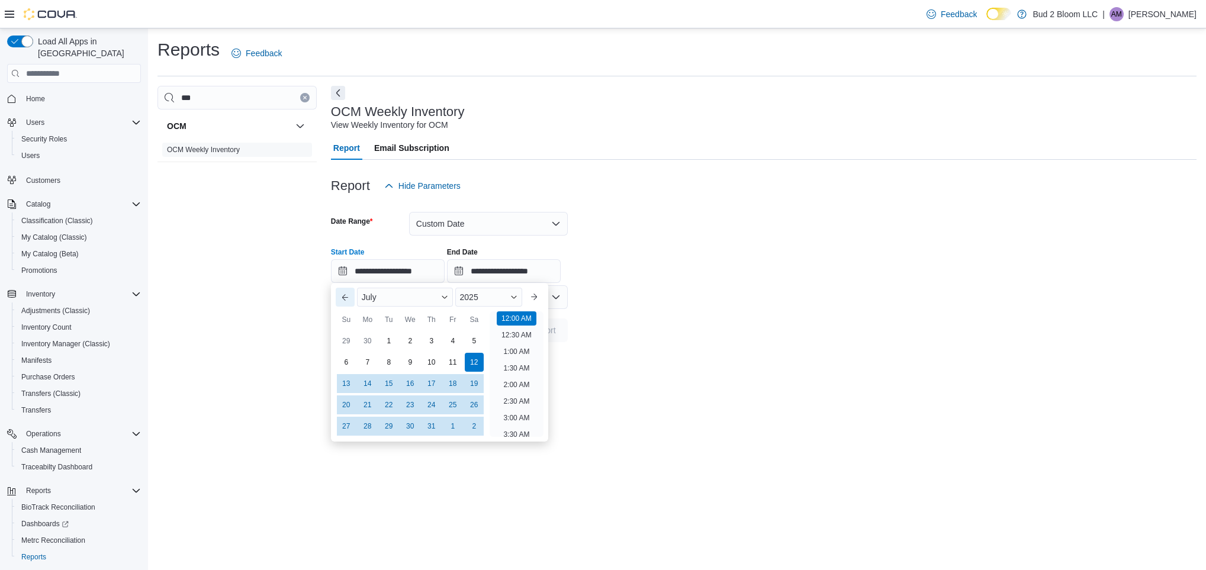
click at [345, 294] on button "Previous Month" at bounding box center [345, 297] width 19 height 19
click at [387, 339] on div "1" at bounding box center [388, 340] width 21 height 21
type input "**********"
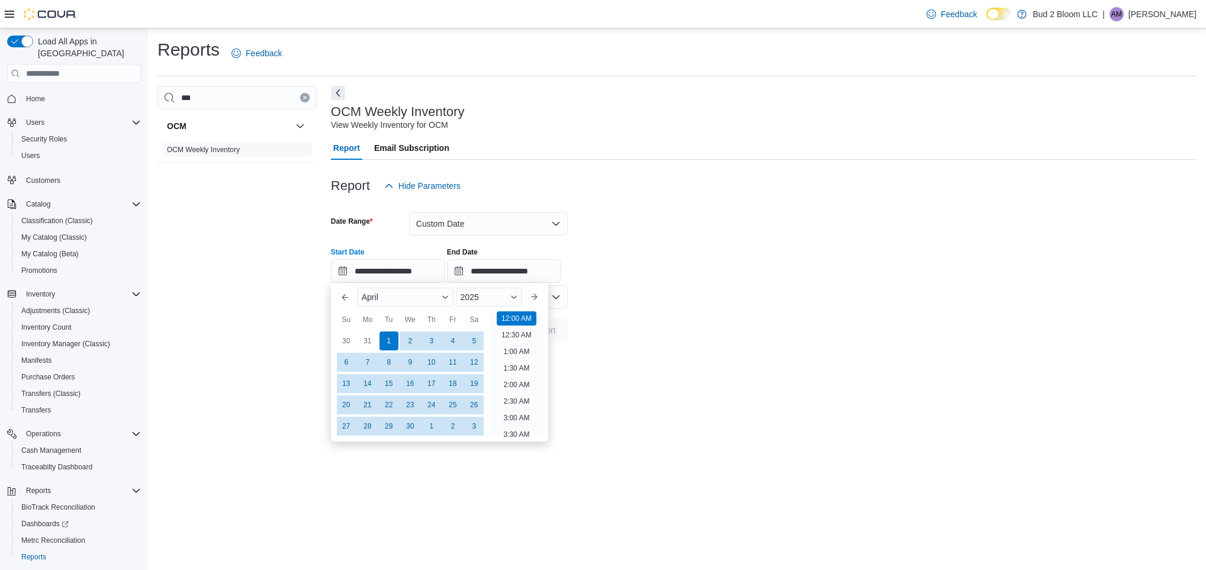
click at [641, 327] on form "**********" at bounding box center [764, 270] width 866 height 144
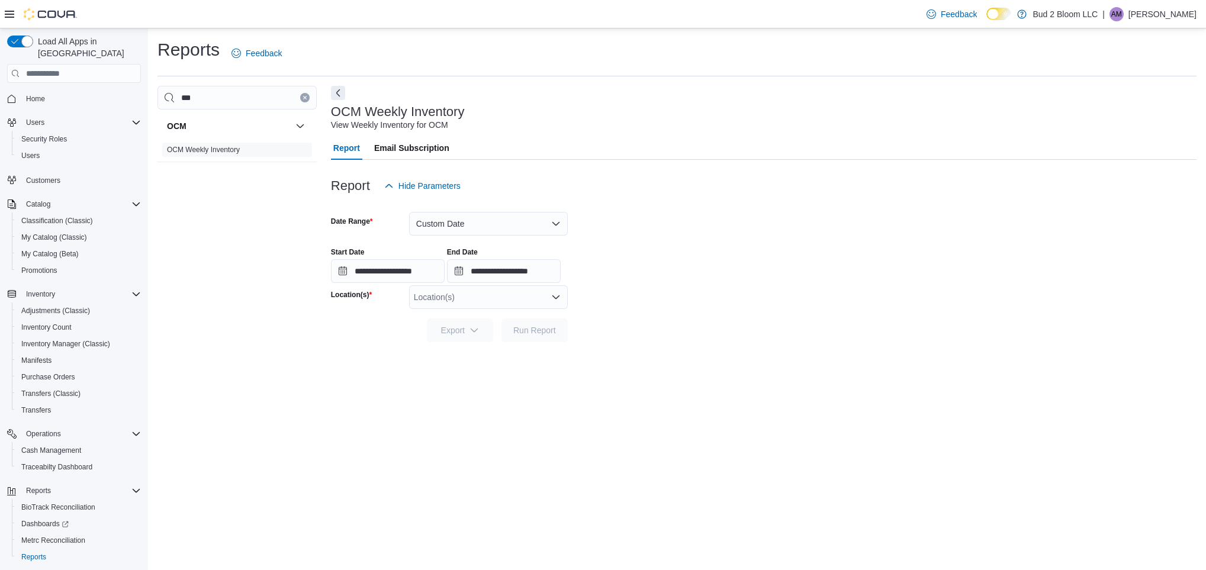
click at [640, 345] on div at bounding box center [764, 349] width 866 height 14
click at [480, 308] on div "Location(s)" at bounding box center [488, 297] width 159 height 24
click at [487, 332] on span "[STREET_ADDRESS]" at bounding box center [476, 335] width 82 height 12
click at [541, 336] on span "Run Report" at bounding box center [535, 330] width 52 height 24
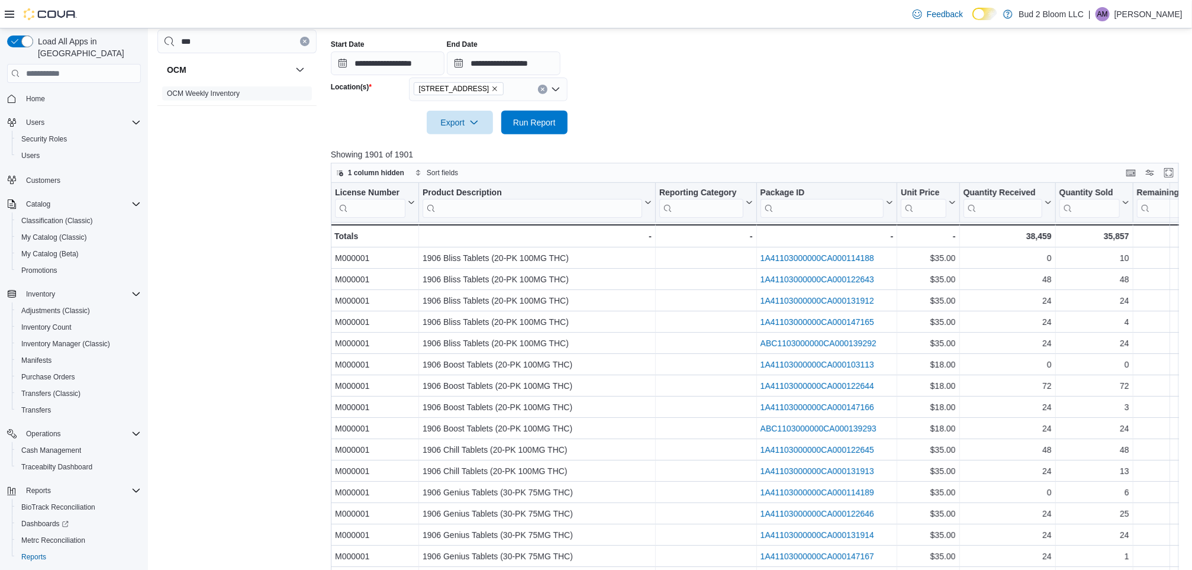
scroll to position [220, 0]
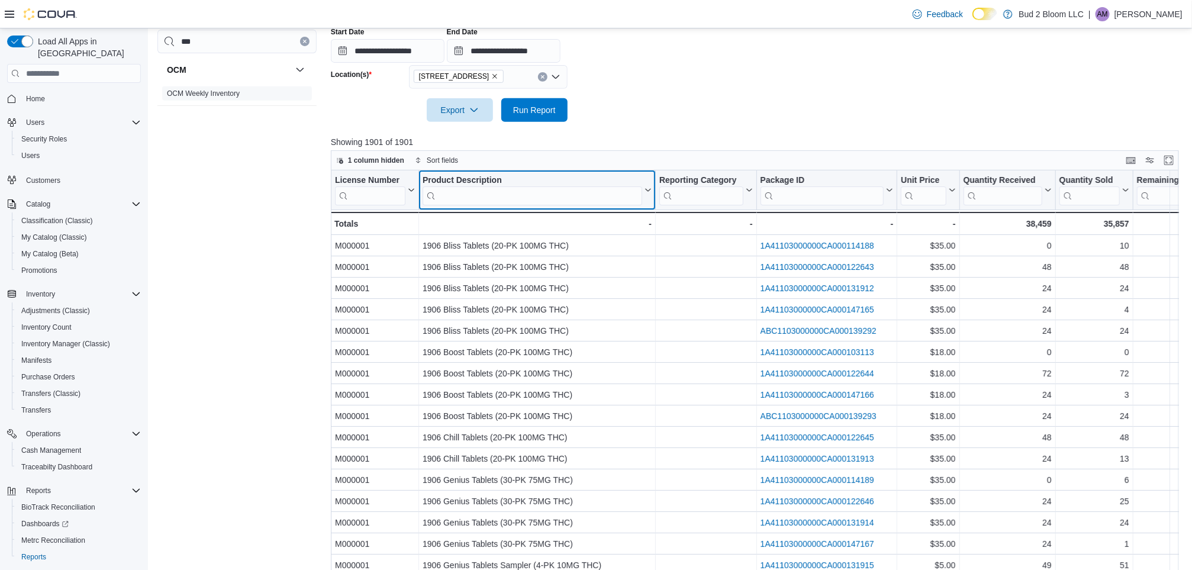
click at [507, 199] on input "search" at bounding box center [533, 195] width 220 height 19
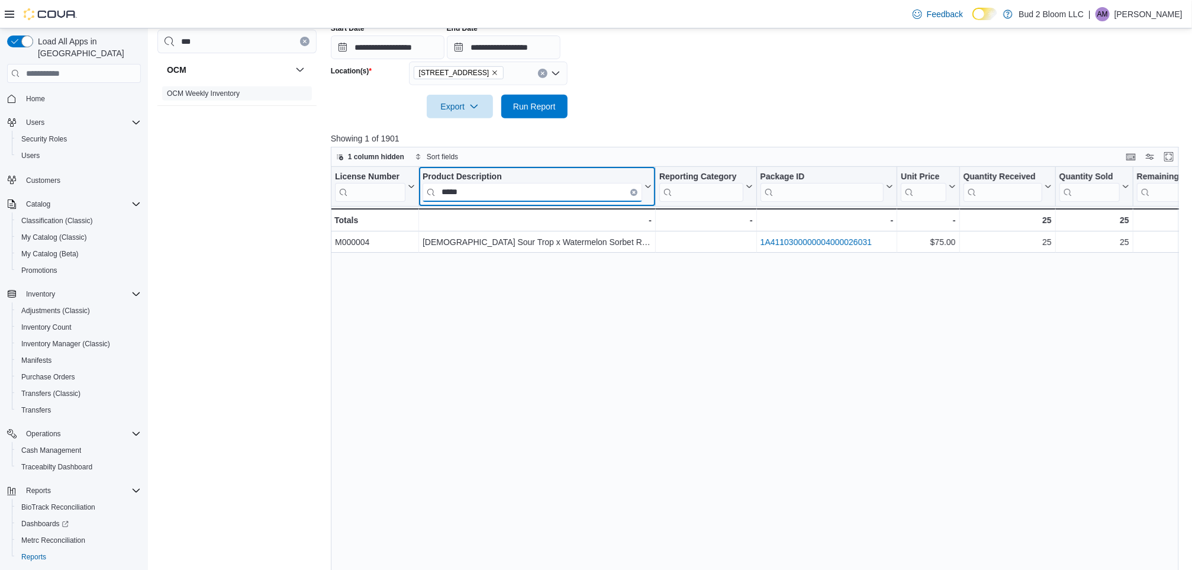
scroll to position [0, 0]
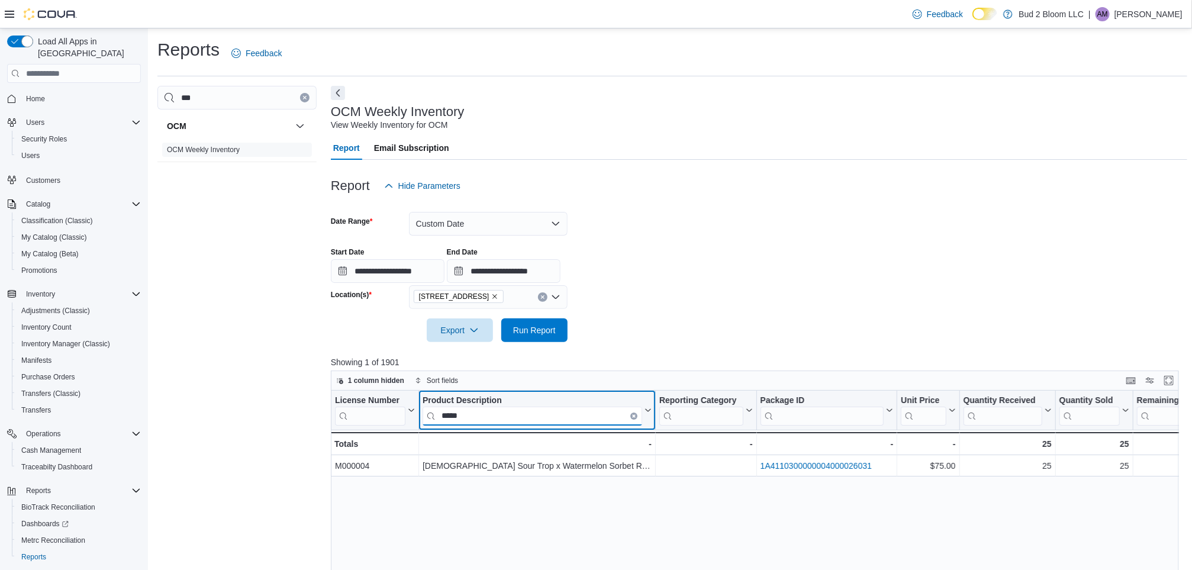
type input "*****"
click at [300, 92] on input "***" at bounding box center [236, 98] width 159 height 24
click at [306, 93] on button "Clear input" at bounding box center [304, 97] width 9 height 9
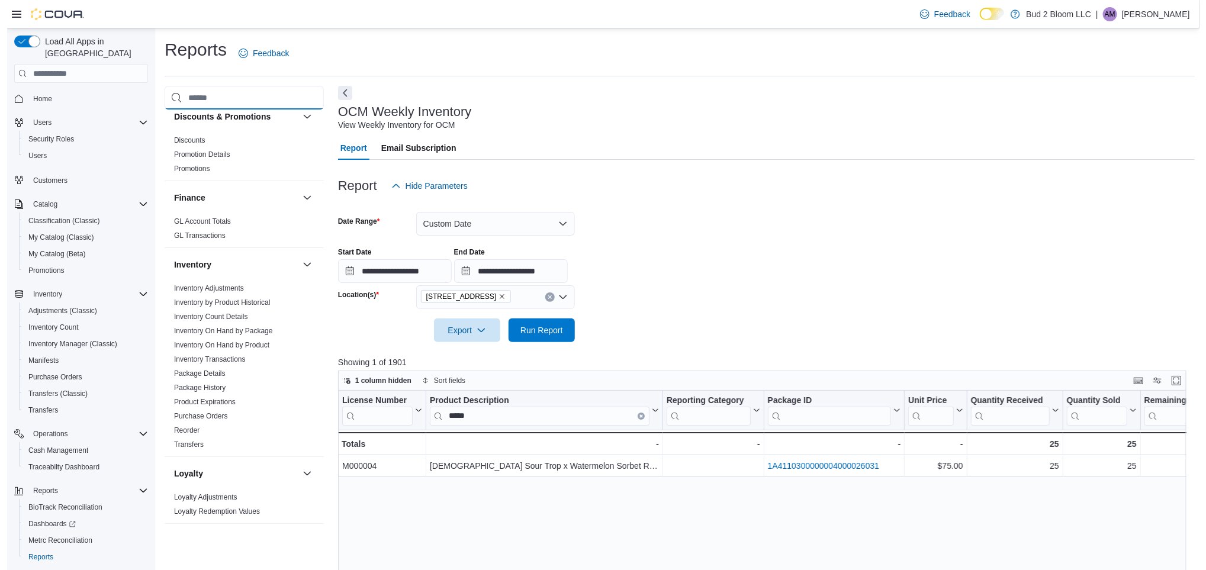
scroll to position [233, 0]
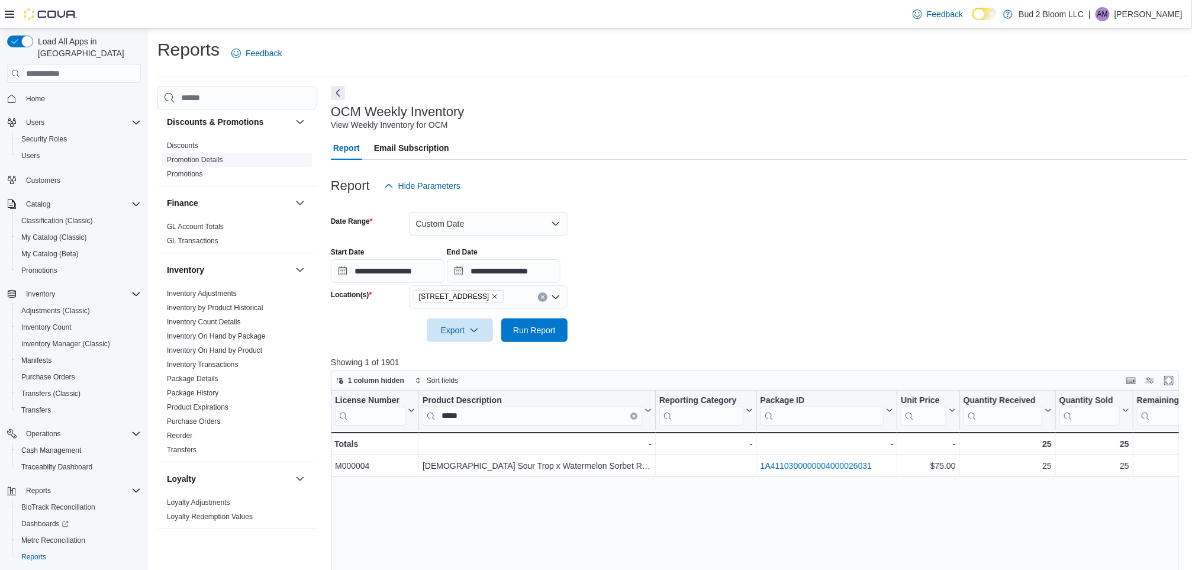
click at [214, 160] on link "Promotion Details" at bounding box center [195, 160] width 56 height 8
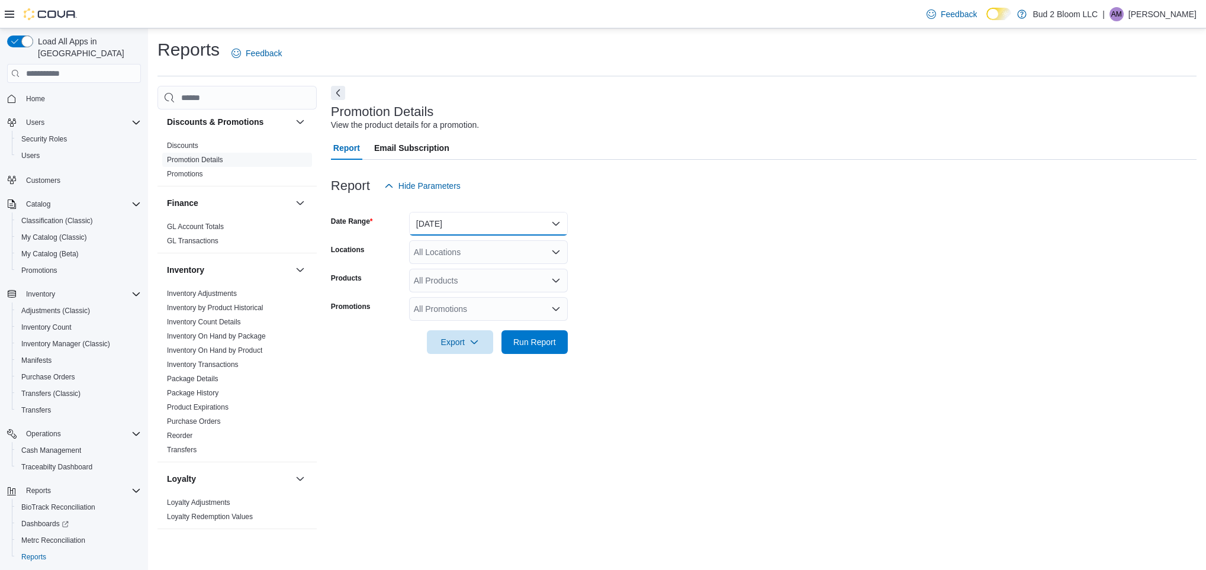
click at [444, 214] on button "[DATE]" at bounding box center [488, 224] width 159 height 24
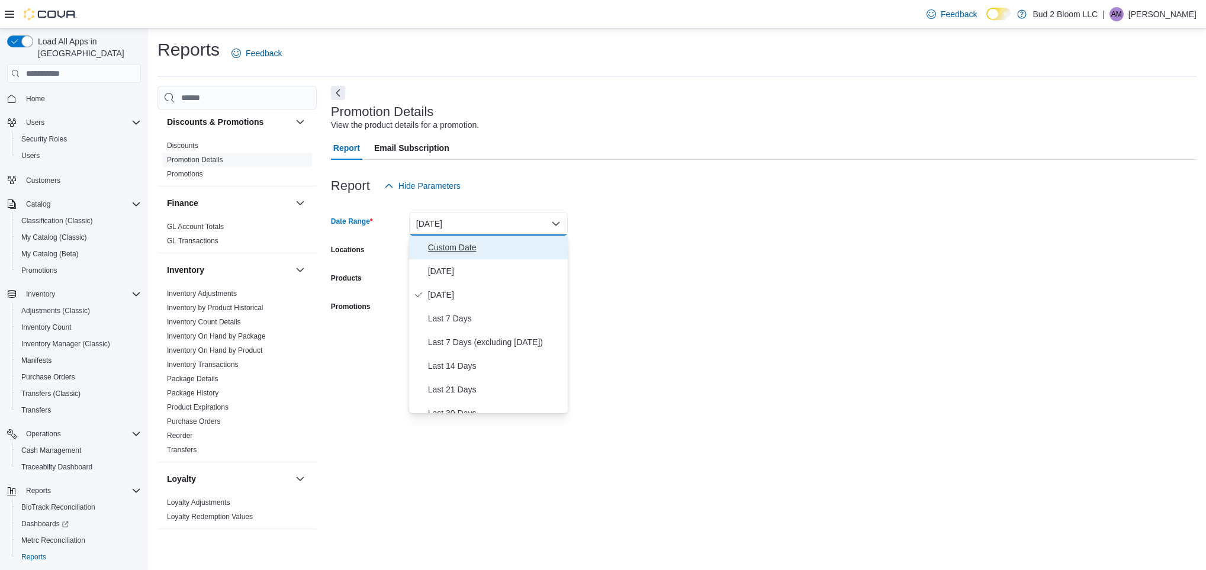
click at [457, 246] on span "Custom Date" at bounding box center [495, 247] width 135 height 14
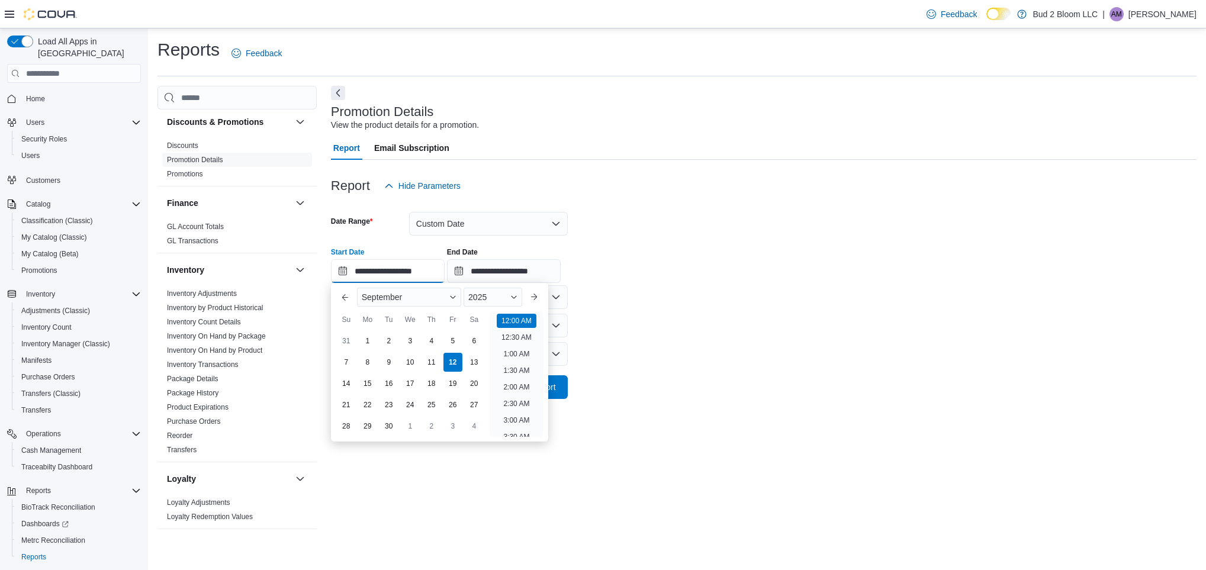
click at [371, 270] on input "**********" at bounding box center [388, 271] width 114 height 24
click at [343, 300] on button "Previous Month" at bounding box center [345, 297] width 19 height 19
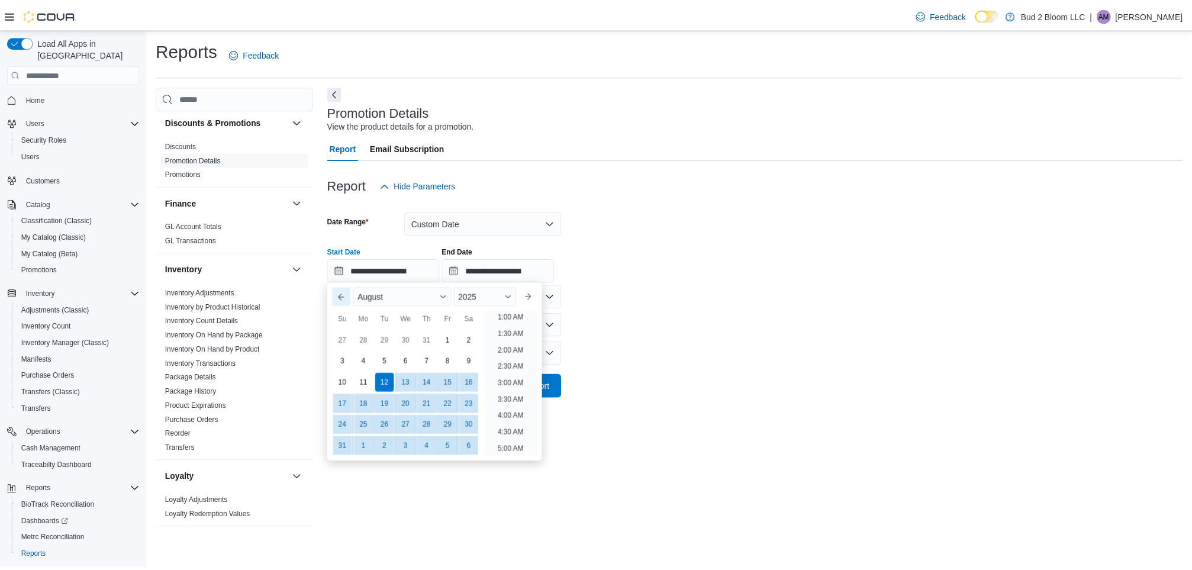
scroll to position [2, 0]
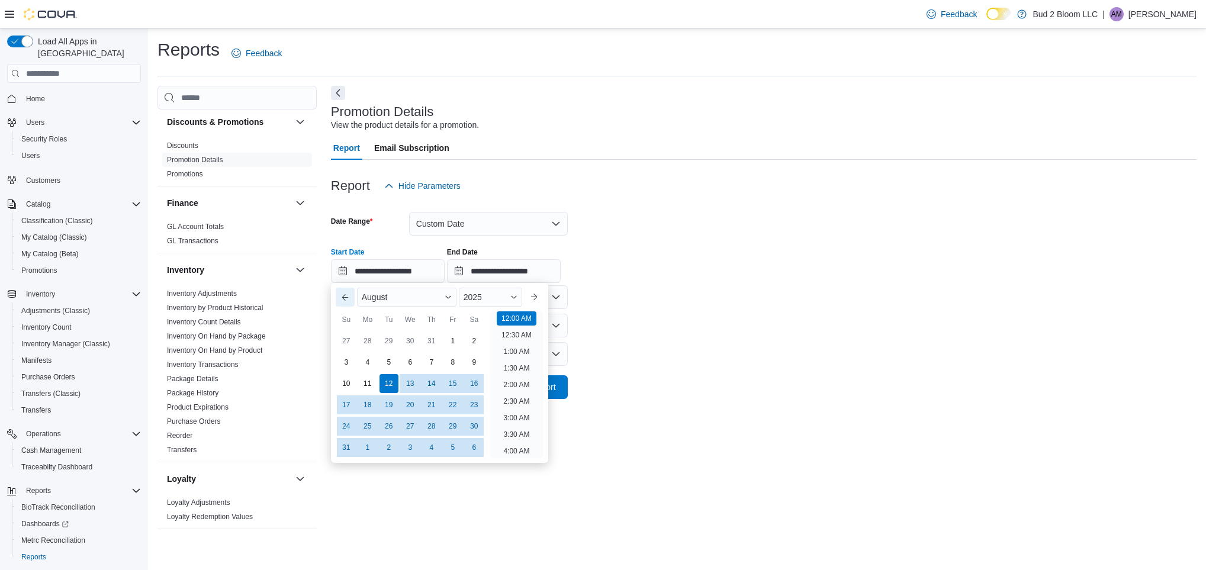
click at [343, 300] on button "Previous Month" at bounding box center [345, 297] width 19 height 19
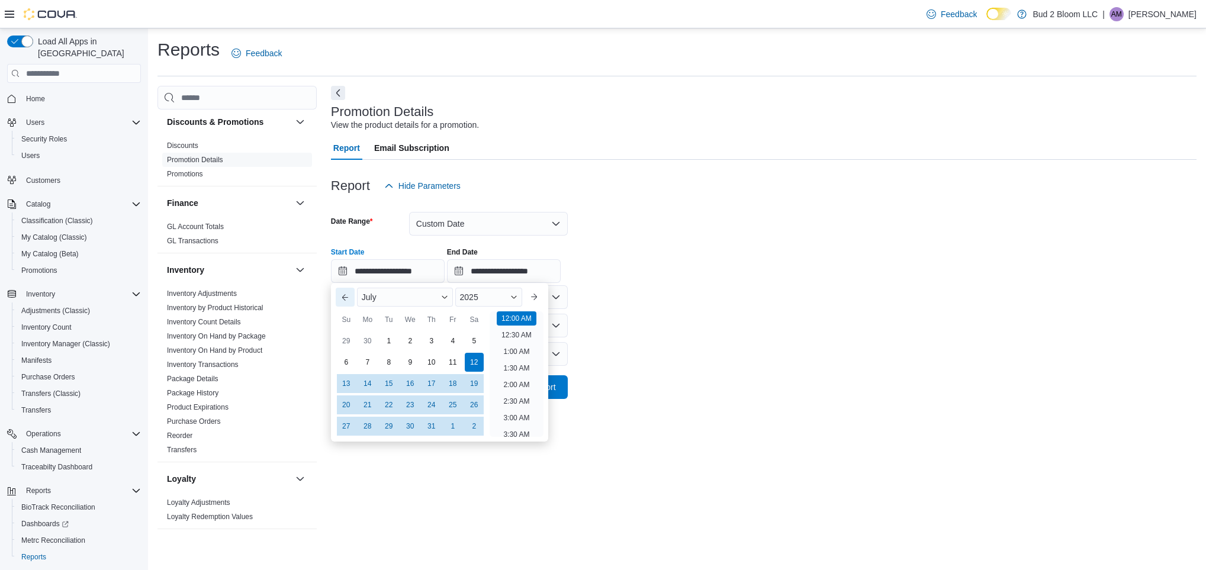
click at [343, 300] on button "Previous Month" at bounding box center [345, 297] width 19 height 19
click at [387, 346] on div "1" at bounding box center [388, 340] width 21 height 21
type input "**********"
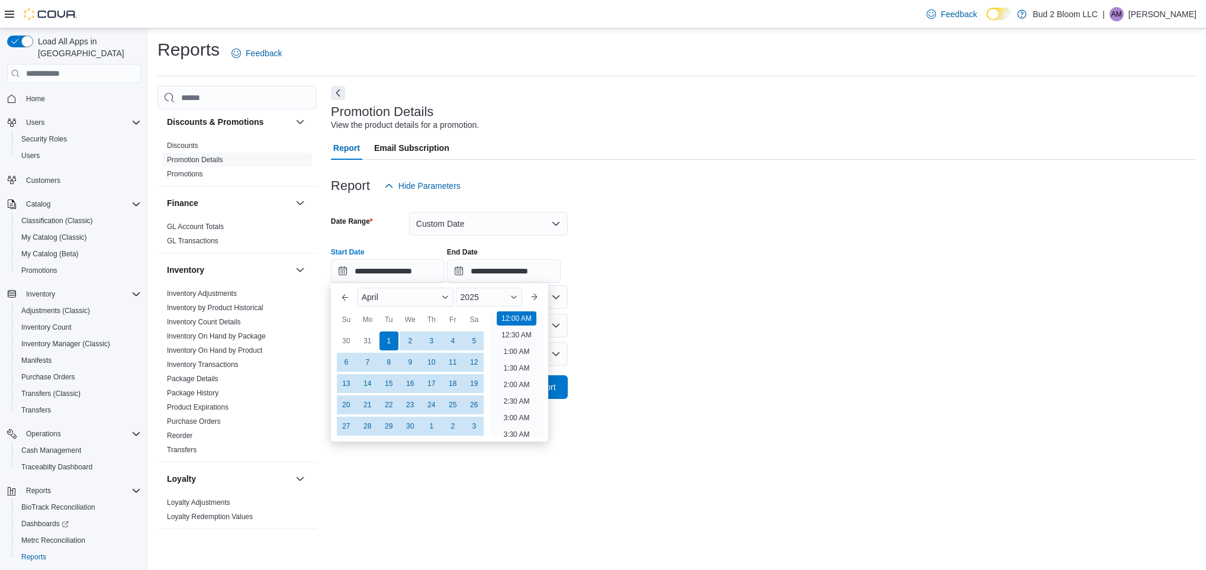
click at [606, 332] on form "**********" at bounding box center [764, 298] width 866 height 201
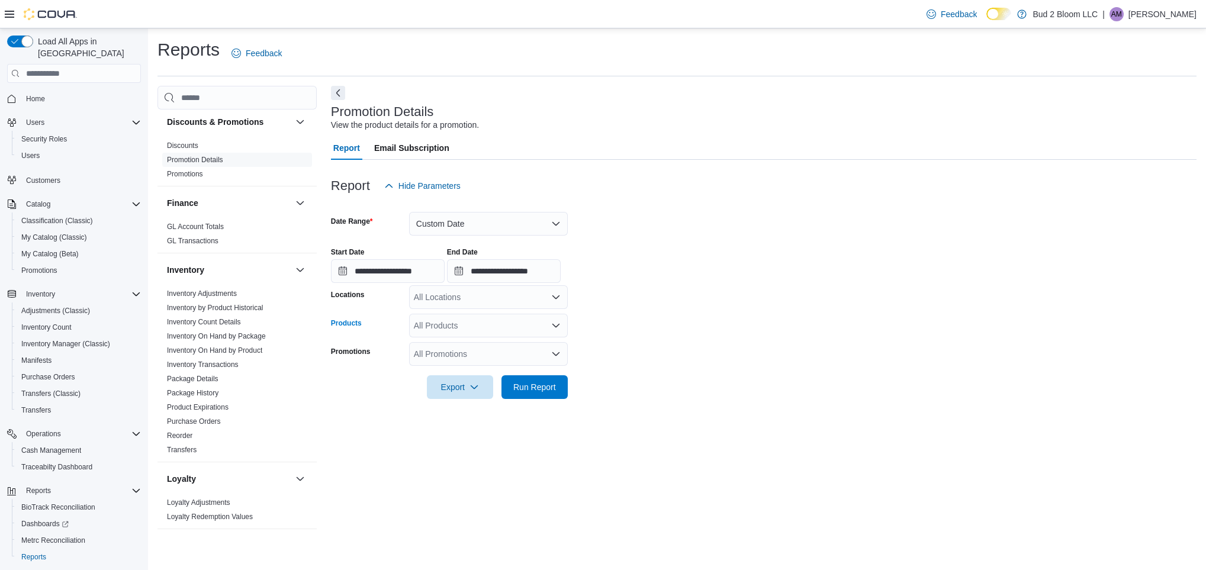
click at [468, 333] on div "All Products" at bounding box center [488, 326] width 159 height 24
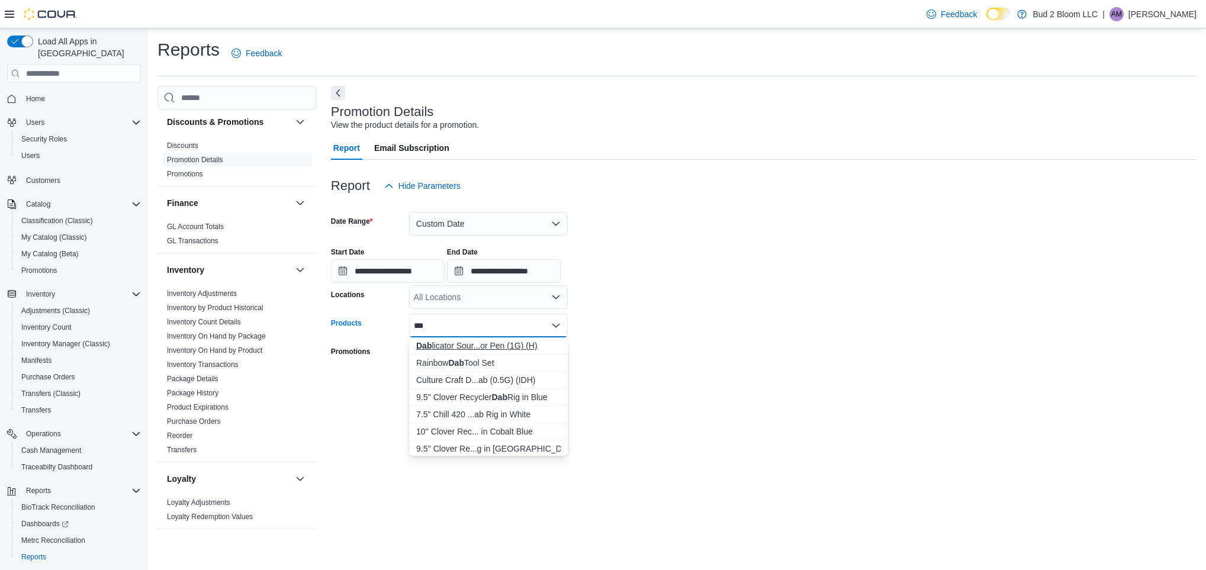
type input "***"
click at [499, 345] on div "Dab licator Sour...or Pen (1G) (H)" at bounding box center [488, 346] width 144 height 12
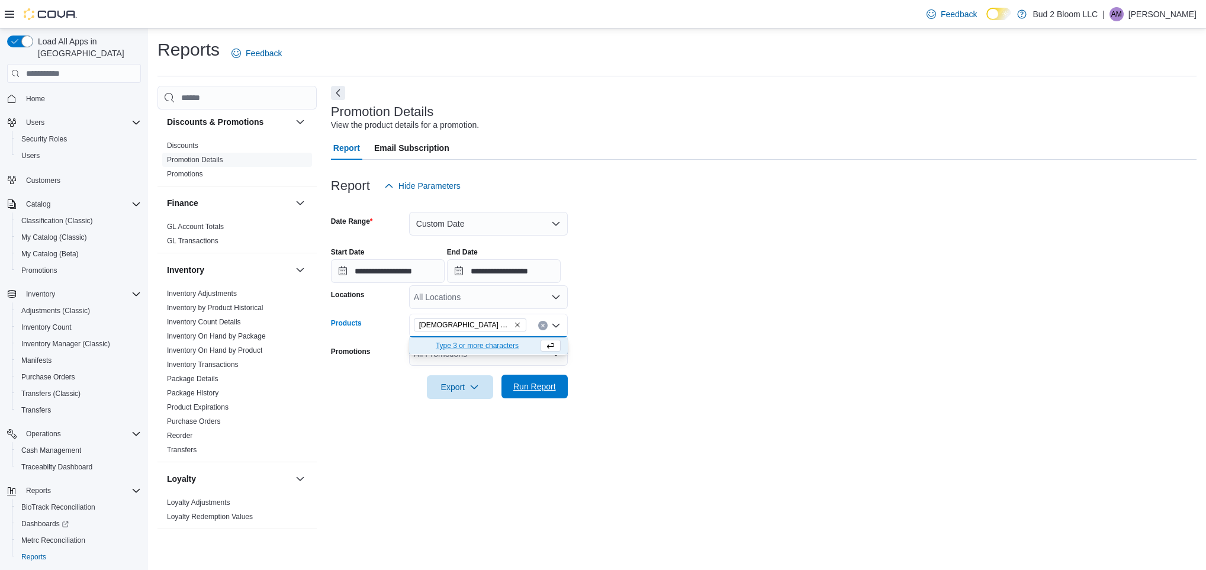
click at [538, 377] on span "Run Report" at bounding box center [535, 387] width 52 height 24
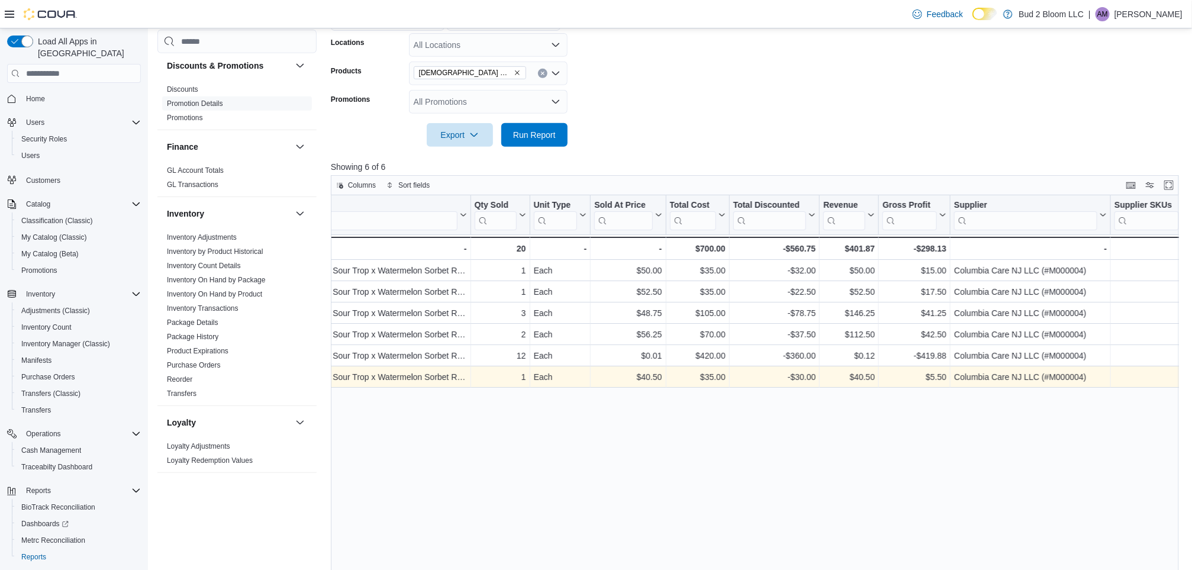
scroll to position [0, 369]
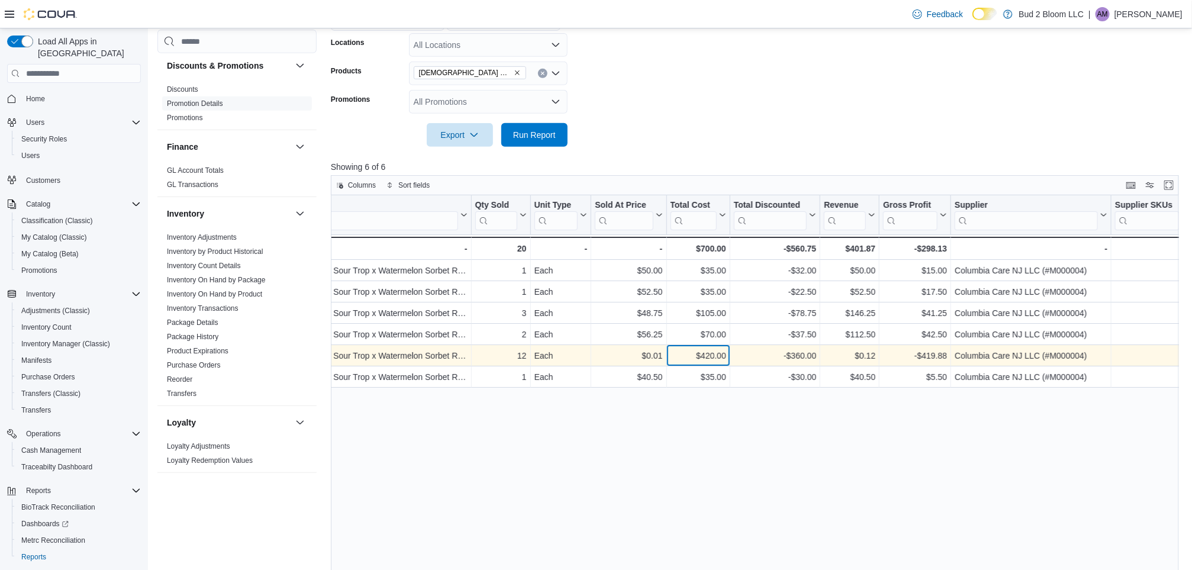
click at [709, 358] on div "$420.00" at bounding box center [698, 356] width 56 height 14
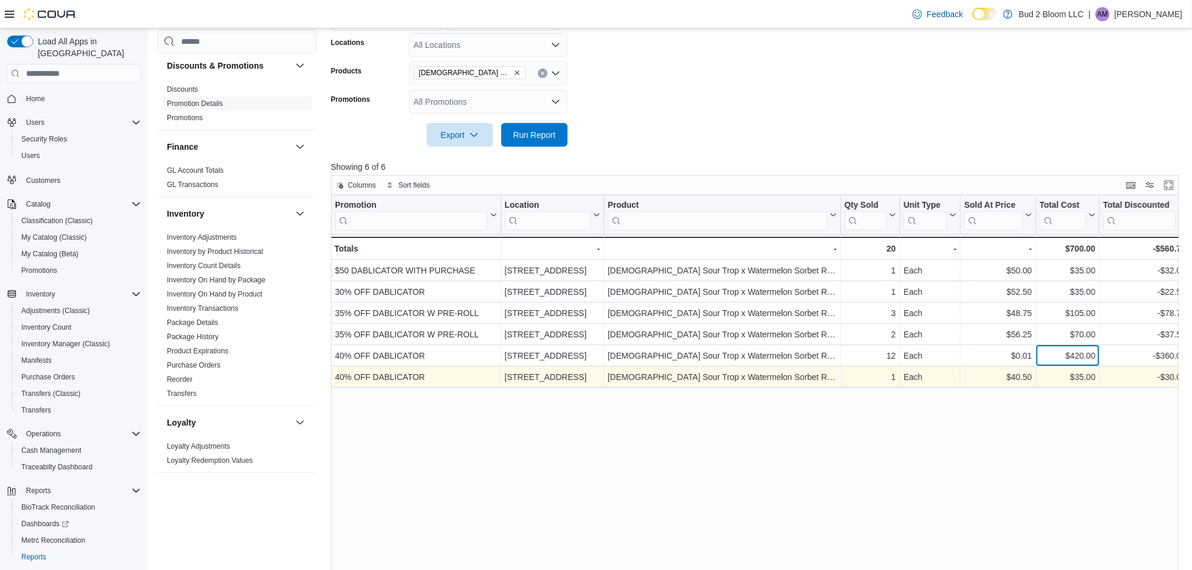
scroll to position [0, 375]
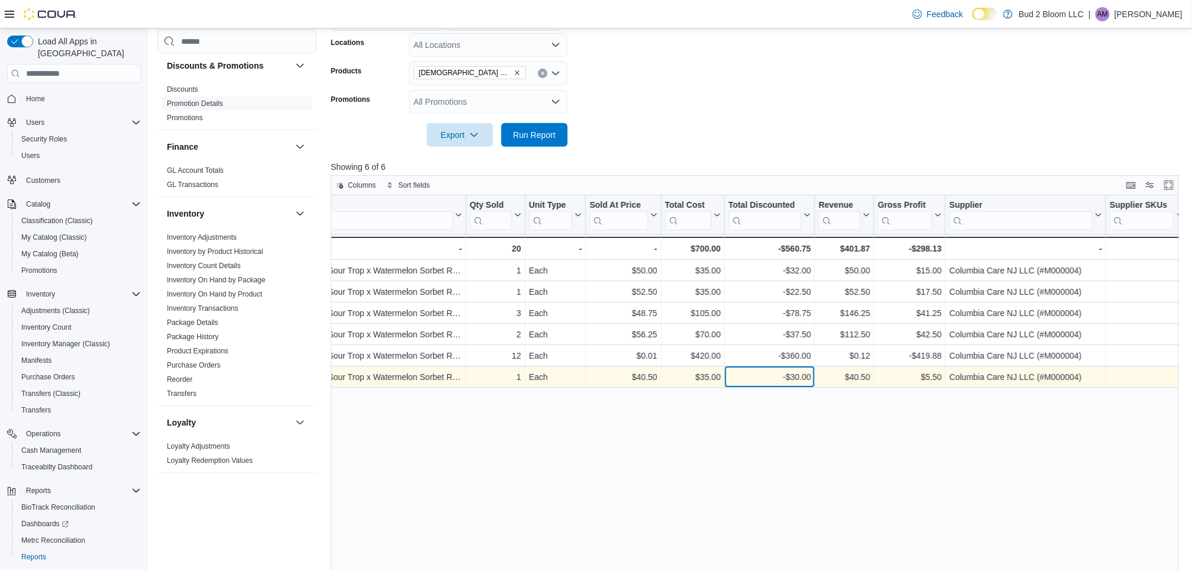
click at [791, 374] on div "-$30.00" at bounding box center [770, 377] width 83 height 14
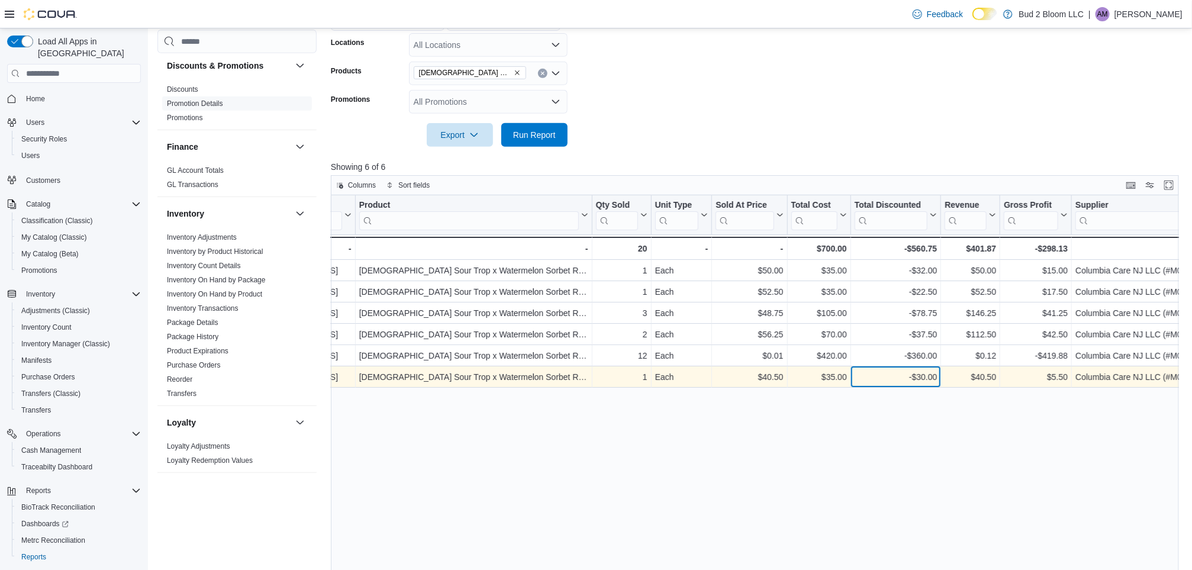
scroll to position [0, 249]
click at [912, 377] on div "-$30.00" at bounding box center [895, 377] width 83 height 14
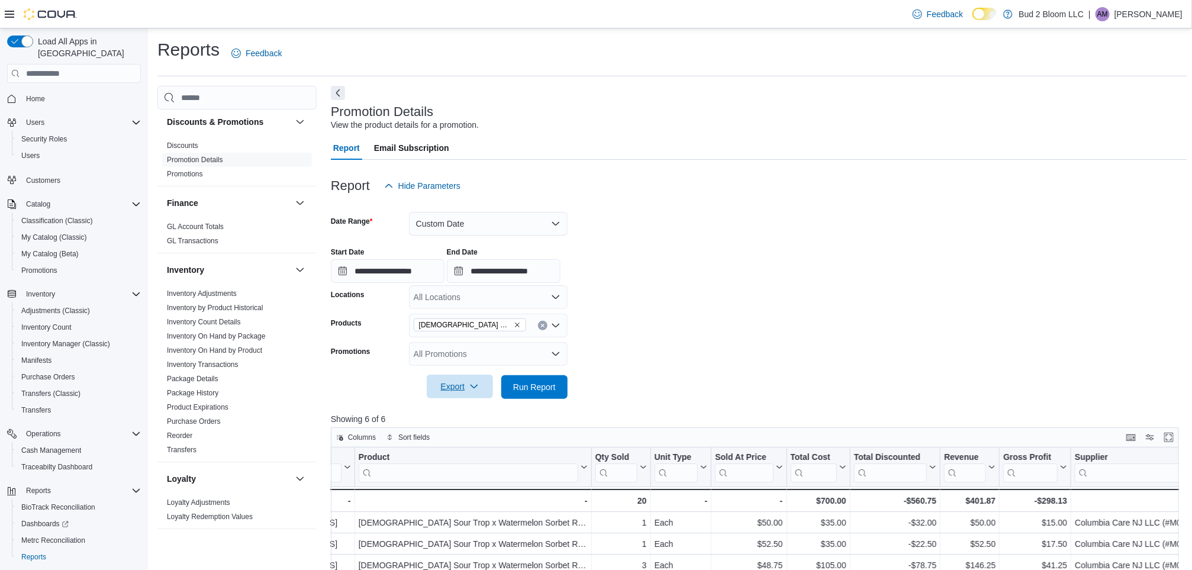
click at [467, 387] on span "Export" at bounding box center [460, 387] width 52 height 24
click at [467, 414] on span "Export to Excel" at bounding box center [461, 410] width 53 height 9
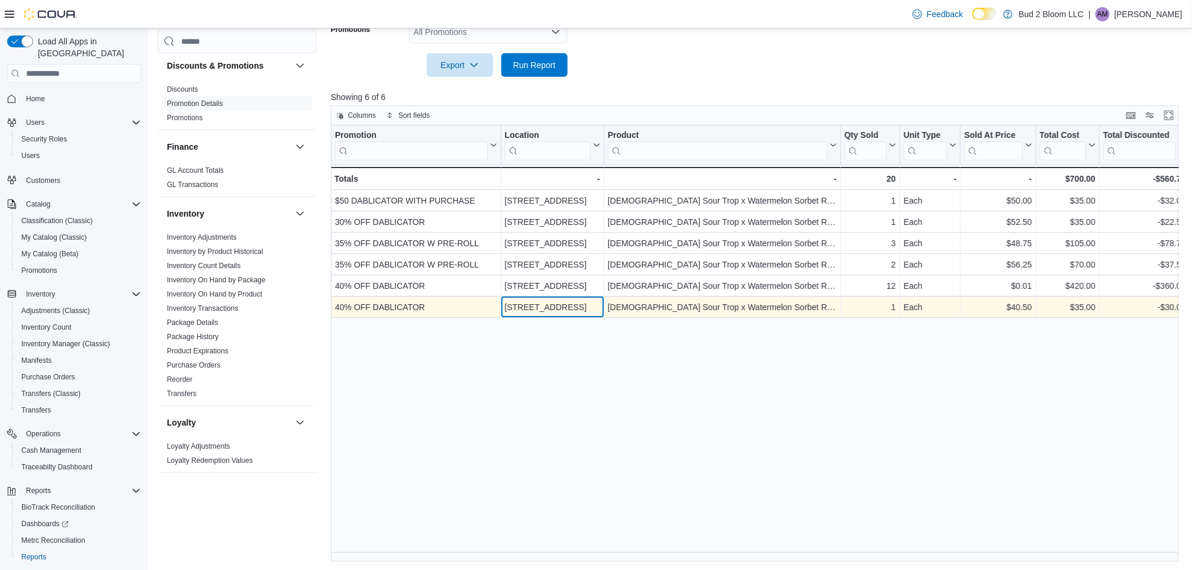
click at [564, 304] on div "[STREET_ADDRESS]" at bounding box center [551, 307] width 95 height 14
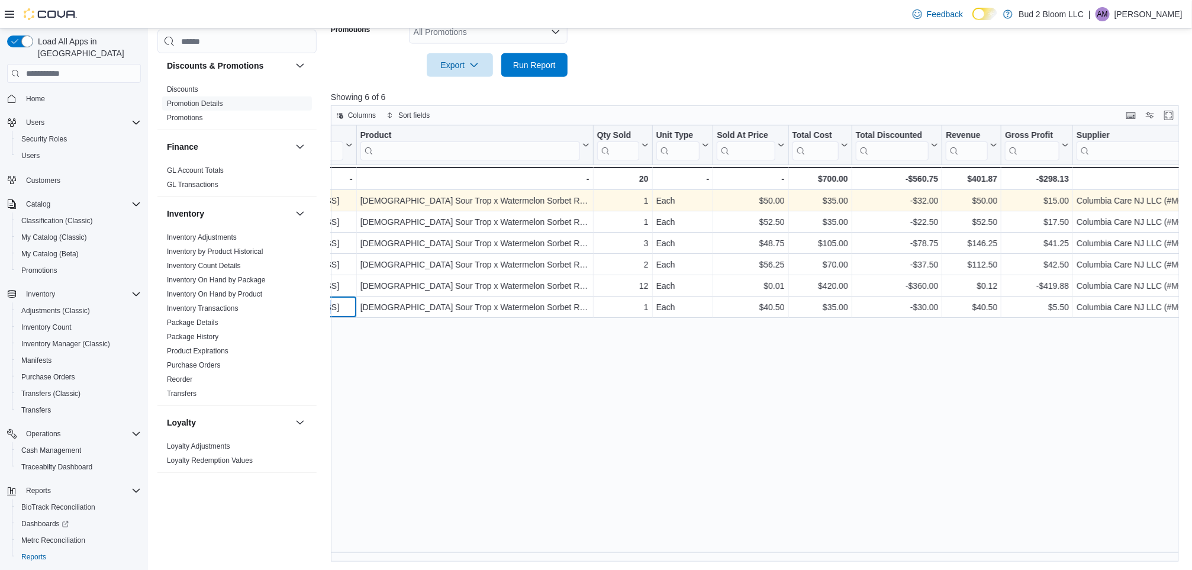
scroll to position [0, 249]
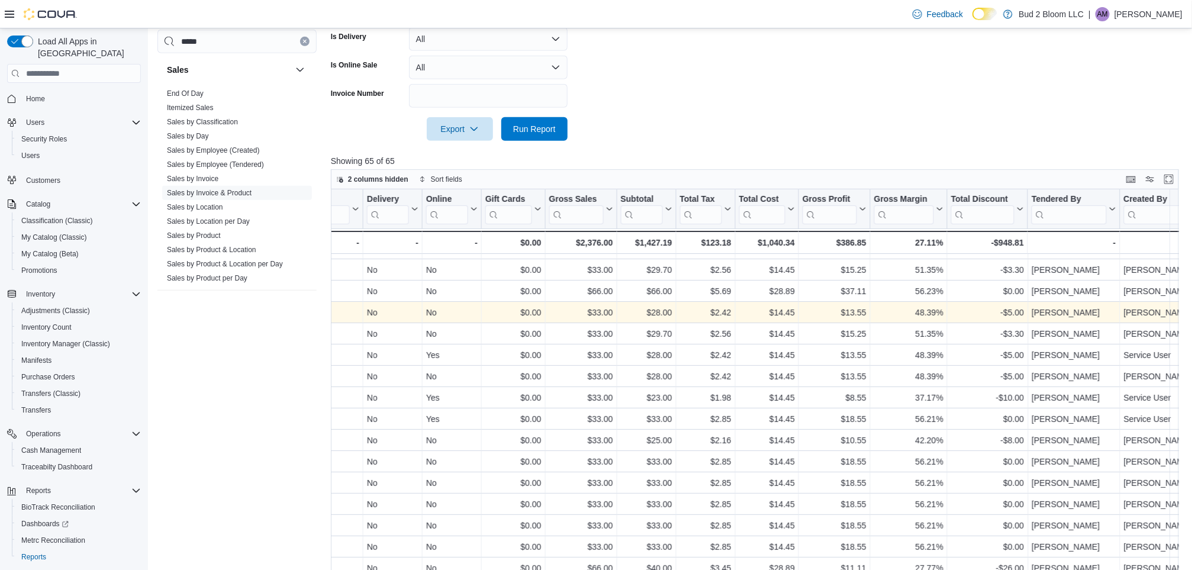
scroll to position [144, 864]
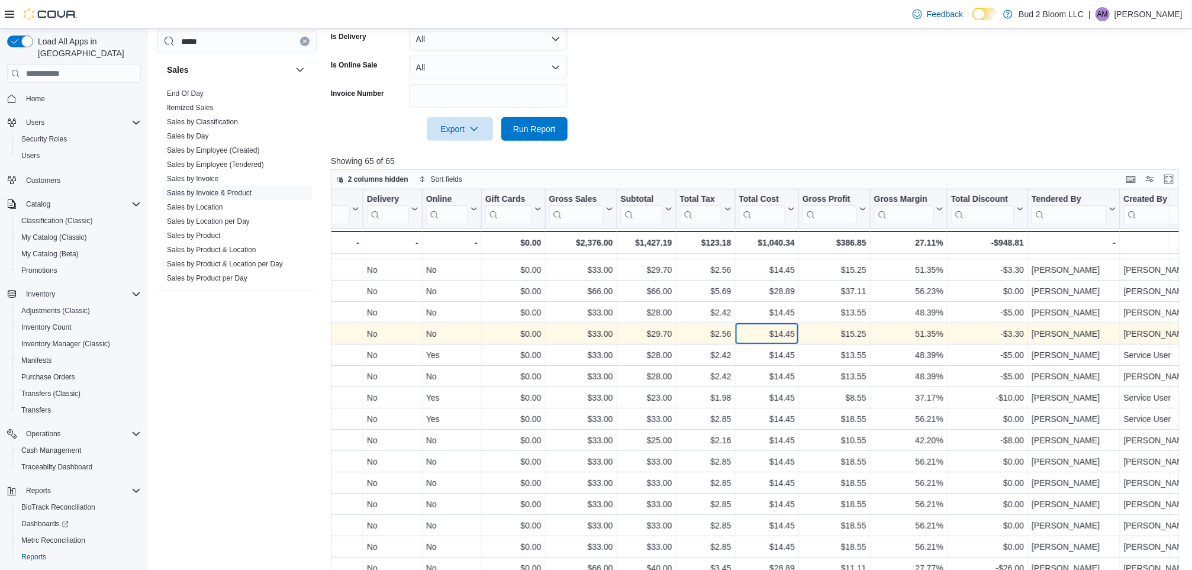
click at [779, 334] on div "$14.45" at bounding box center [767, 334] width 56 height 14
drag, startPoint x: 764, startPoint y: 331, endPoint x: 796, endPoint y: 332, distance: 32.0
click at [796, 332] on div "$14.45 - Total Cost, column 16, row 11" at bounding box center [767, 333] width 63 height 21
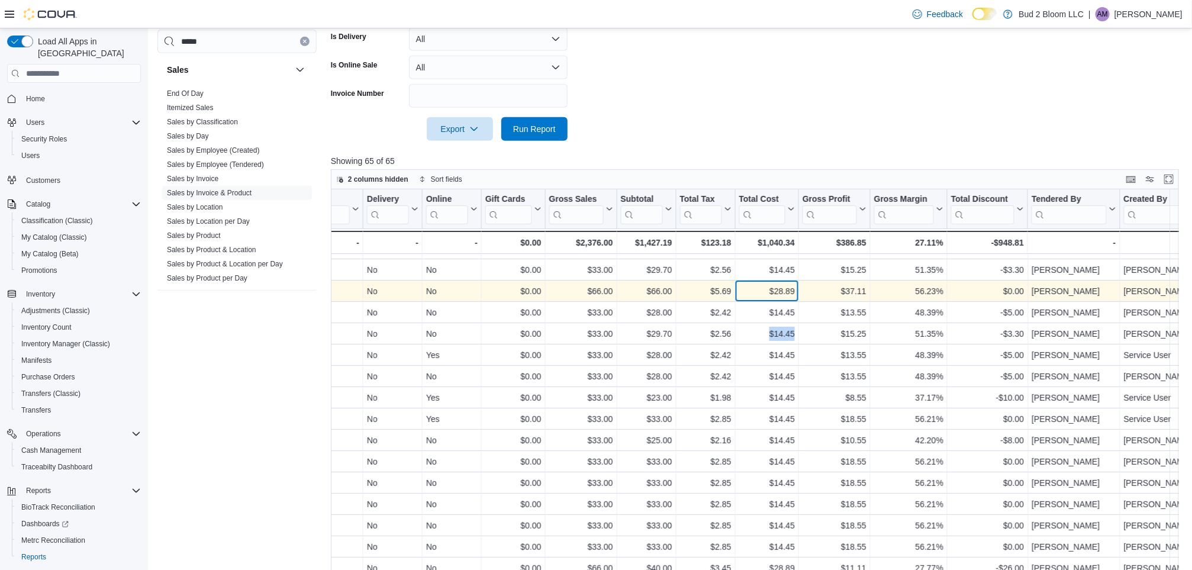
drag, startPoint x: 796, startPoint y: 332, endPoint x: 766, endPoint y: 290, distance: 51.8
click at [766, 290] on div "$28.89" at bounding box center [767, 291] width 56 height 14
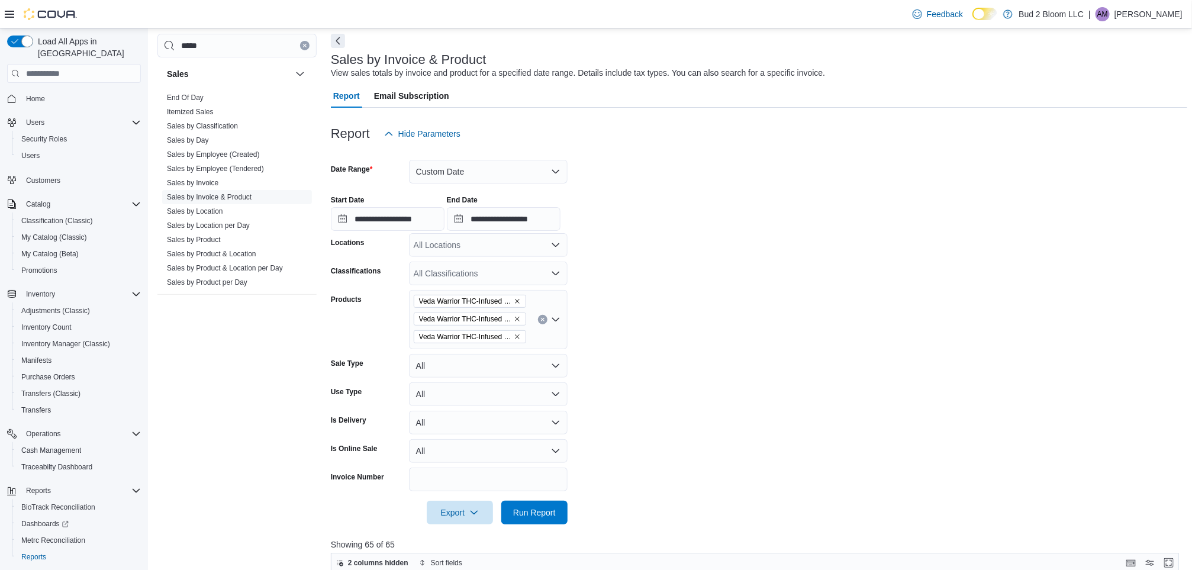
scroll to position [0, 0]
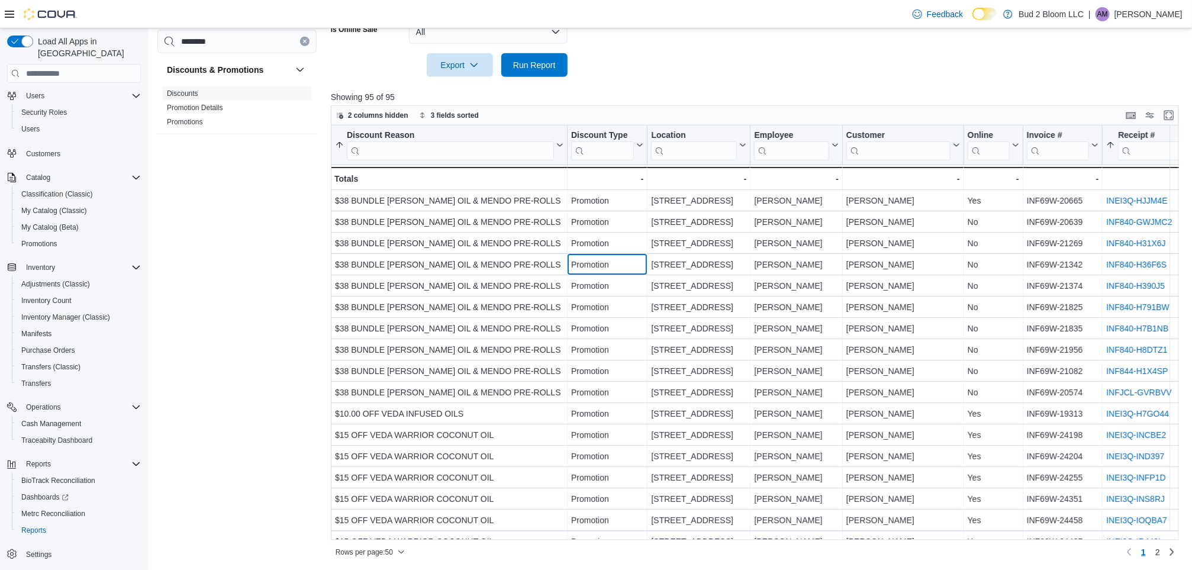
click at [596, 274] on div "Promotion - Discount Type, column 2, row 4" at bounding box center [608, 264] width 80 height 21
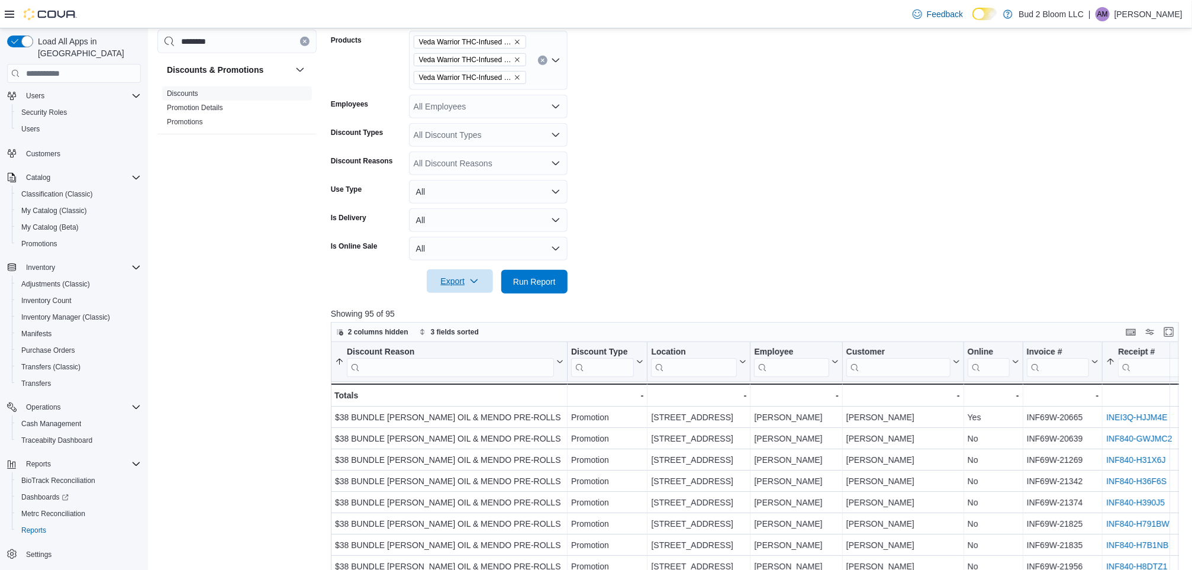
scroll to position [313, 0]
click at [464, 283] on span "Export" at bounding box center [460, 280] width 52 height 24
click at [480, 304] on span "Export to Excel" at bounding box center [461, 302] width 53 height 9
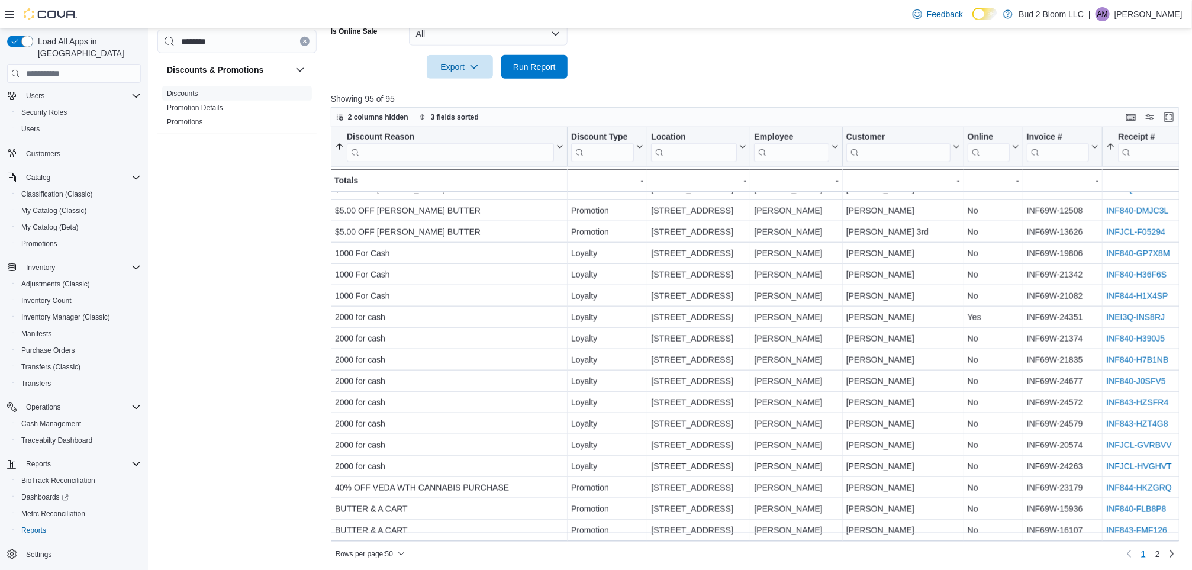
scroll to position [528, 0]
click at [485, 61] on span "Export" at bounding box center [460, 65] width 52 height 24
click at [482, 88] on span "Export to Excel" at bounding box center [461, 87] width 53 height 9
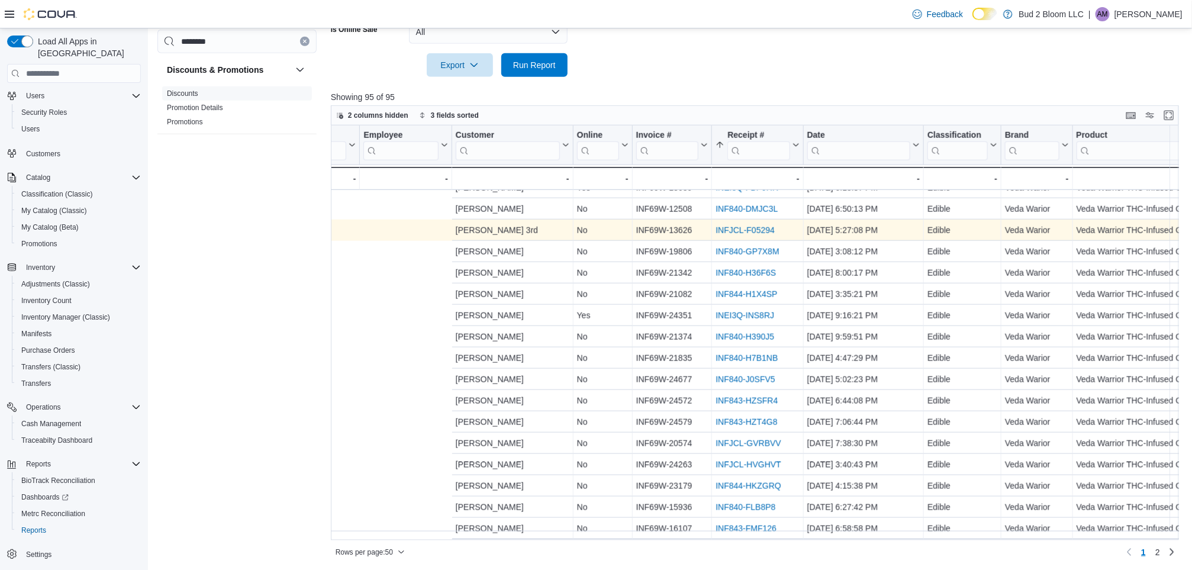
scroll to position [725, 902]
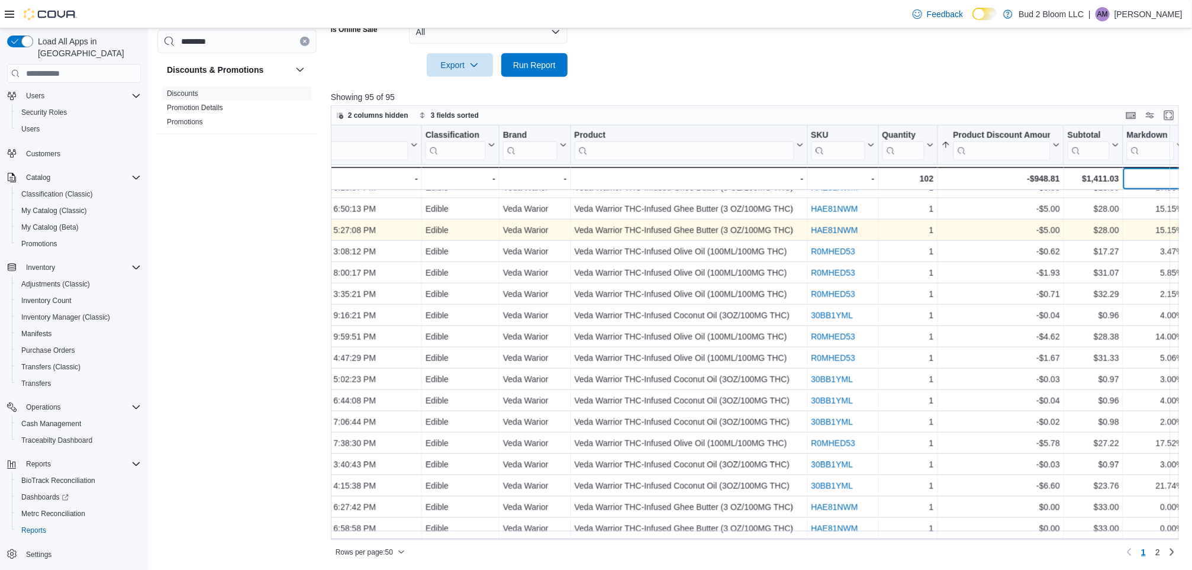
click at [1134, 176] on div "-" at bounding box center [1155, 179] width 57 height 14
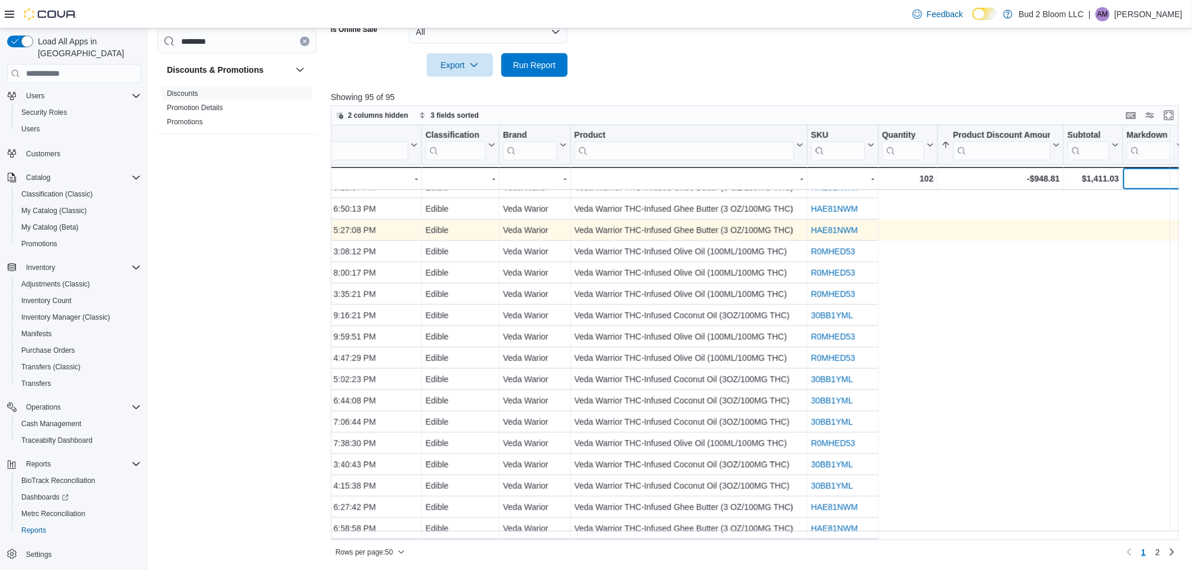
scroll to position [725, 0]
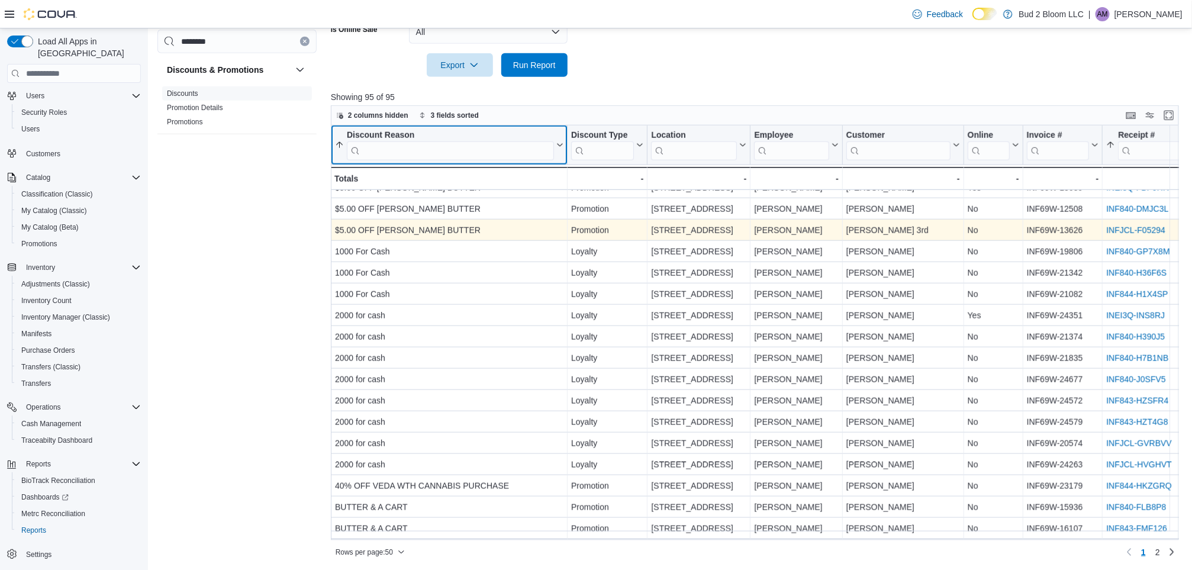
click at [558, 152] on button "Discount Reason" at bounding box center [449, 145] width 229 height 30
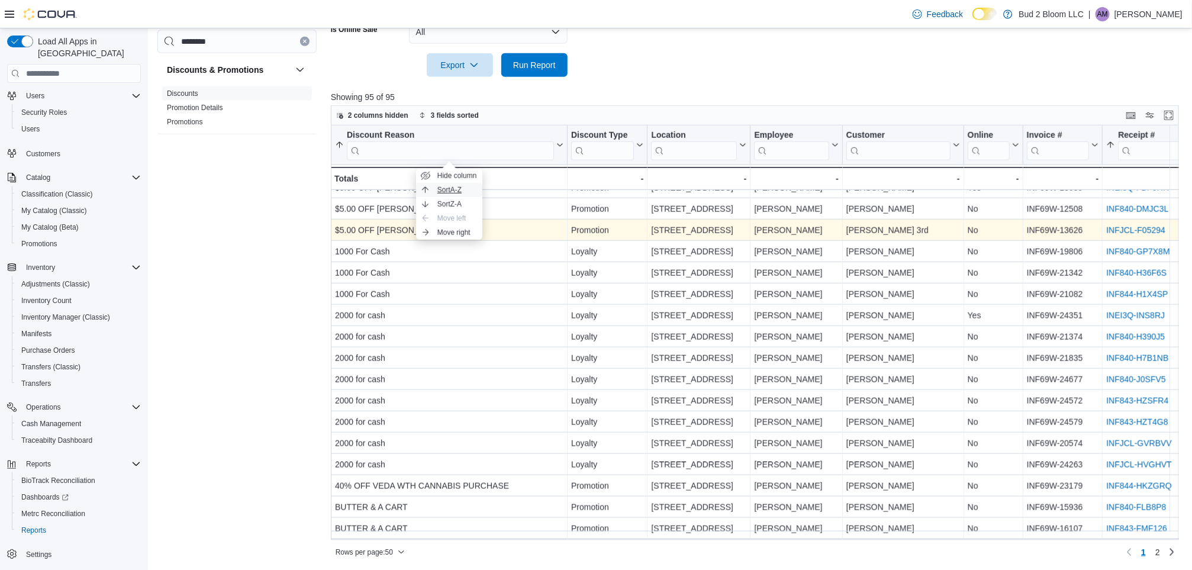
click at [451, 186] on span "Sort A-Z" at bounding box center [450, 189] width 24 height 9
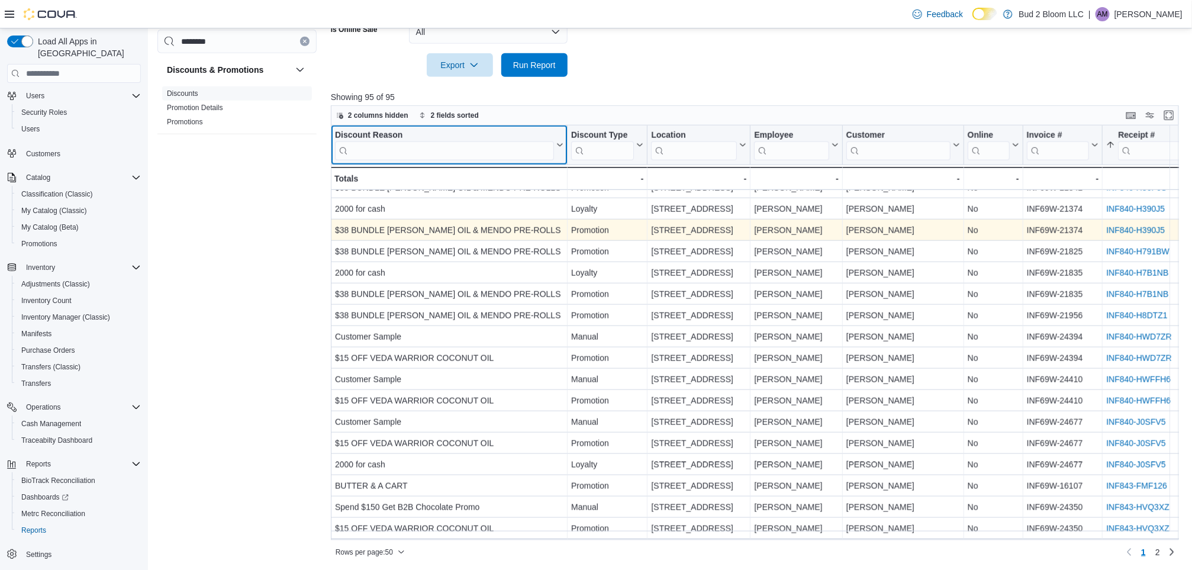
click at [561, 152] on button "Discount Reason" at bounding box center [449, 145] width 229 height 30
click at [448, 189] on span "Sort A-Z" at bounding box center [450, 189] width 24 height 9
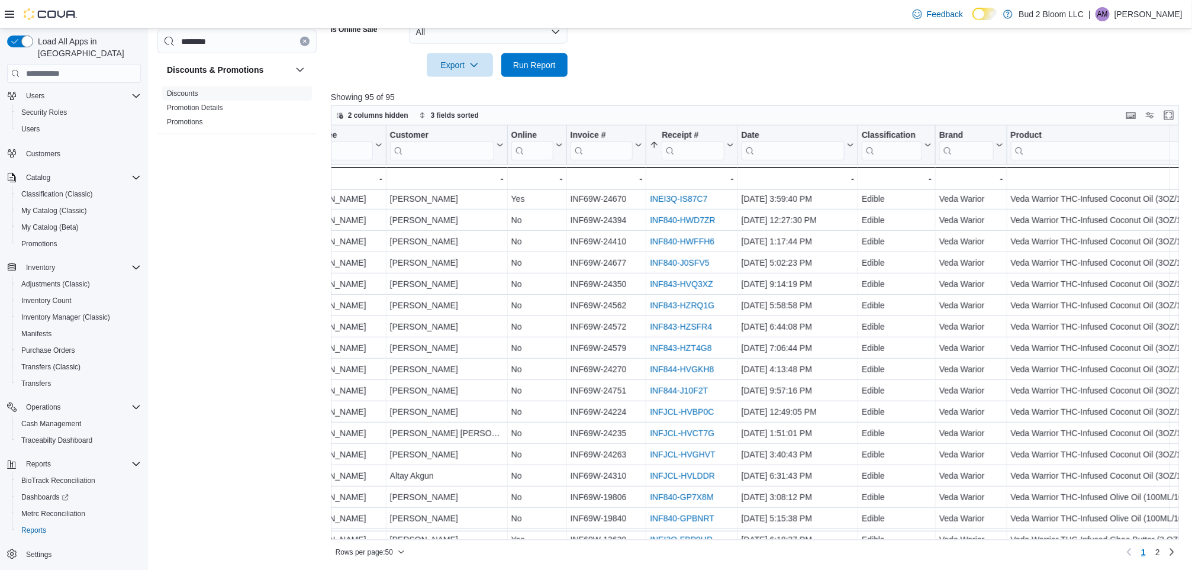
scroll to position [363, 456]
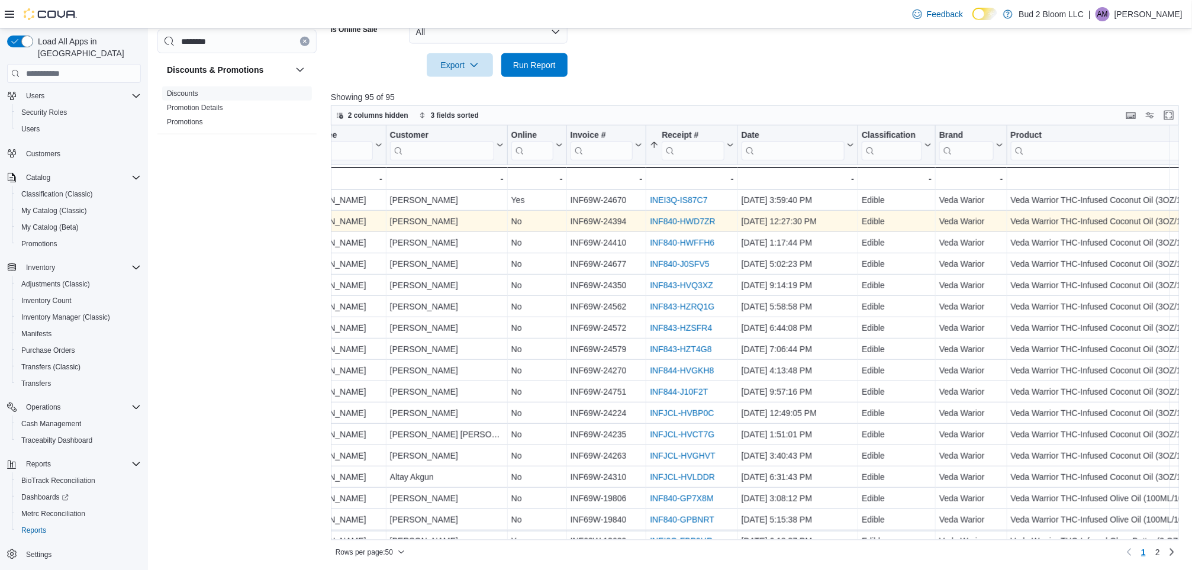
click at [673, 221] on link "INF840-HWD7ZR" at bounding box center [682, 221] width 65 height 9
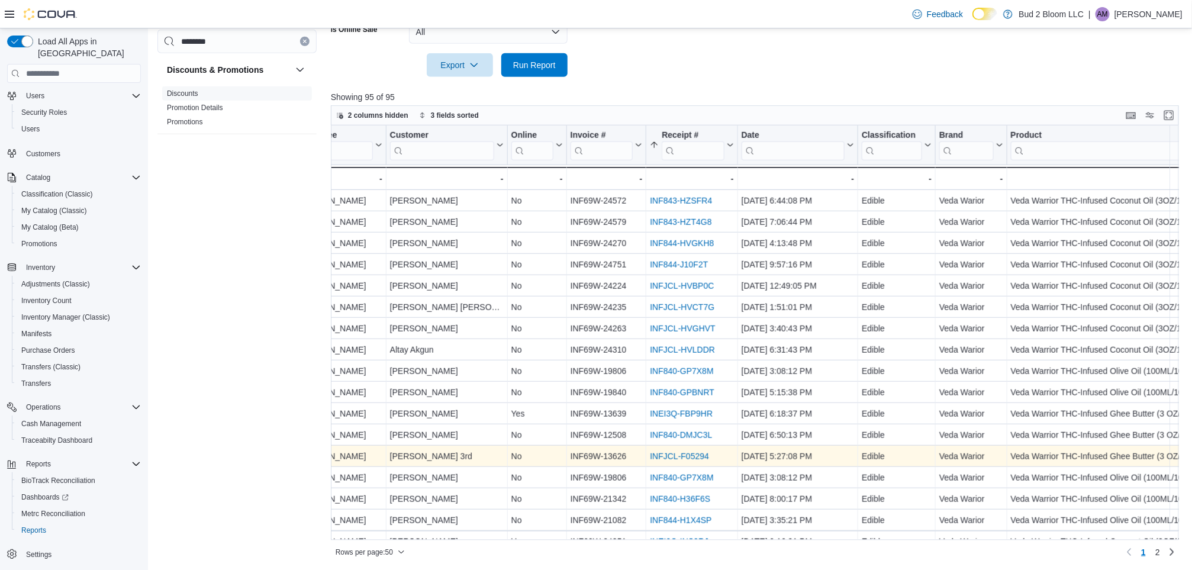
scroll to position [493, 456]
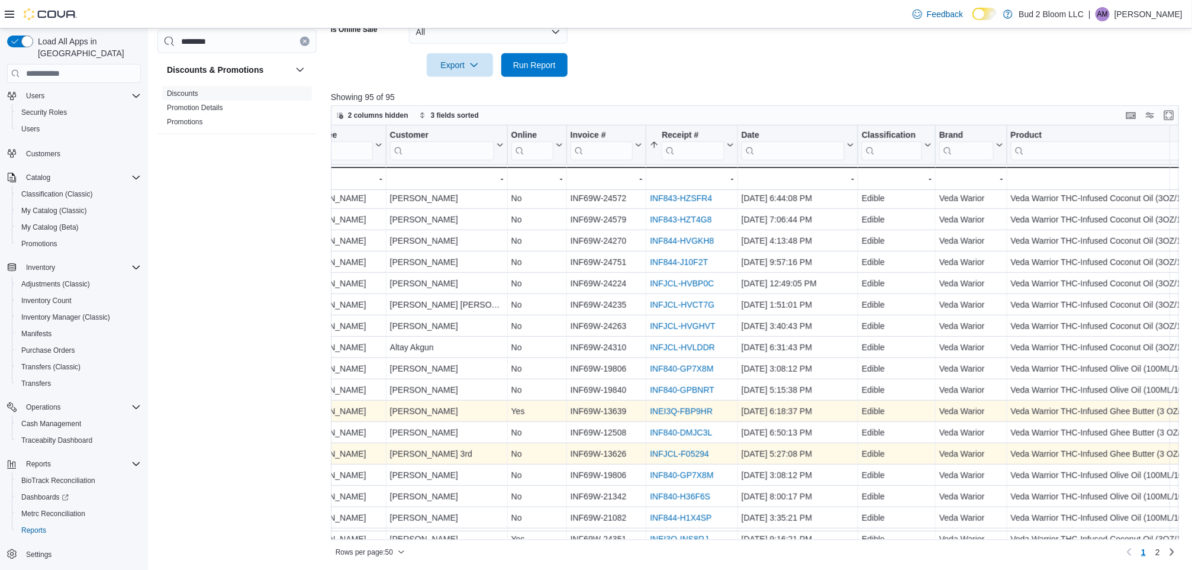
click at [668, 409] on link "INEI3Q-FBP9HR" at bounding box center [681, 411] width 63 height 9
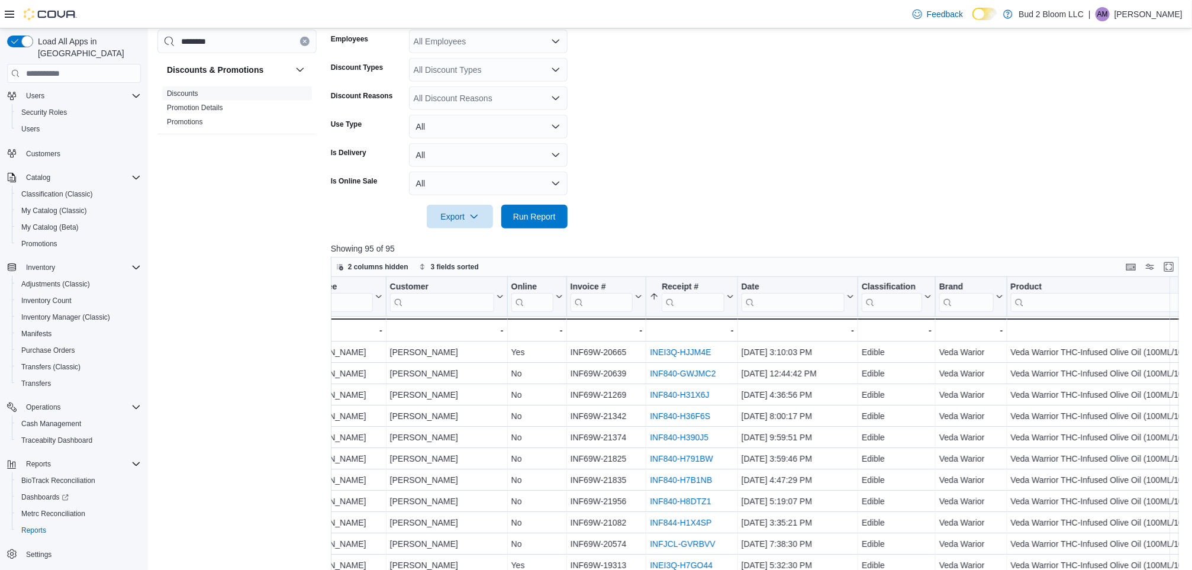
scroll to position [357, 0]
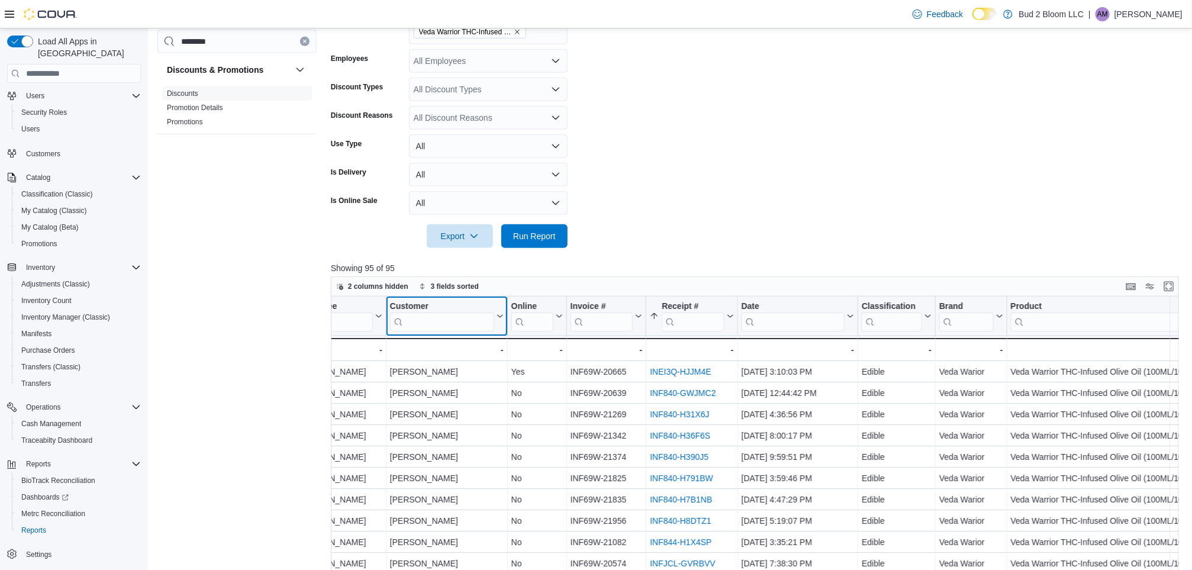
click at [442, 319] on div "Discount Reason Sorted by Product Discount Amount, ascending , then sorted by R…" at bounding box center [749, 329] width 1750 height 65
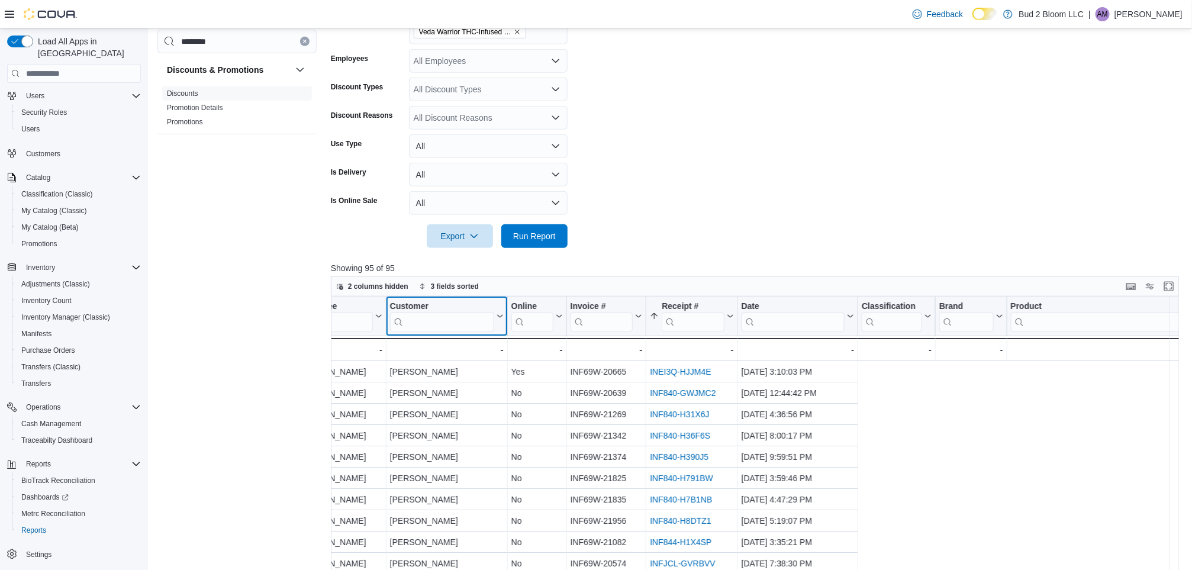
scroll to position [0, 0]
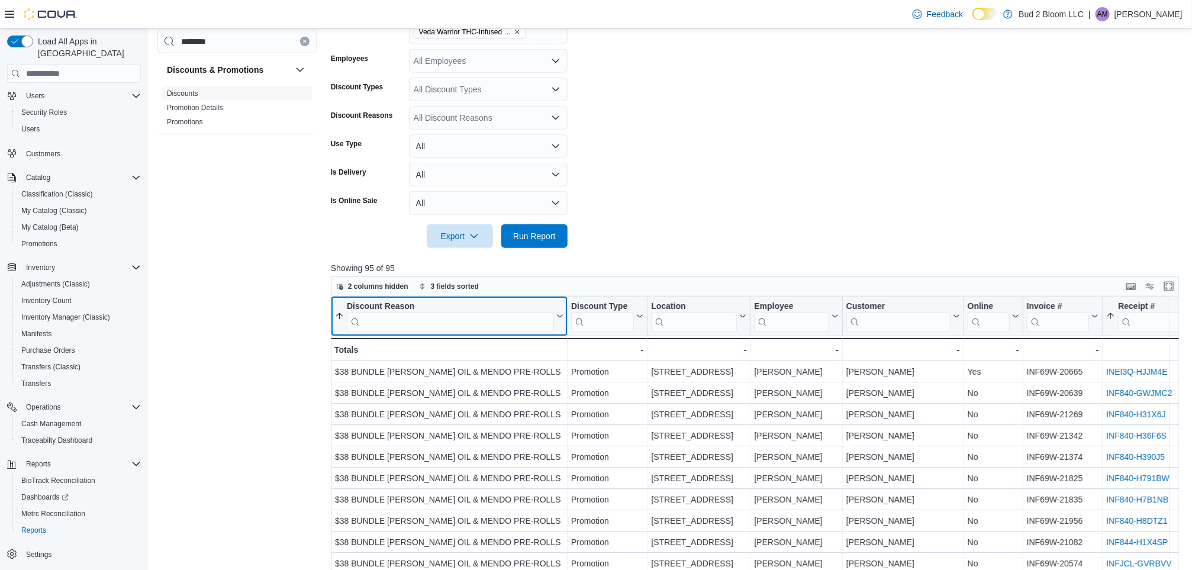
click at [452, 322] on input "search" at bounding box center [450, 322] width 207 height 19
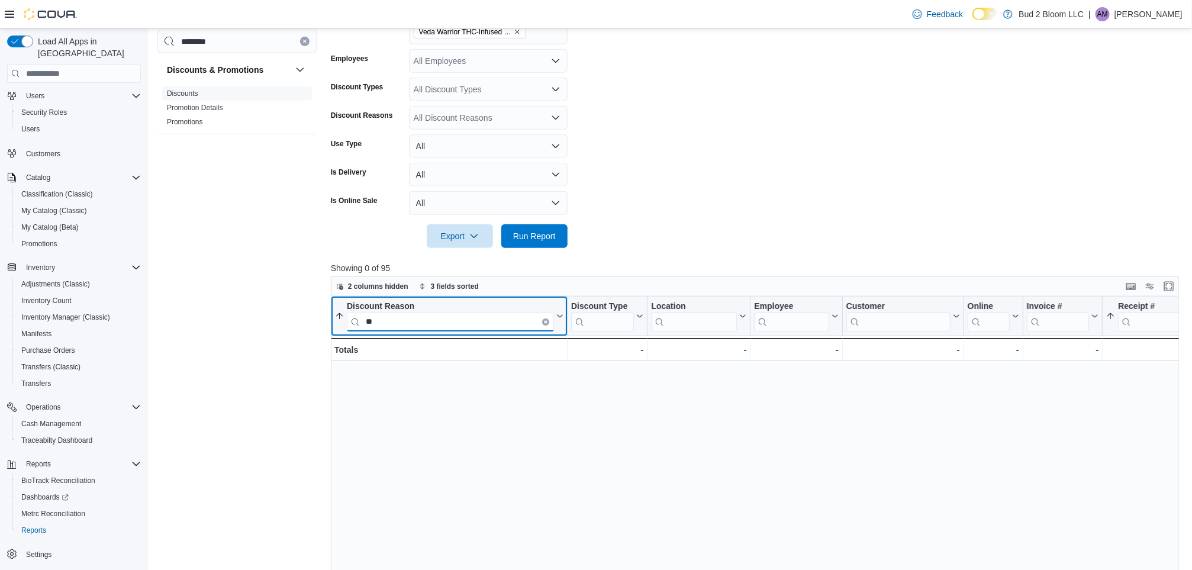
type input "*"
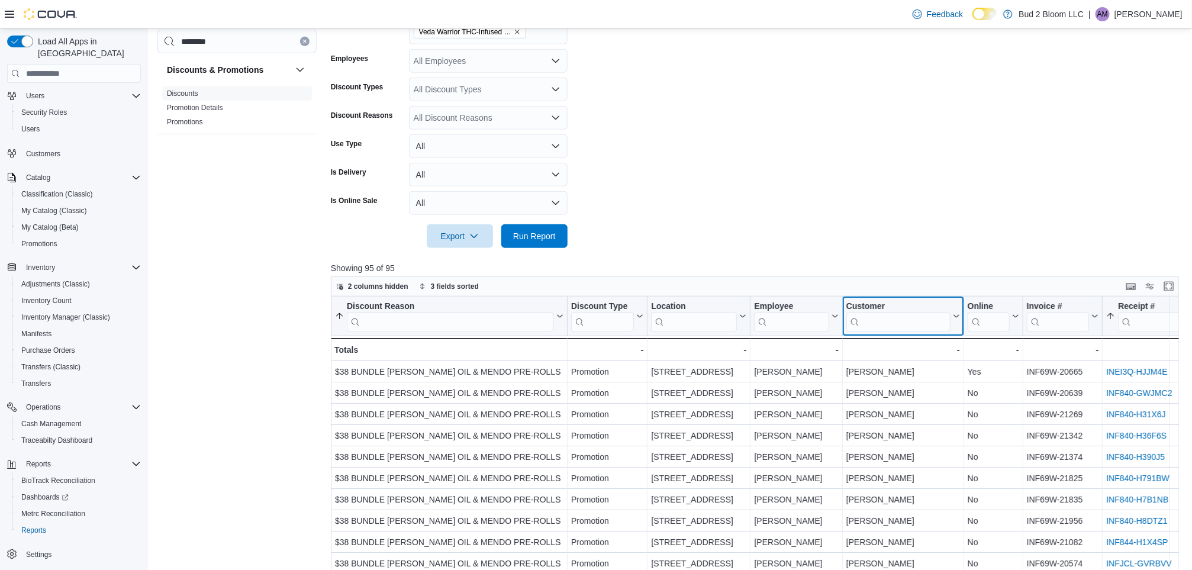
click at [871, 325] on input "search" at bounding box center [899, 322] width 104 height 19
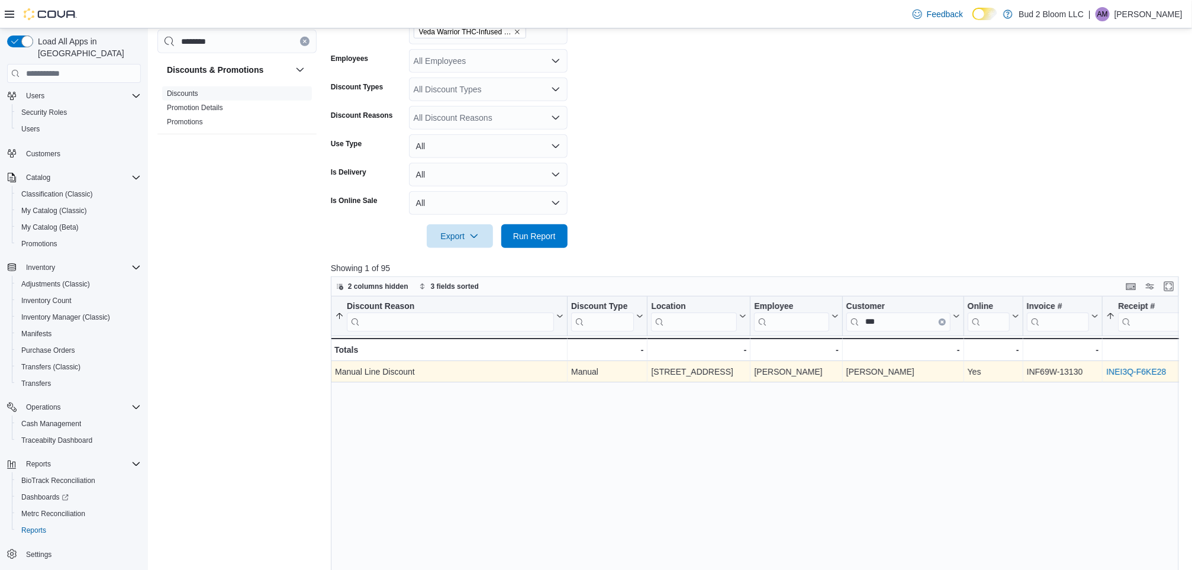
click at [1150, 372] on link "INEI3Q-F6KE28" at bounding box center [1137, 371] width 60 height 9
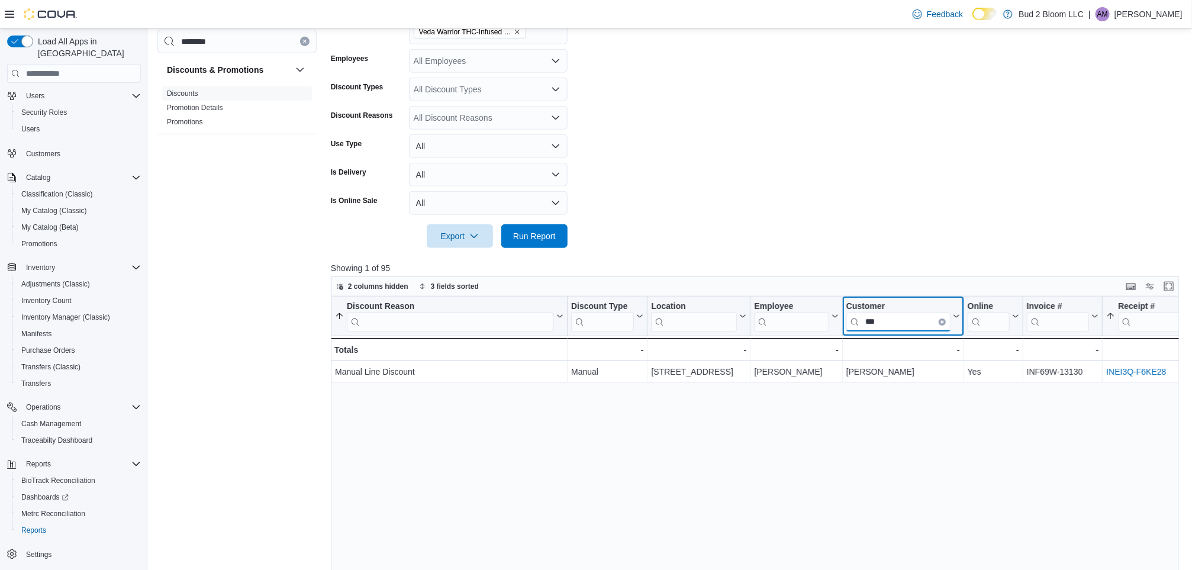
drag, startPoint x: 909, startPoint y: 325, endPoint x: 809, endPoint y: 319, distance: 100.9
click at [809, 319] on div "Discount Reason Sorted by Product Discount Amount, ascending , then sorted by R…" at bounding box center [1206, 329] width 1750 height 65
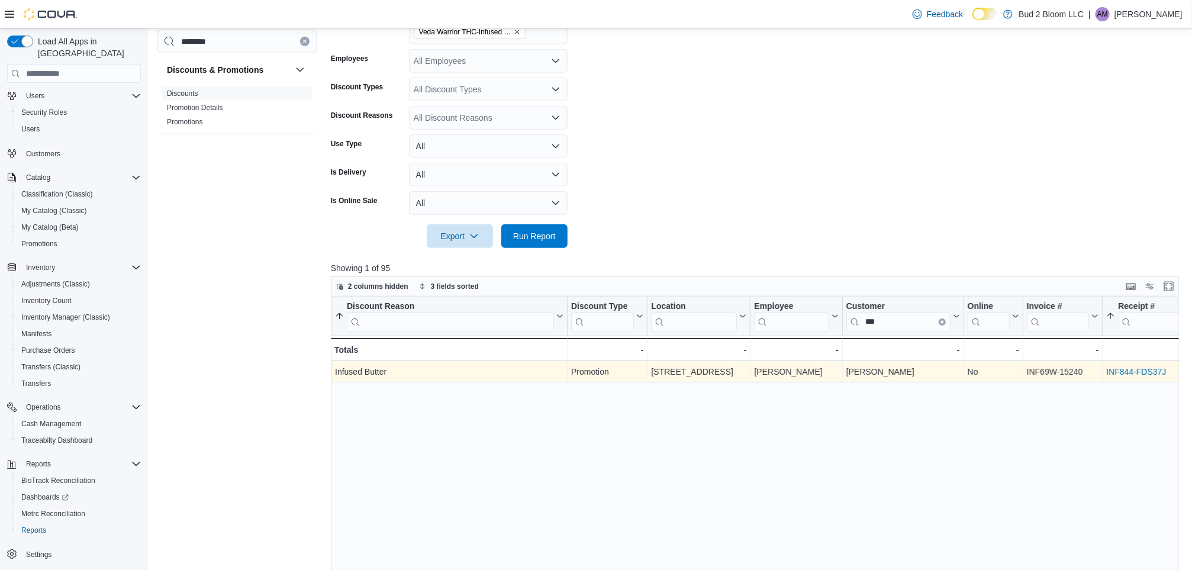
click at [1139, 368] on link "INF844-FDS37J" at bounding box center [1137, 371] width 60 height 9
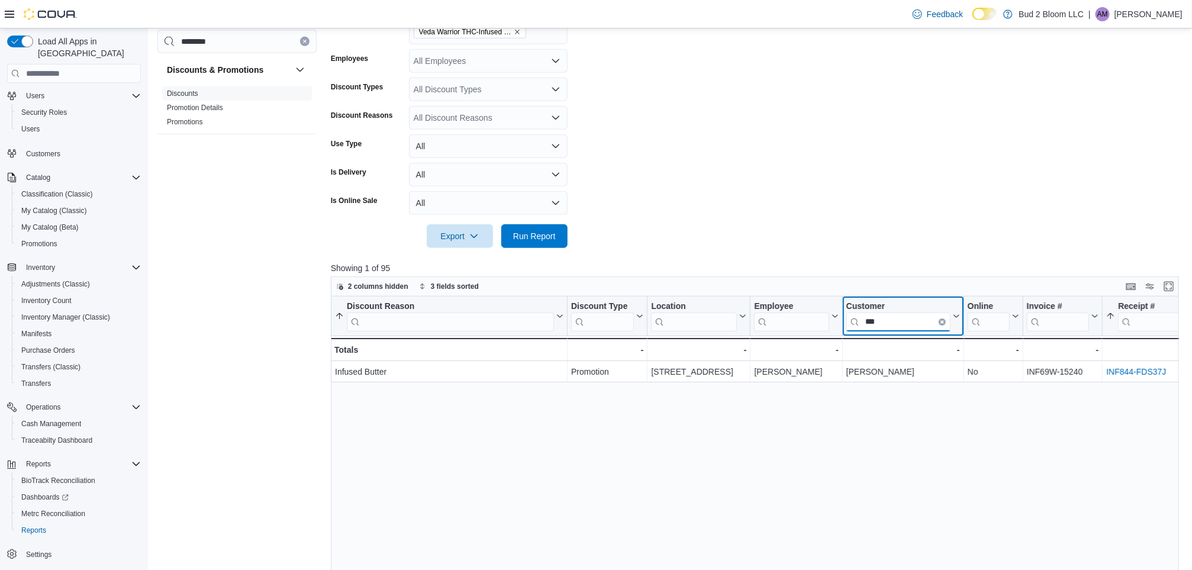
drag, startPoint x: 892, startPoint y: 320, endPoint x: 816, endPoint y: 316, distance: 76.5
click at [816, 316] on div "Discount Reason Sorted by Product Discount Amount, ascending , then sorted by R…" at bounding box center [1206, 329] width 1750 height 65
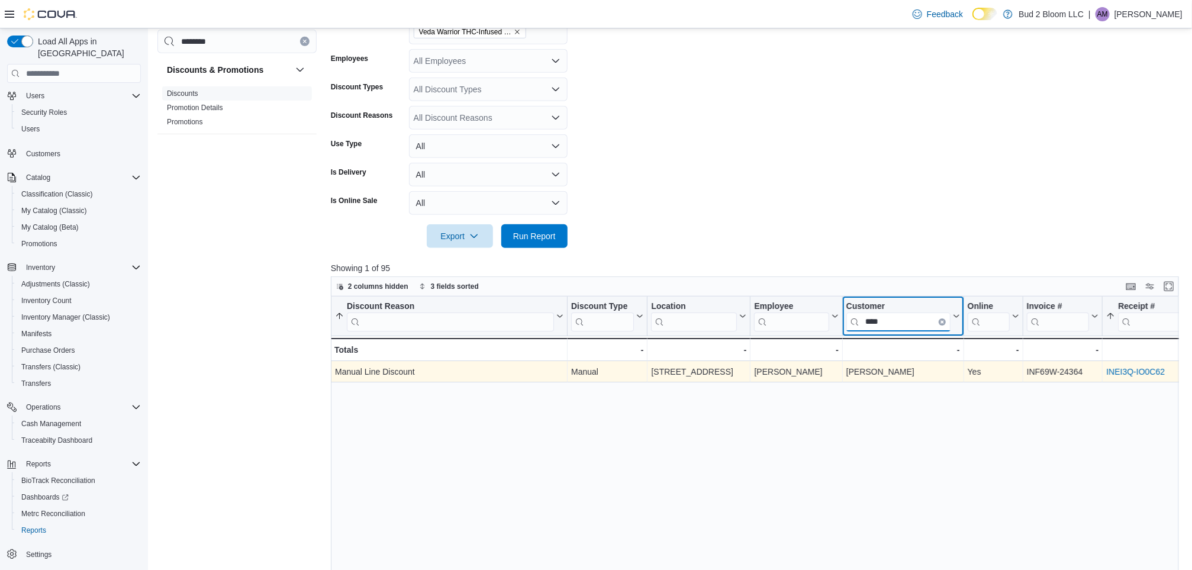
type input "****"
click at [1121, 375] on link "INEI3Q-IO0C62" at bounding box center [1136, 371] width 59 height 9
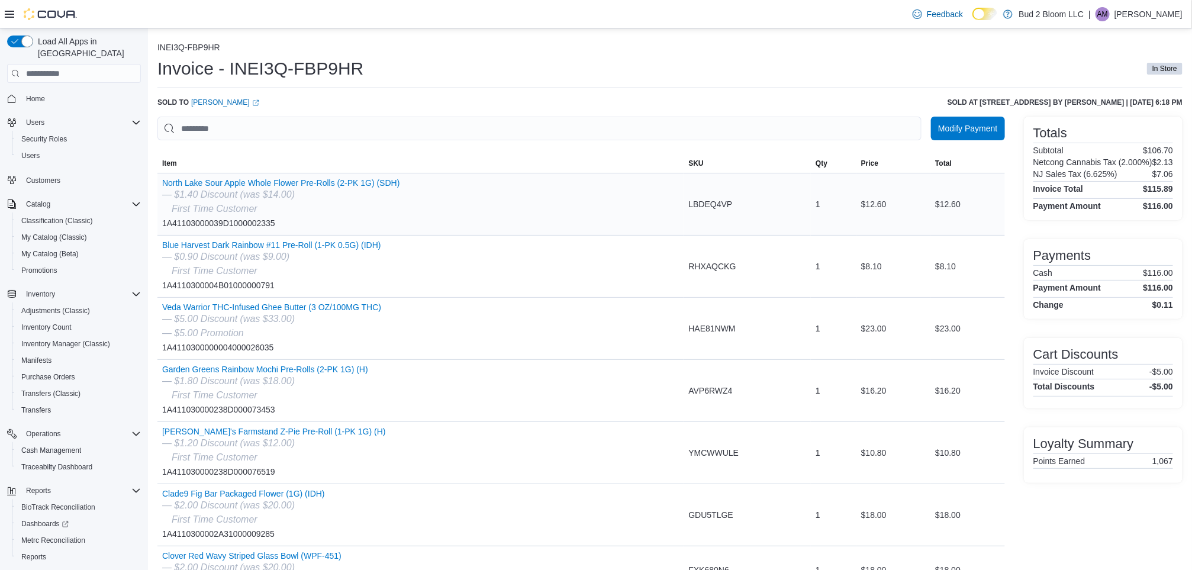
scroll to position [73, 0]
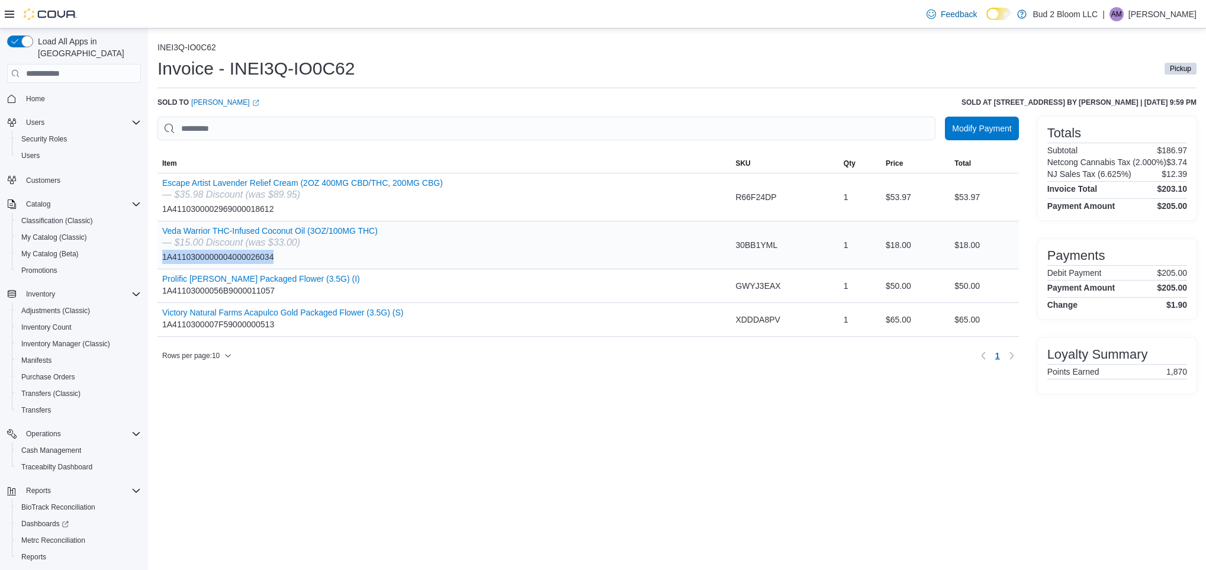
drag, startPoint x: 294, startPoint y: 261, endPoint x: 158, endPoint y: 260, distance: 135.6
click at [158, 260] on div "Veda Warrior THC-Infused Coconut Oil (3OZ/100MG THC) — $15.00 Discount (was $33…" at bounding box center [443, 244] width 573 height 47
copy div "1A4110300000004000026034"
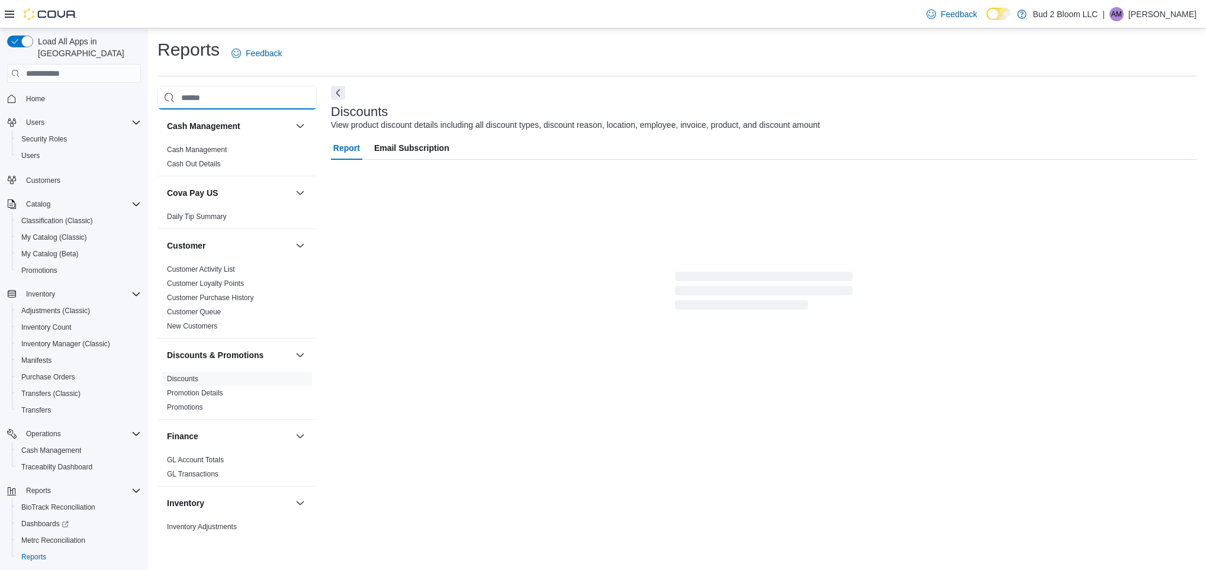
click at [197, 94] on input "search" at bounding box center [236, 98] width 159 height 24
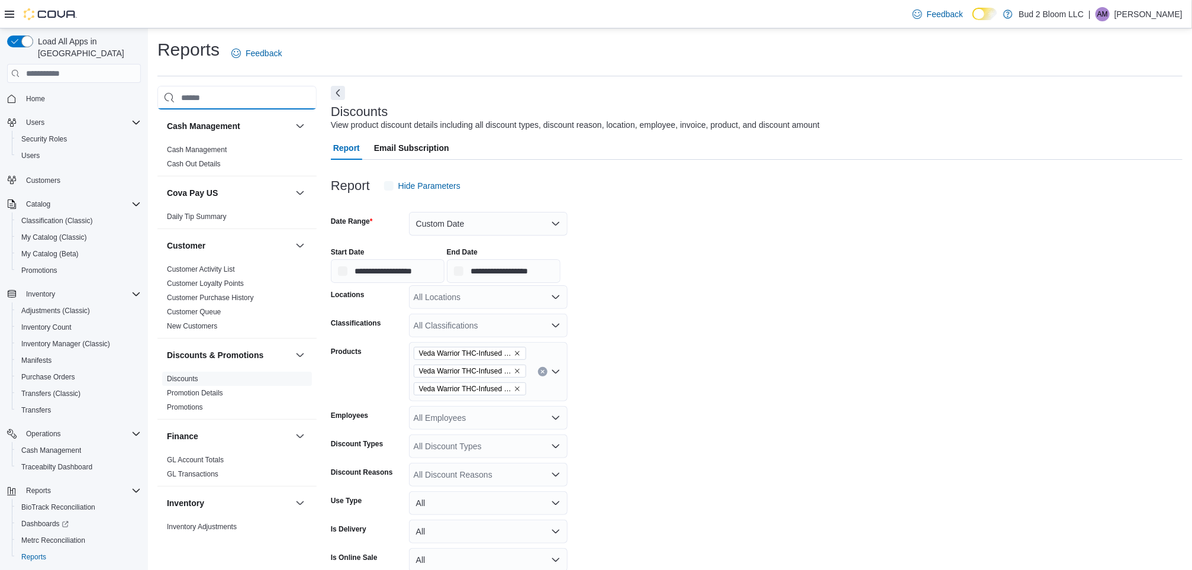
scroll to position [23, 0]
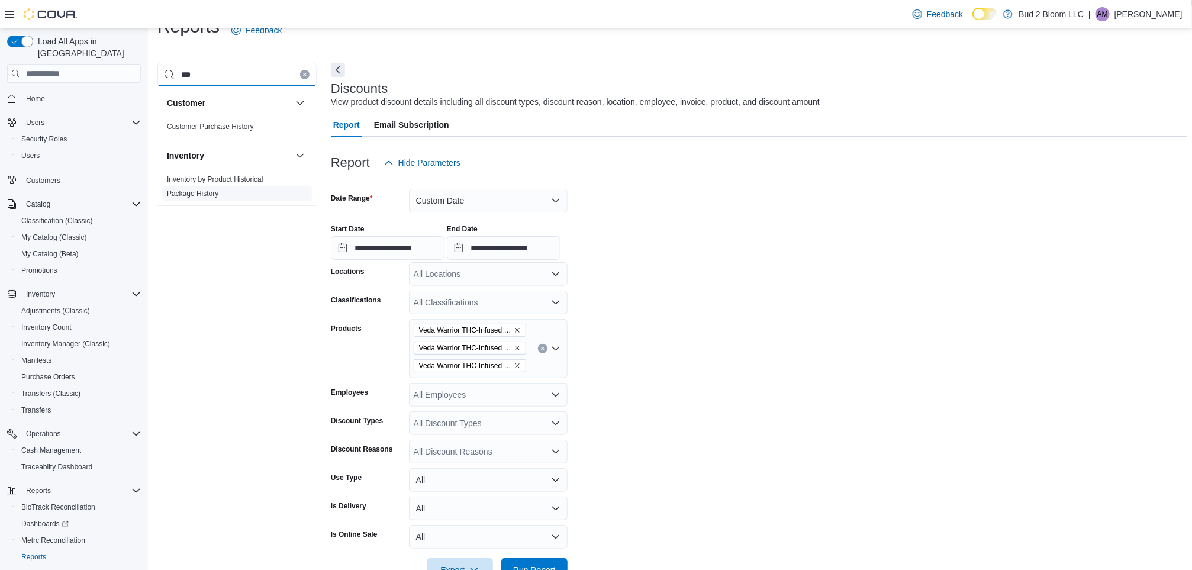
type input "***"
click at [217, 199] on span "Package History" at bounding box center [237, 193] width 150 height 14
click at [207, 197] on span "Package History" at bounding box center [193, 193] width 52 height 9
click at [198, 190] on link "Package History" at bounding box center [193, 193] width 52 height 8
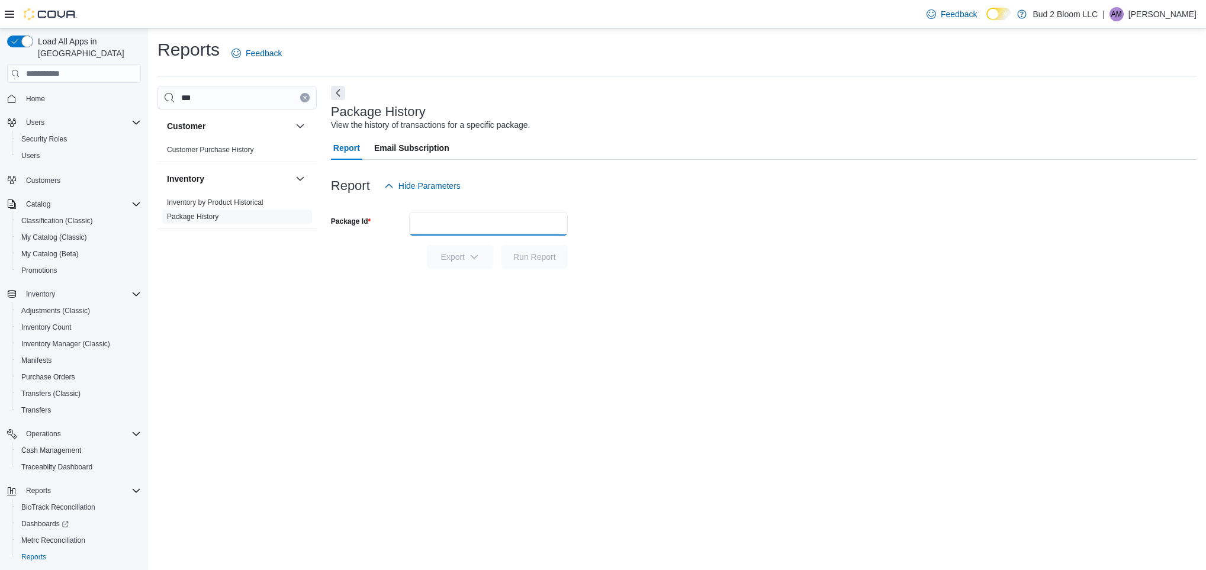
click at [450, 219] on input "Package Id" at bounding box center [488, 224] width 159 height 24
paste input "**********"
click at [501, 245] on button "Run Report" at bounding box center [534, 257] width 66 height 24
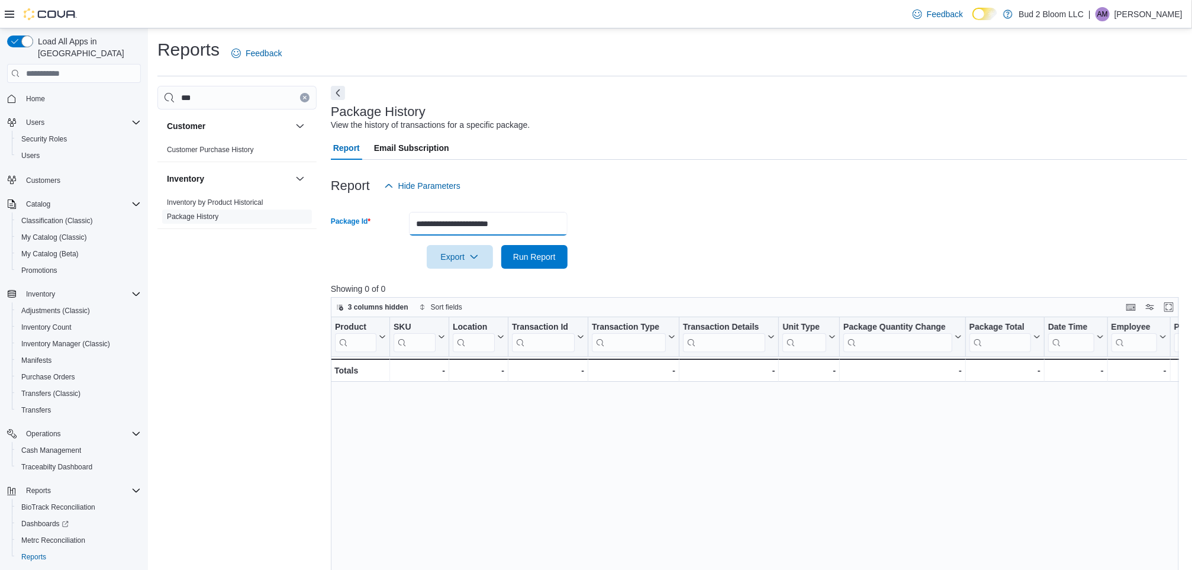
type input "**********"
click at [501, 245] on button "Run Report" at bounding box center [534, 257] width 66 height 24
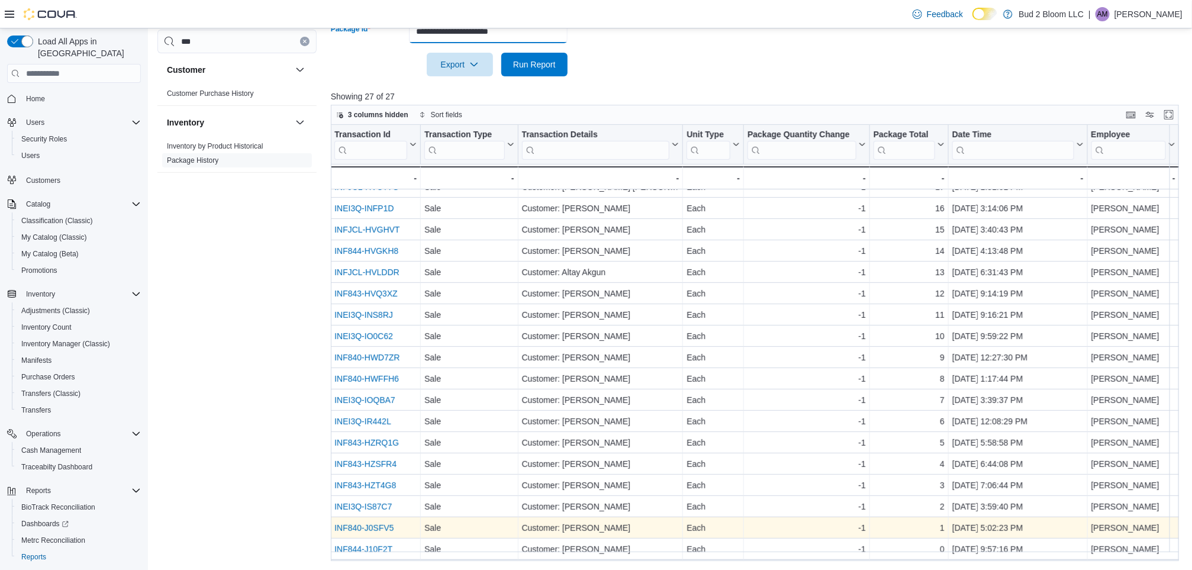
scroll to position [214, 407]
click at [926, 521] on div "1" at bounding box center [908, 528] width 71 height 14
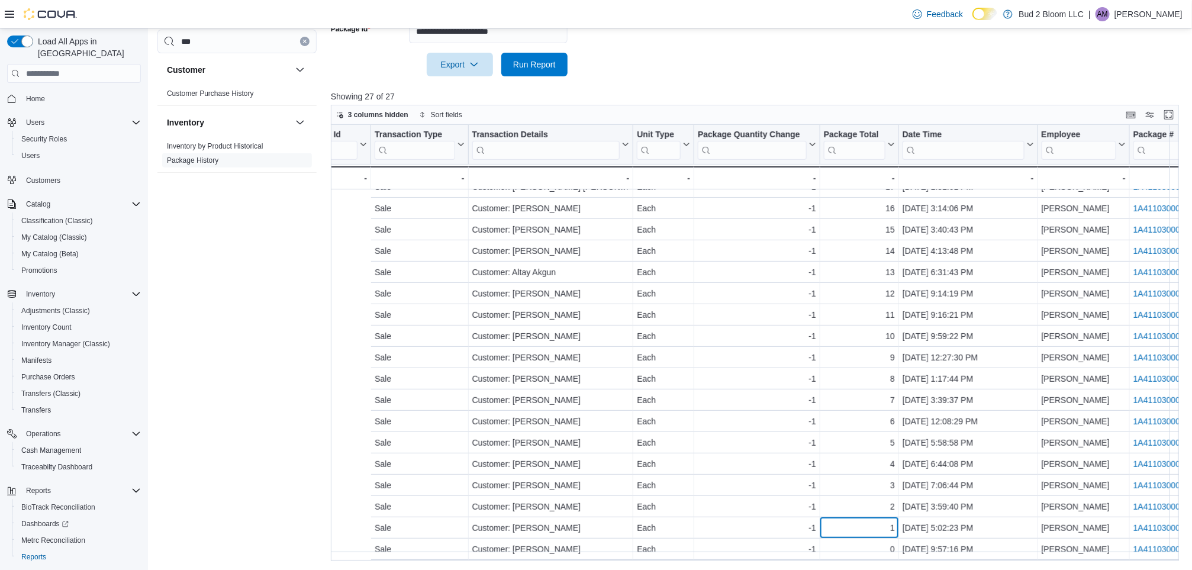
scroll to position [214, 613]
